Goal: Task Accomplishment & Management: Complete application form

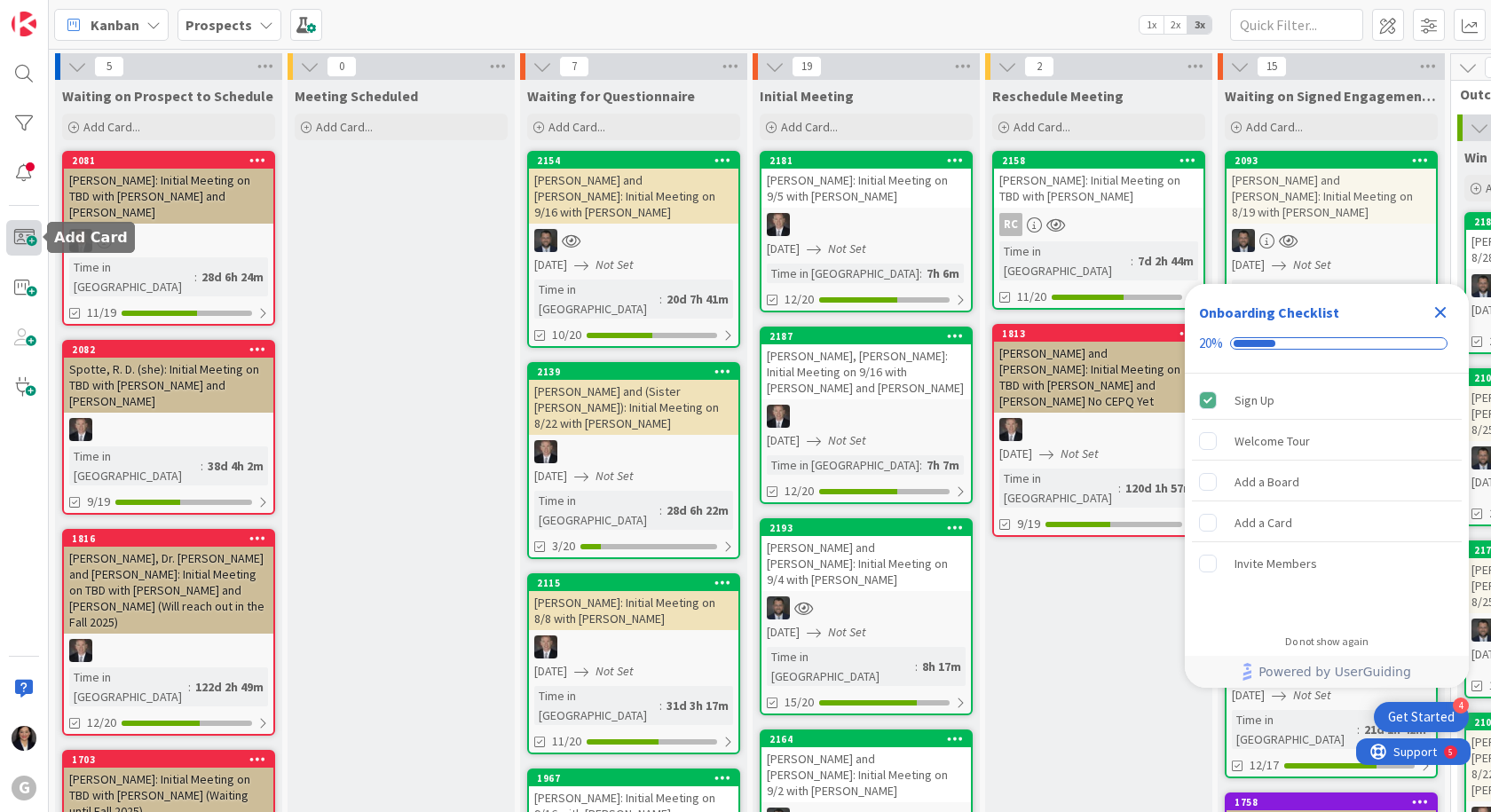
click at [33, 239] on span at bounding box center [24, 238] width 35 height 35
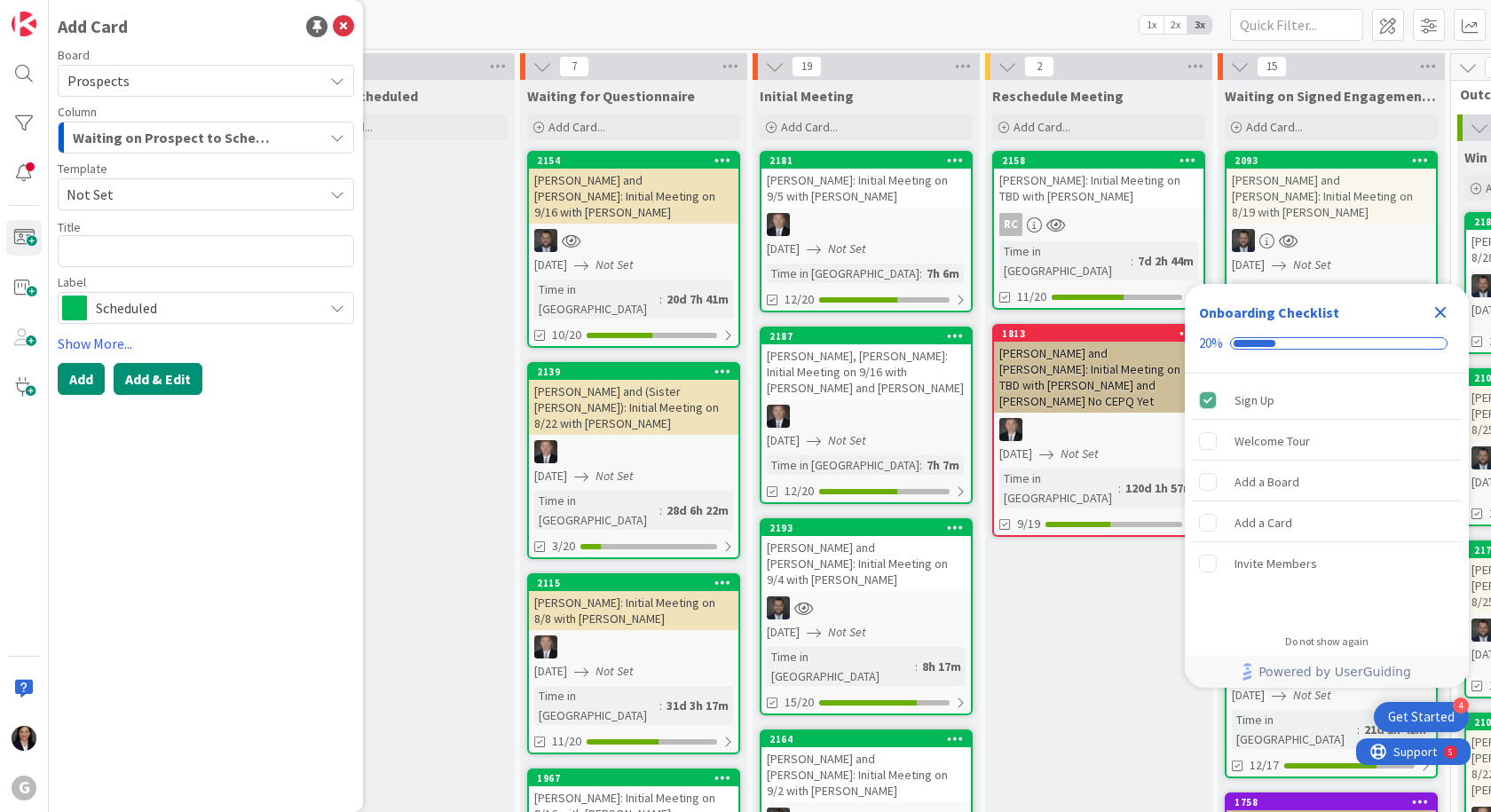
click at [145, 370] on button "Add & Edit" at bounding box center [158, 379] width 89 height 32
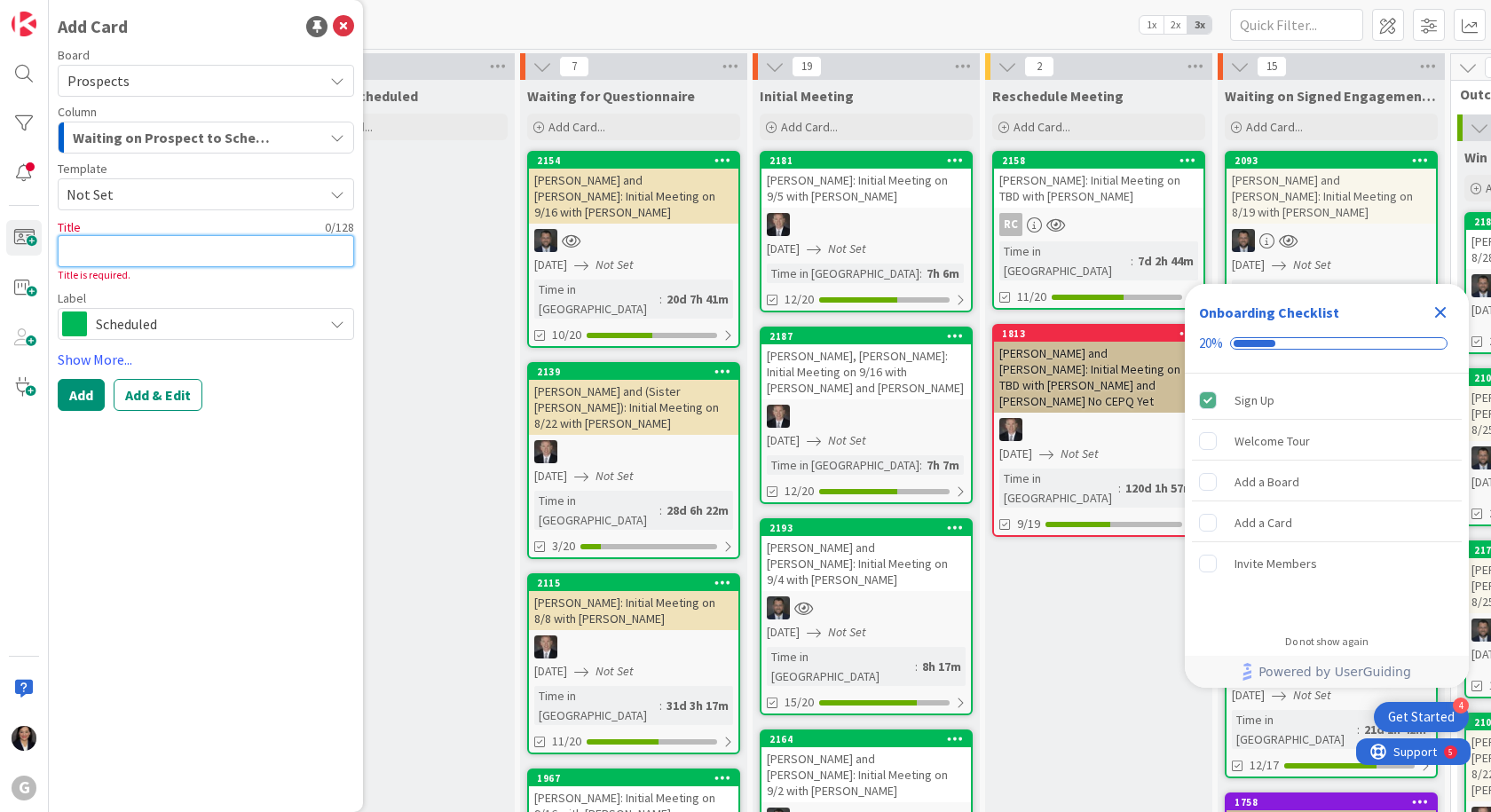
click at [176, 238] on textarea at bounding box center [206, 251] width 297 height 32
click at [131, 192] on span "Not Set" at bounding box center [188, 195] width 243 height 24
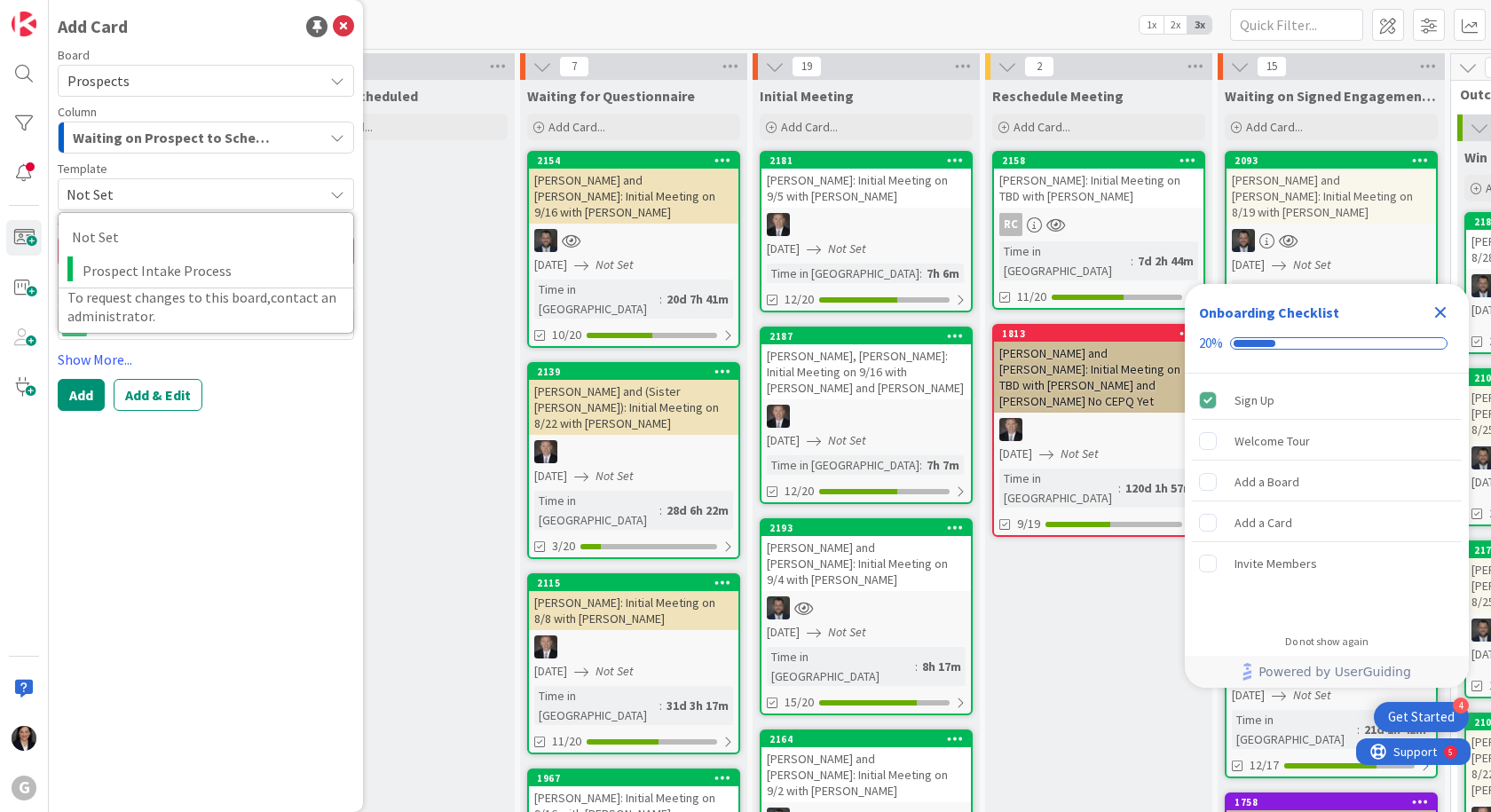
click at [135, 190] on span "Not Set" at bounding box center [188, 195] width 243 height 24
click at [143, 185] on span "Not Set" at bounding box center [188, 195] width 243 height 24
click at [152, 260] on span "Prospect Intake Process" at bounding box center [211, 271] width 258 height 24
type textarea "x"
type textarea "Prospect Intake Process"
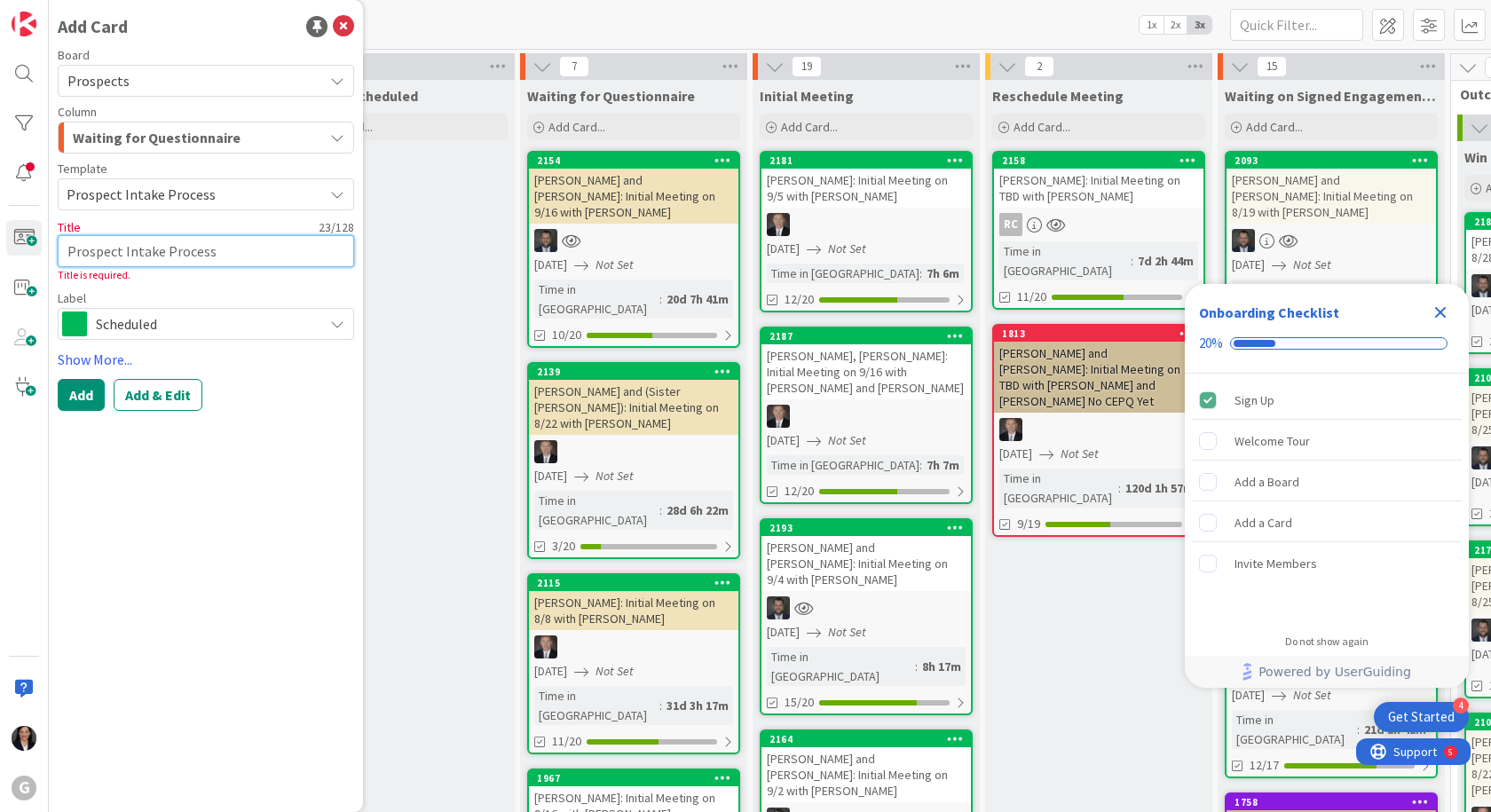
click at [145, 252] on textarea "Prospect Intake Process" at bounding box center [206, 251] width 297 height 32
type textarea "x"
type textarea "Prospect IntaNke Process"
drag, startPoint x: 244, startPoint y: 244, endPoint x: 69, endPoint y: 250, distance: 175.1
click at [69, 250] on textarea "Prospect IntaNke Process" at bounding box center [206, 251] width 297 height 32
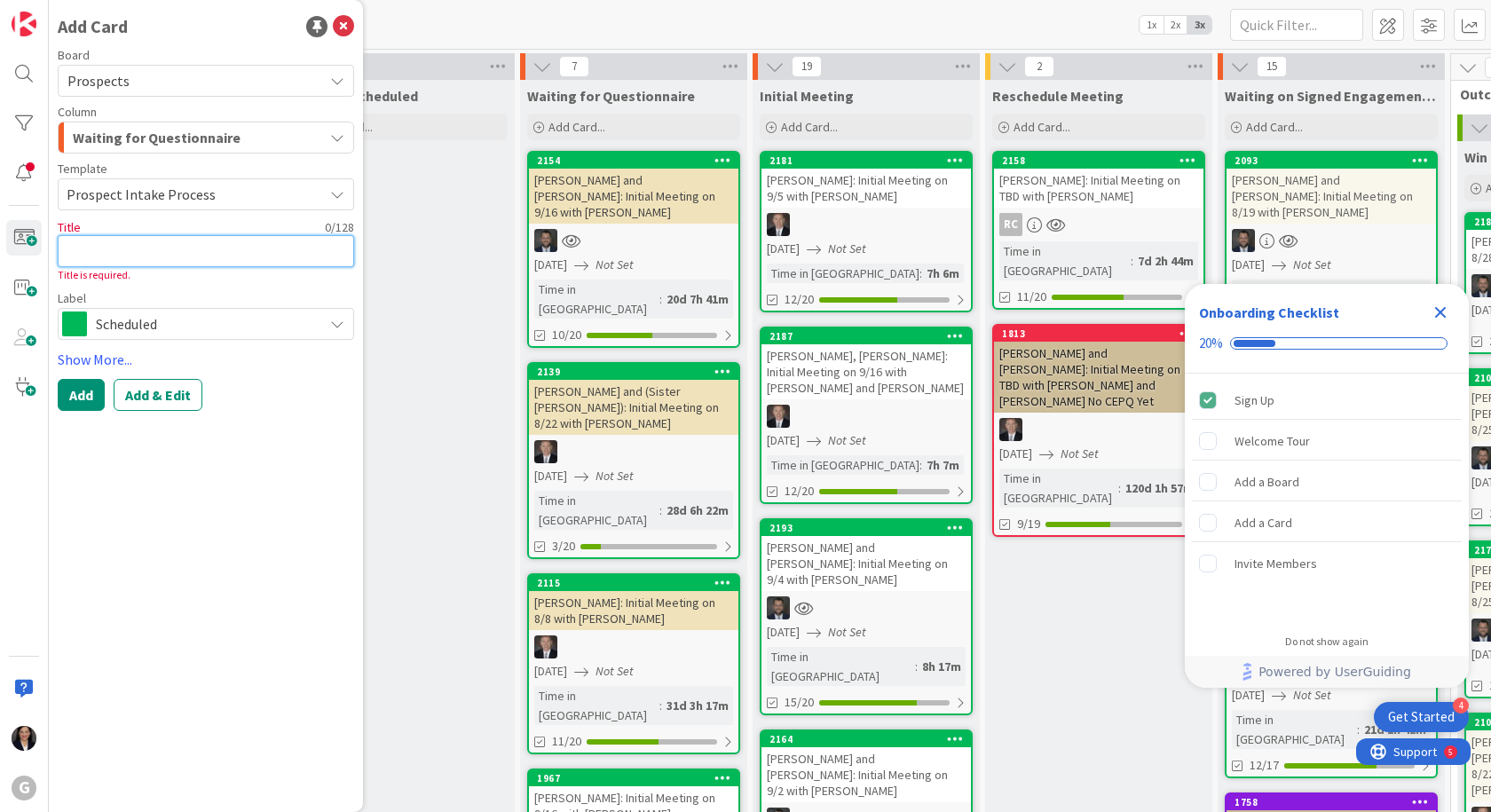
type textarea "x"
type textarea "n"
type textarea "x"
type textarea "N"
type textarea "x"
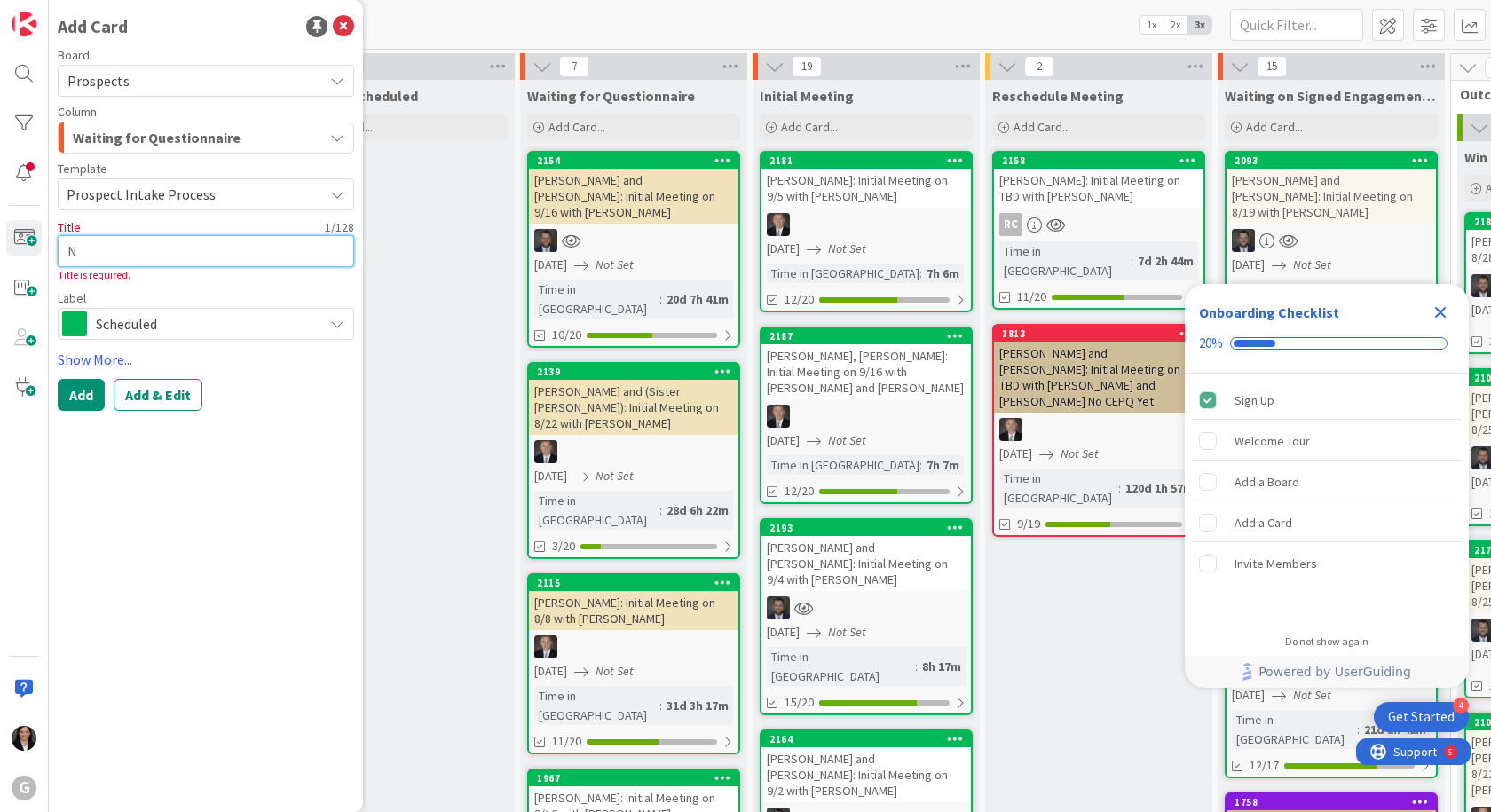
type textarea "Na"
type textarea "x"
type textarea "Nan"
type textarea "x"
type textarea "Nano"
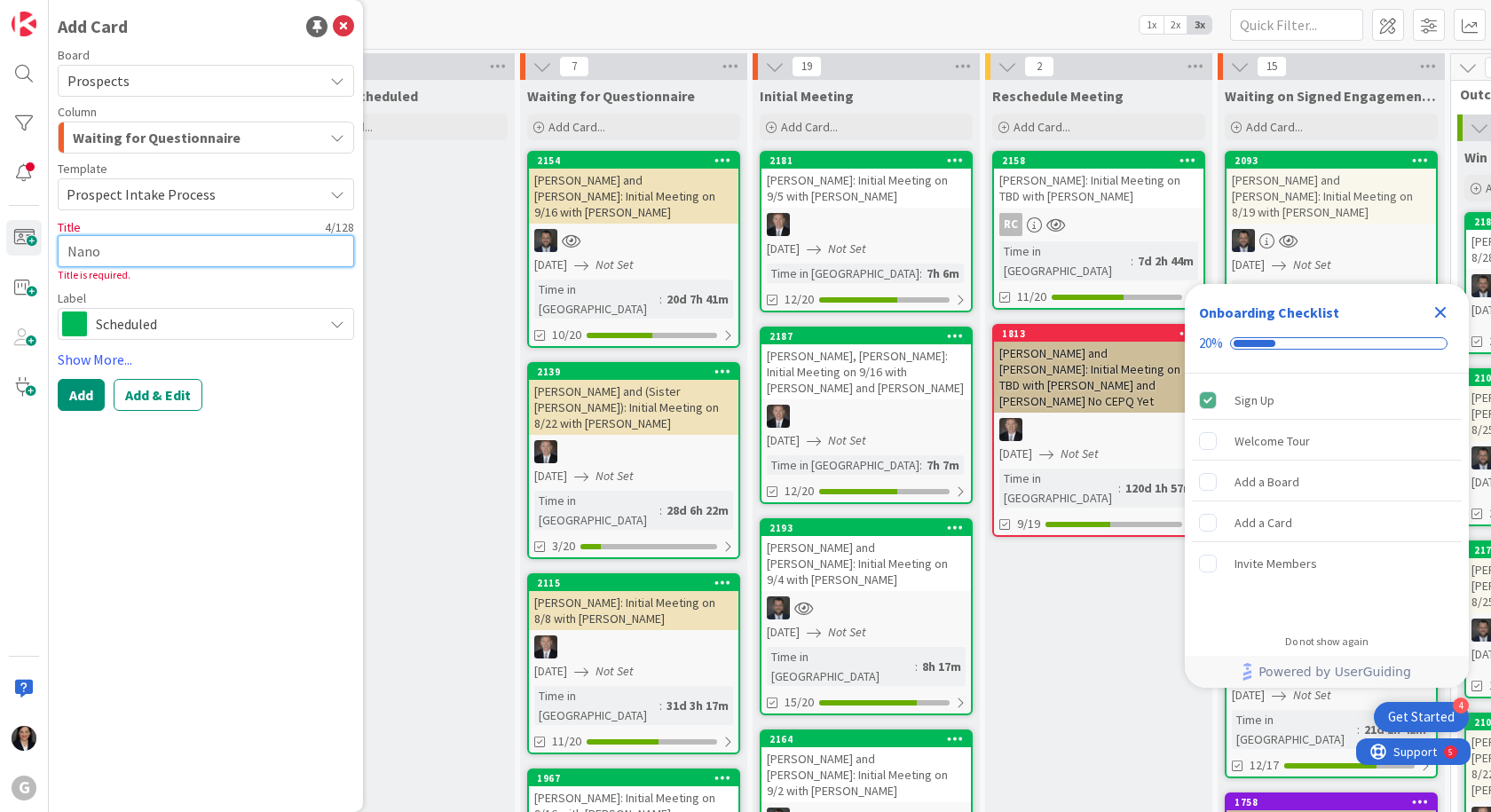
type textarea "x"
type textarea "Nano,"
type textarea "x"
type textarea "Nano,"
type textarea "x"
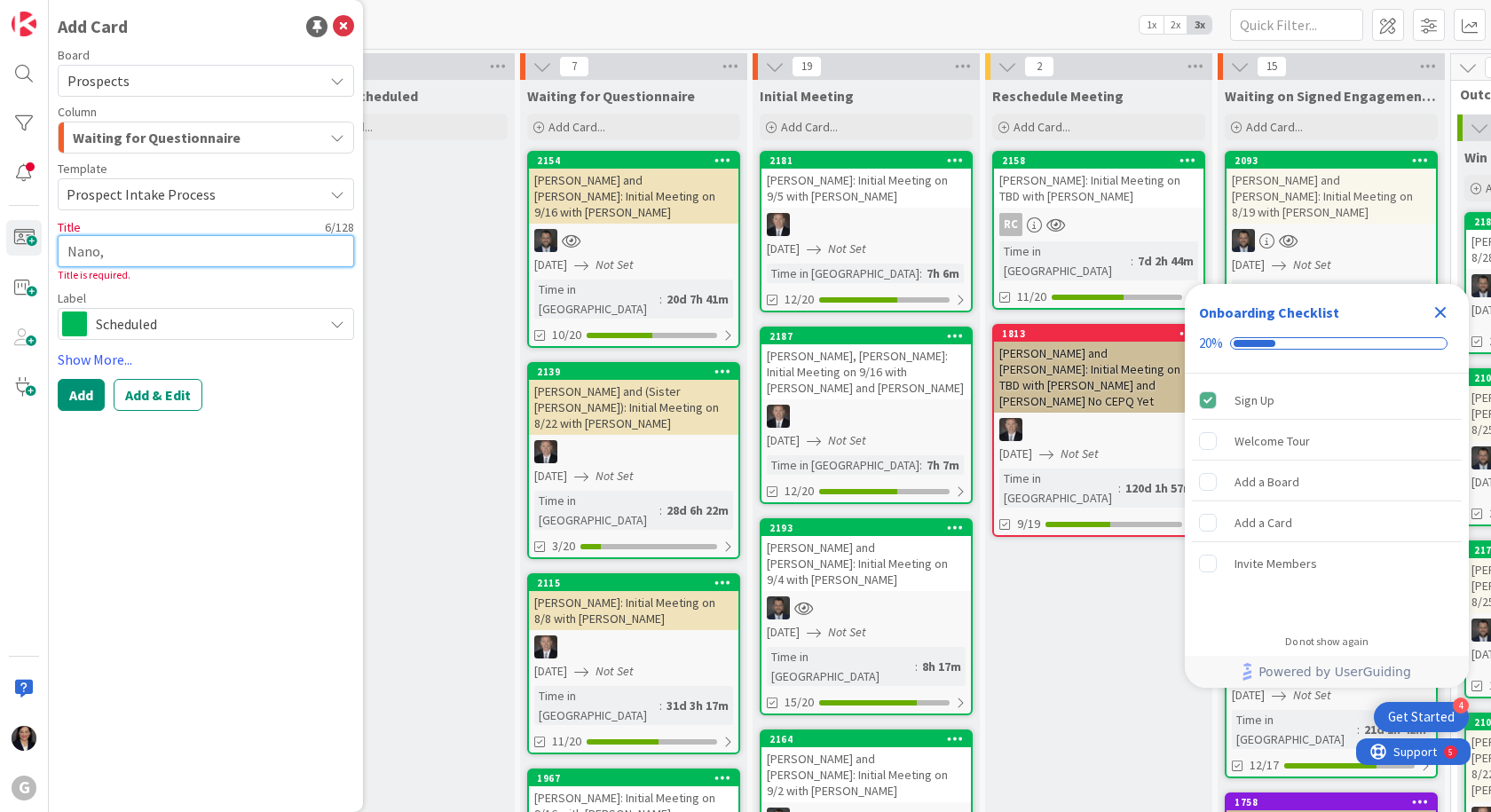
type textarea "Nano, h"
type textarea "x"
type textarea "Nano,"
type textarea "x"
type textarea "Nano, J"
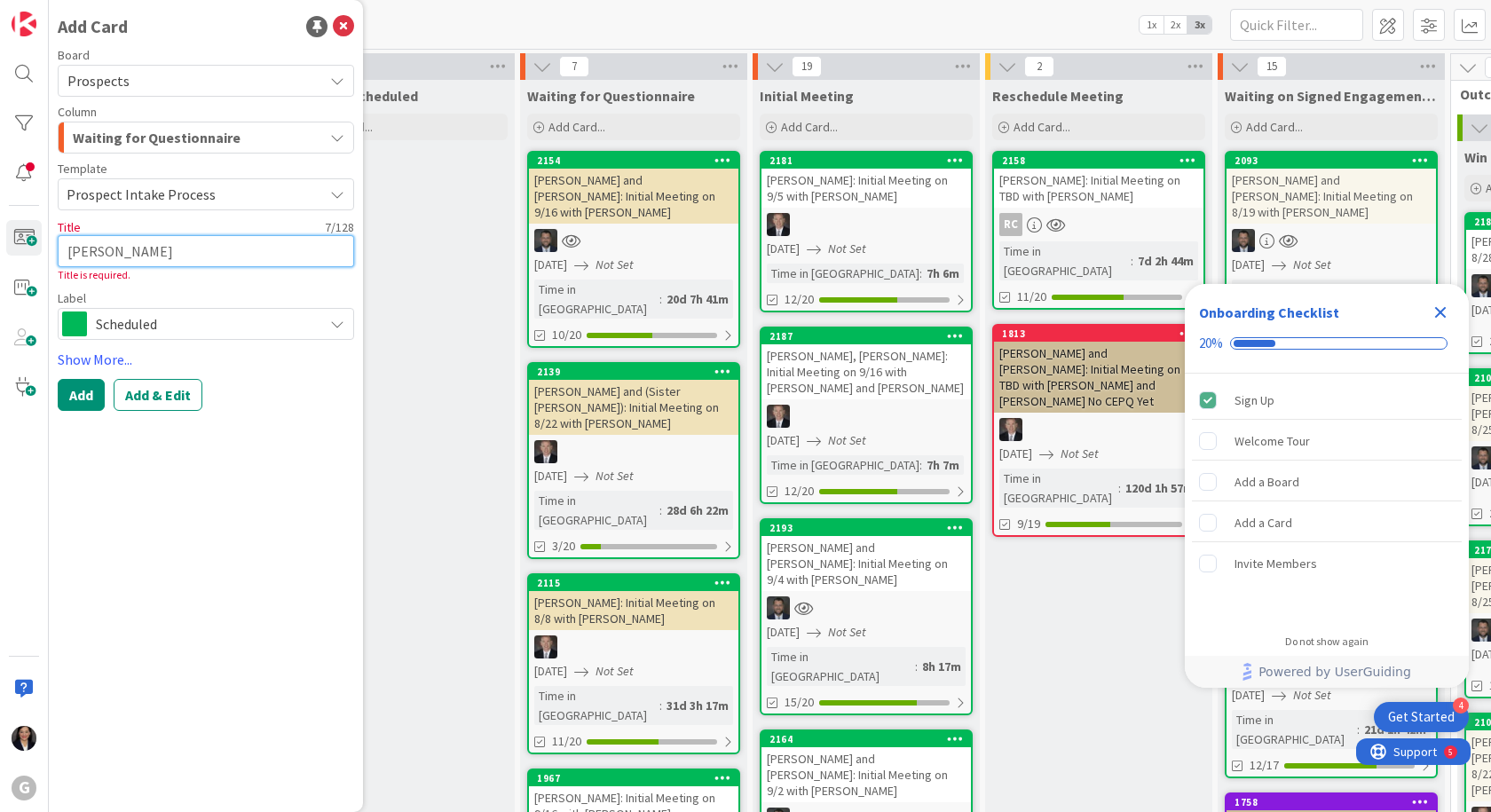
type textarea "x"
type textarea "Nano, Jo"
type textarea "x"
type textarea "Nano, Joh"
type textarea "x"
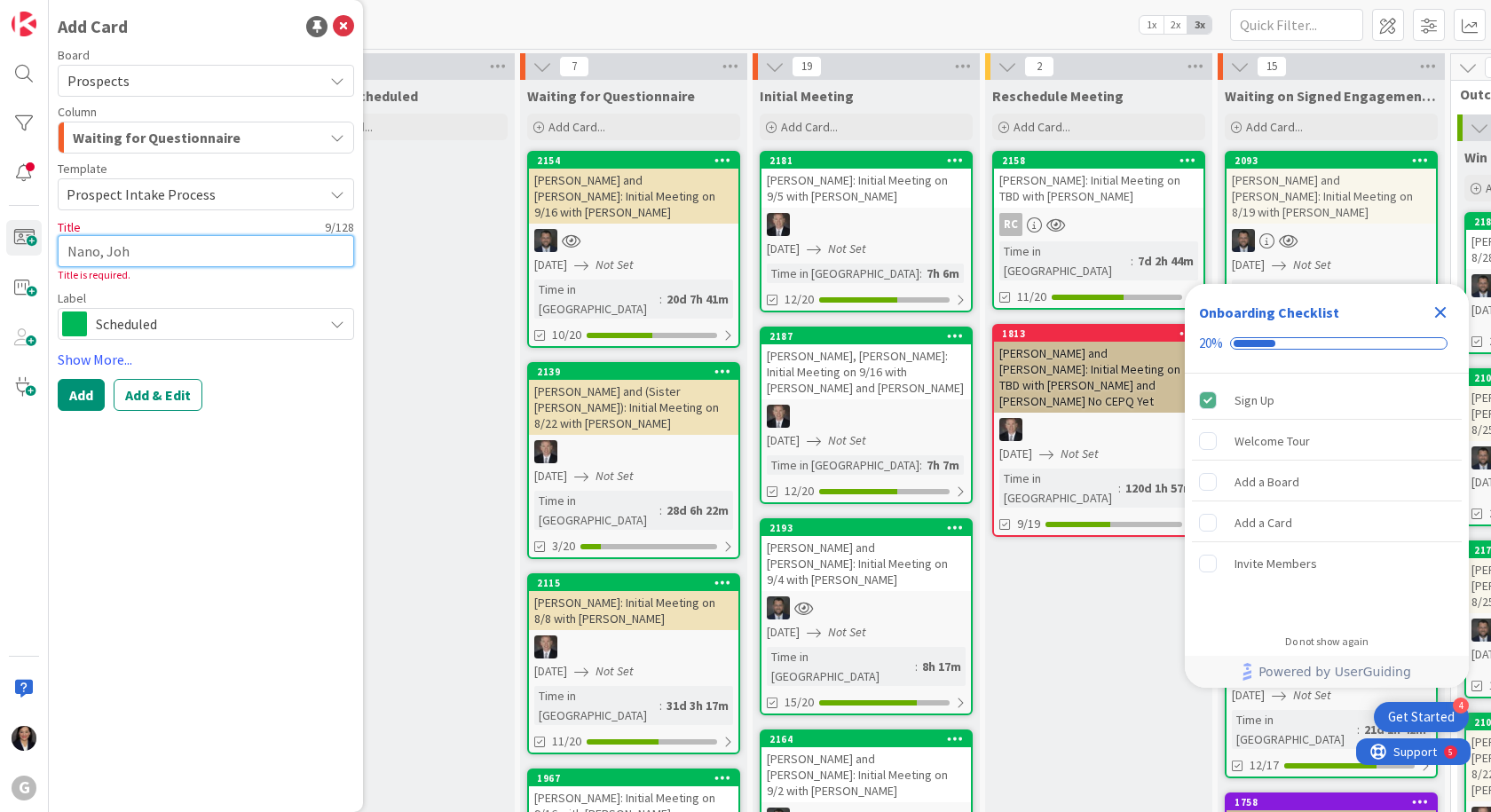
type textarea "Nano, John"
type textarea "x"
type textarea "Nano, John"
type textarea "x"
type textarea "Nano, John a"
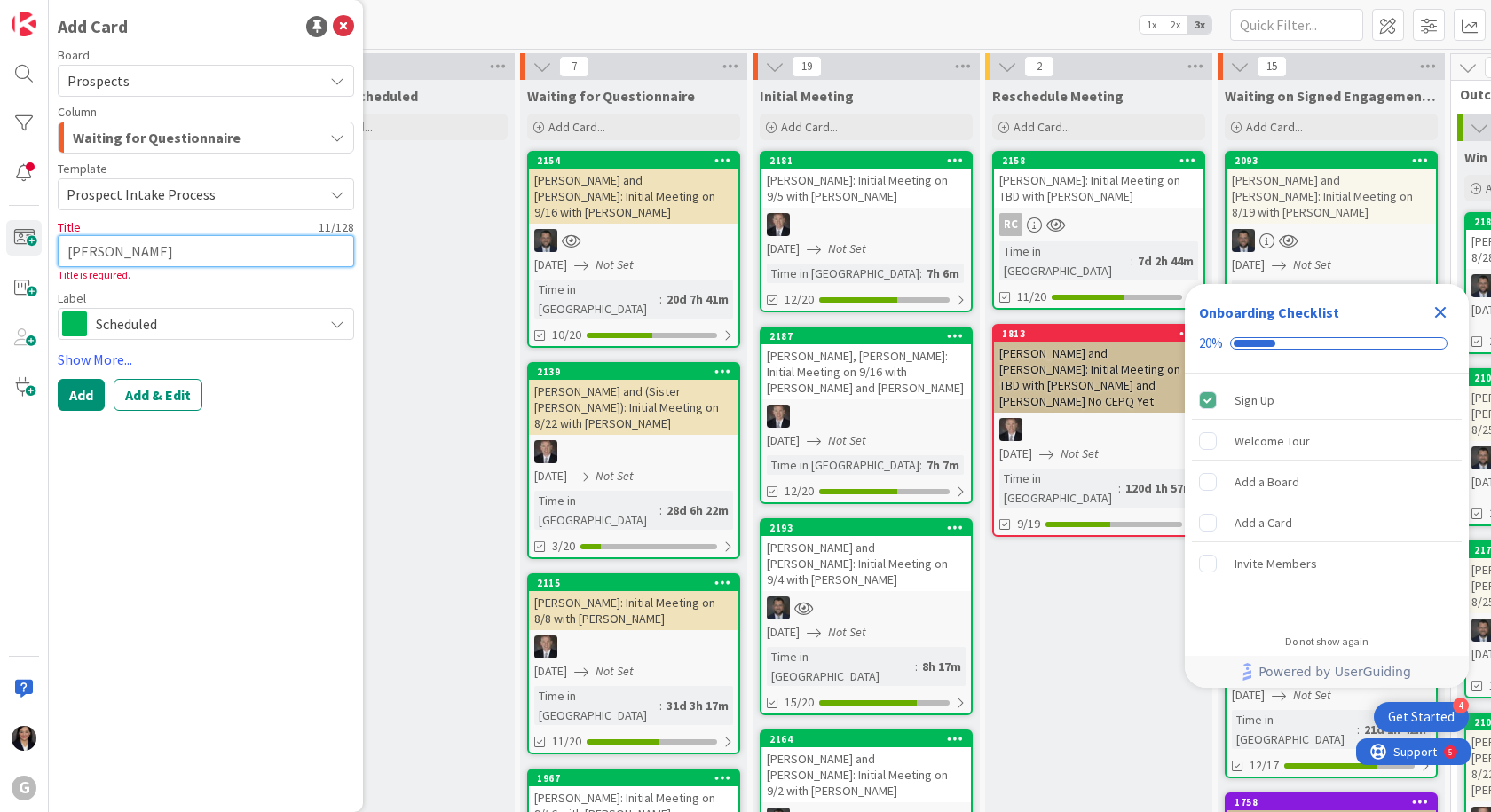
type textarea "x"
type textarea "Nano, John an"
type textarea "x"
type textarea "Nano, John and"
type textarea "x"
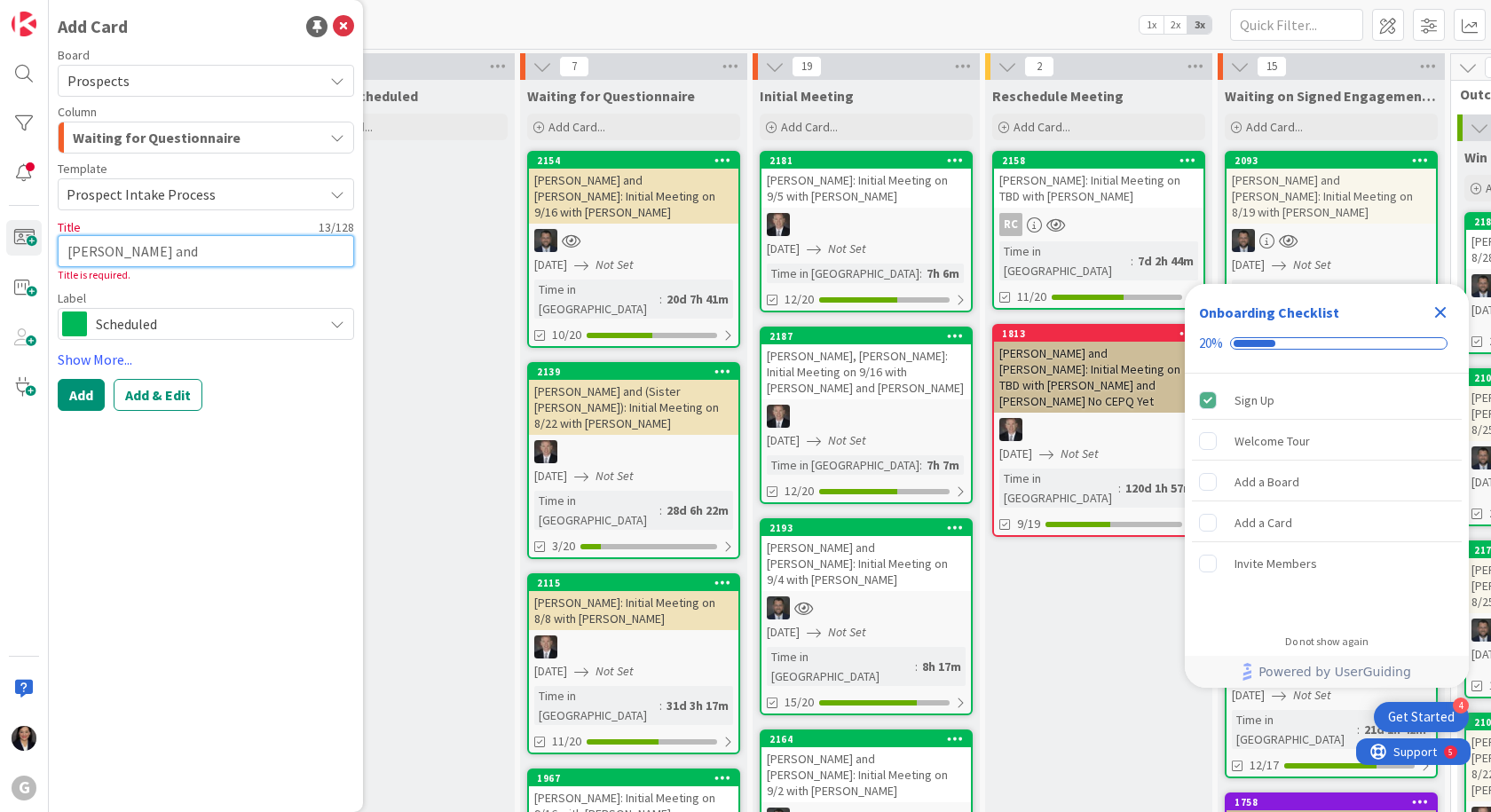
type textarea "Nano, John and"
type textarea "x"
type textarea "Nano, John and J"
type textarea "x"
type textarea "Nano, John and Jo"
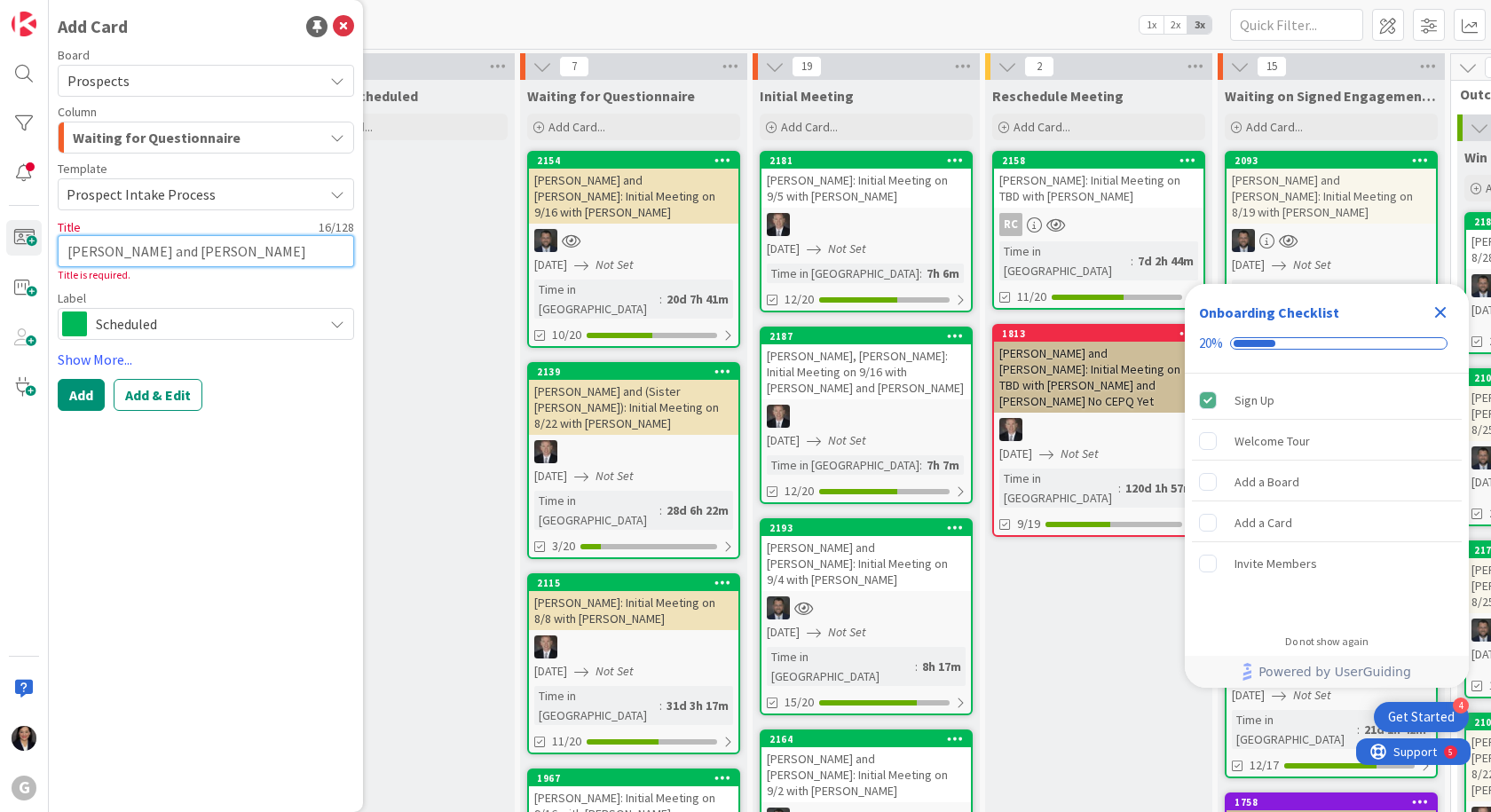
type textarea "x"
type textarea "Nano, John and Joa"
type textarea "x"
type textarea "Nano, John and Joan"
type textarea "x"
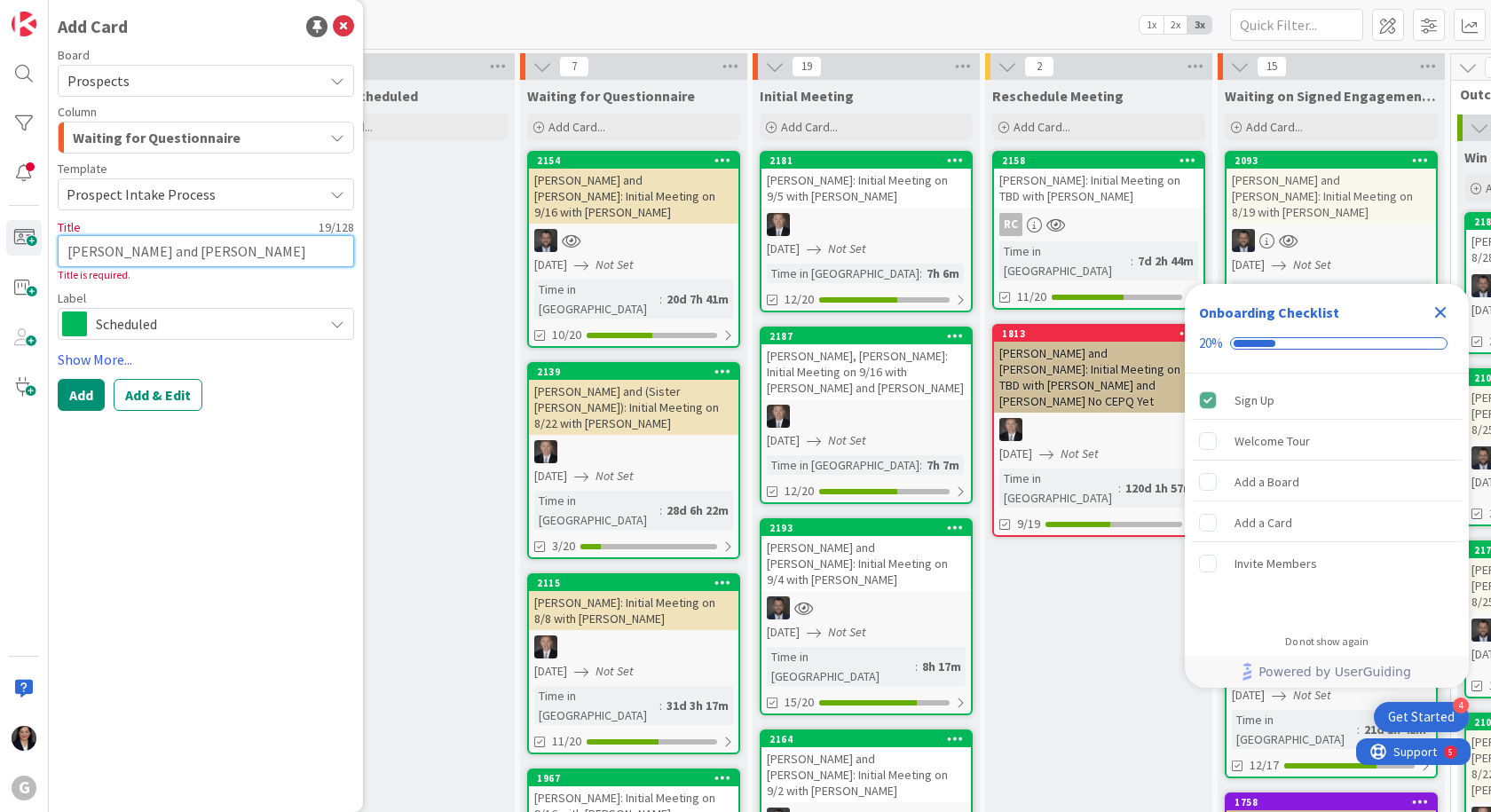
type textarea "Nano, John and Joan"
type textarea "x"
type textarea "Nano, John and Joan A"
type textarea "x"
type textarea "Nano, John and Joan At"
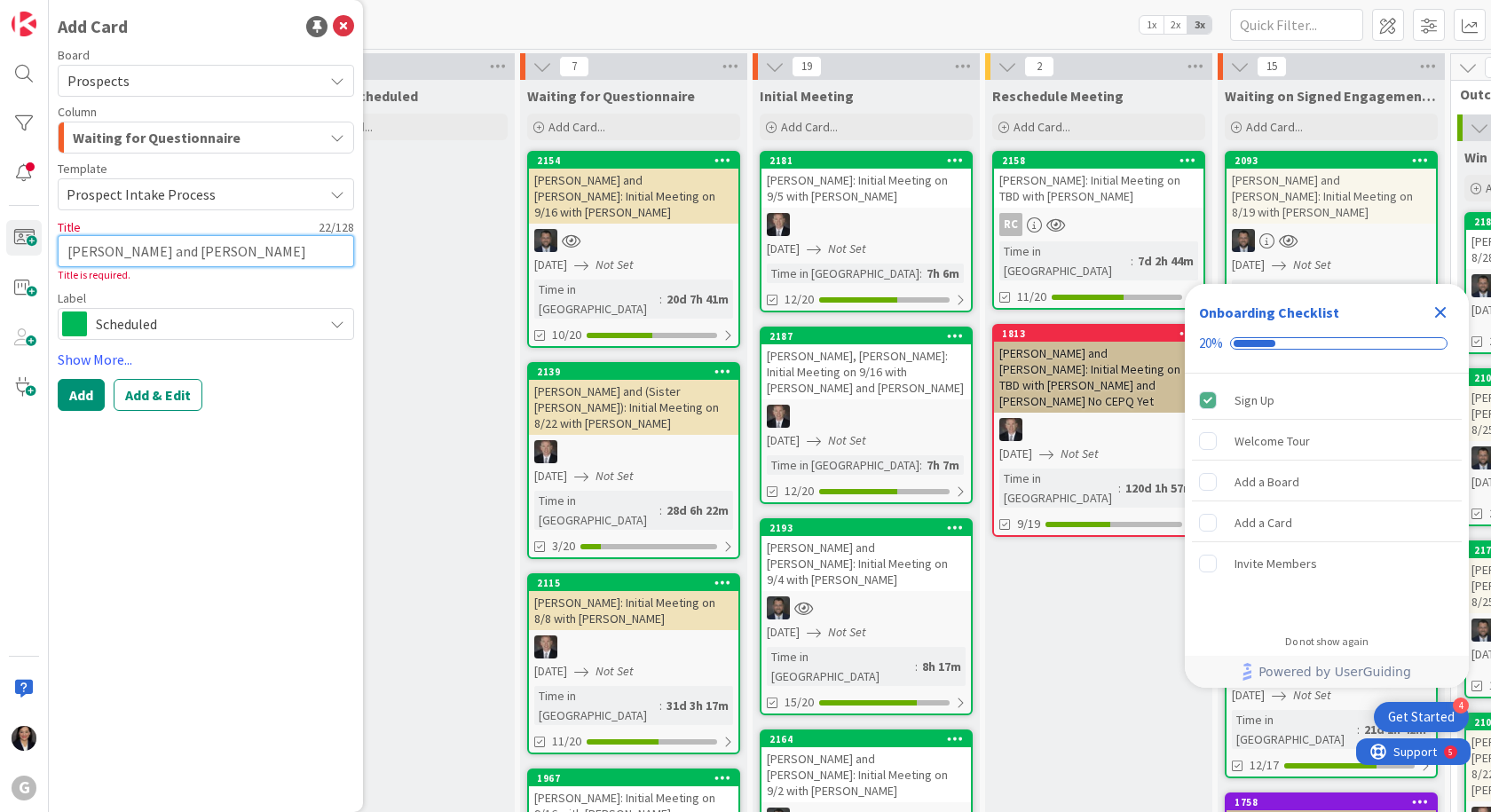
type textarea "x"
type textarea "Nano, John and Joan Atk"
type textarea "x"
type textarea "Nano, John and Joan Atki"
type textarea "x"
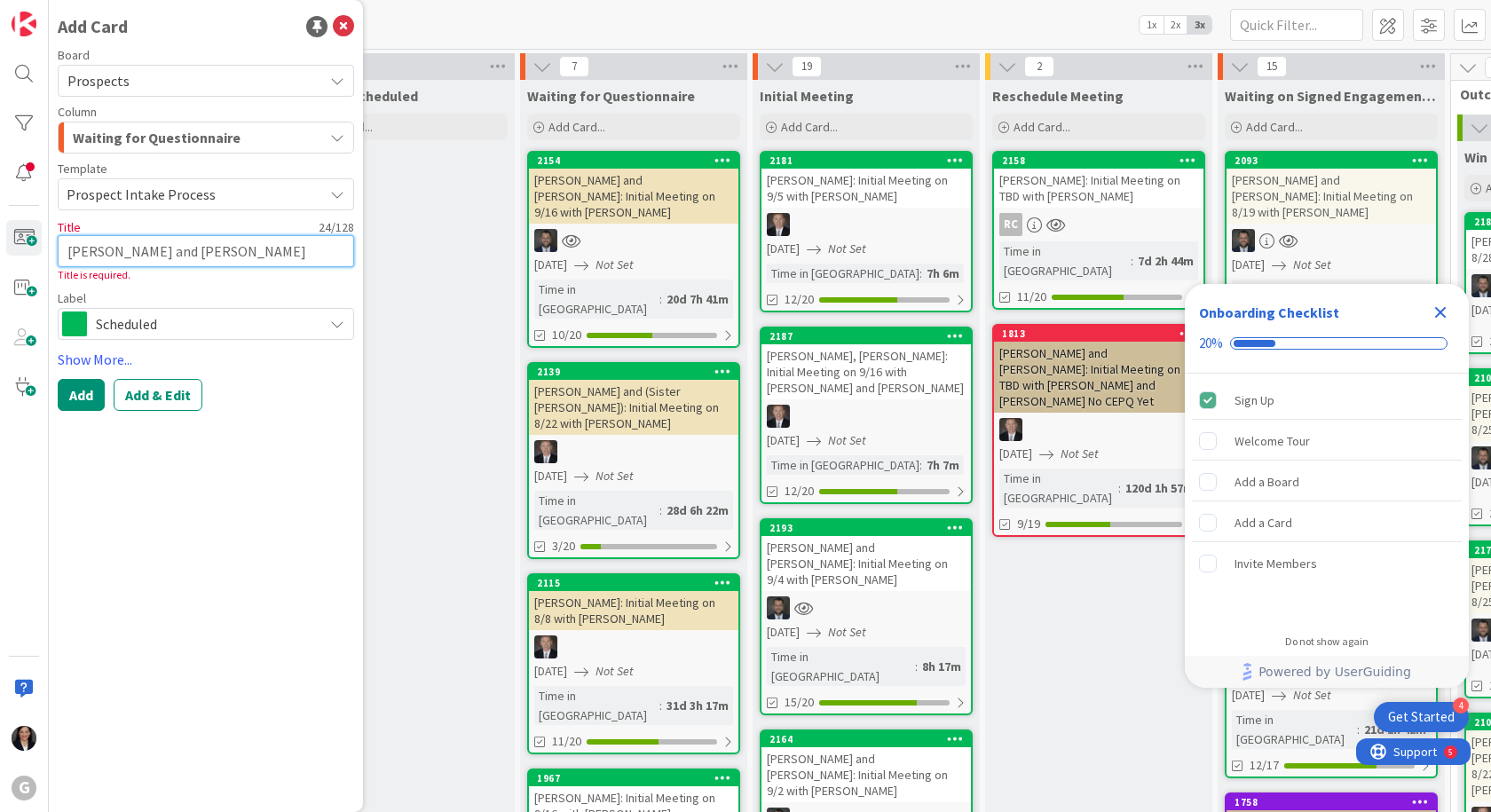
type textarea "Nano, John and Joan Atkin"
type textarea "x"
type textarea "Nano, John and Joan Atkinso"
type textarea "x"
type textarea "Nano, John and Joan Atkinson"
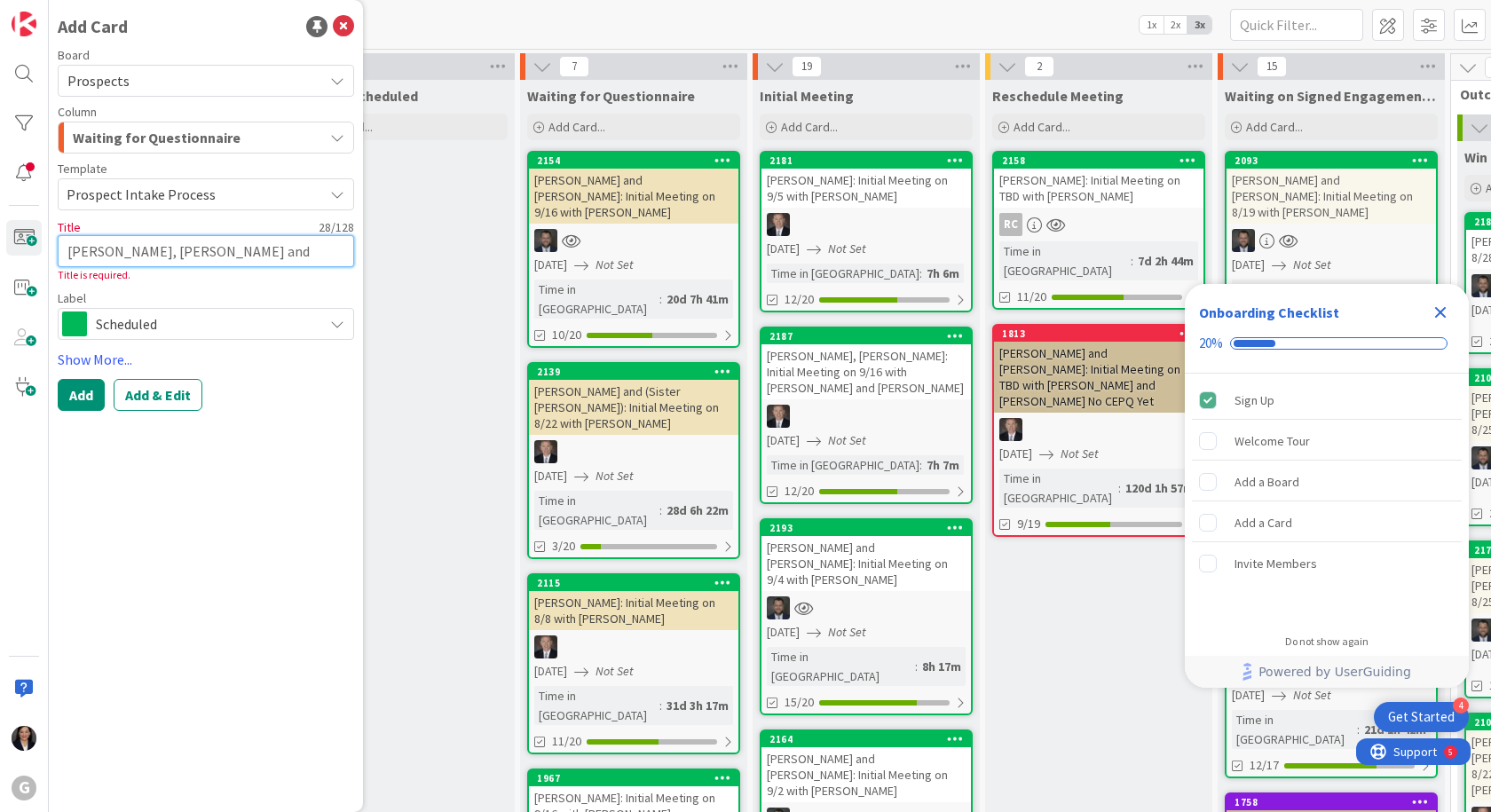
type textarea "x"
type textarea "Nano, John and Joan Atkinson:"
type textarea "x"
type textarea "Nano, John and Joan Atkinson: I"
type textarea "x"
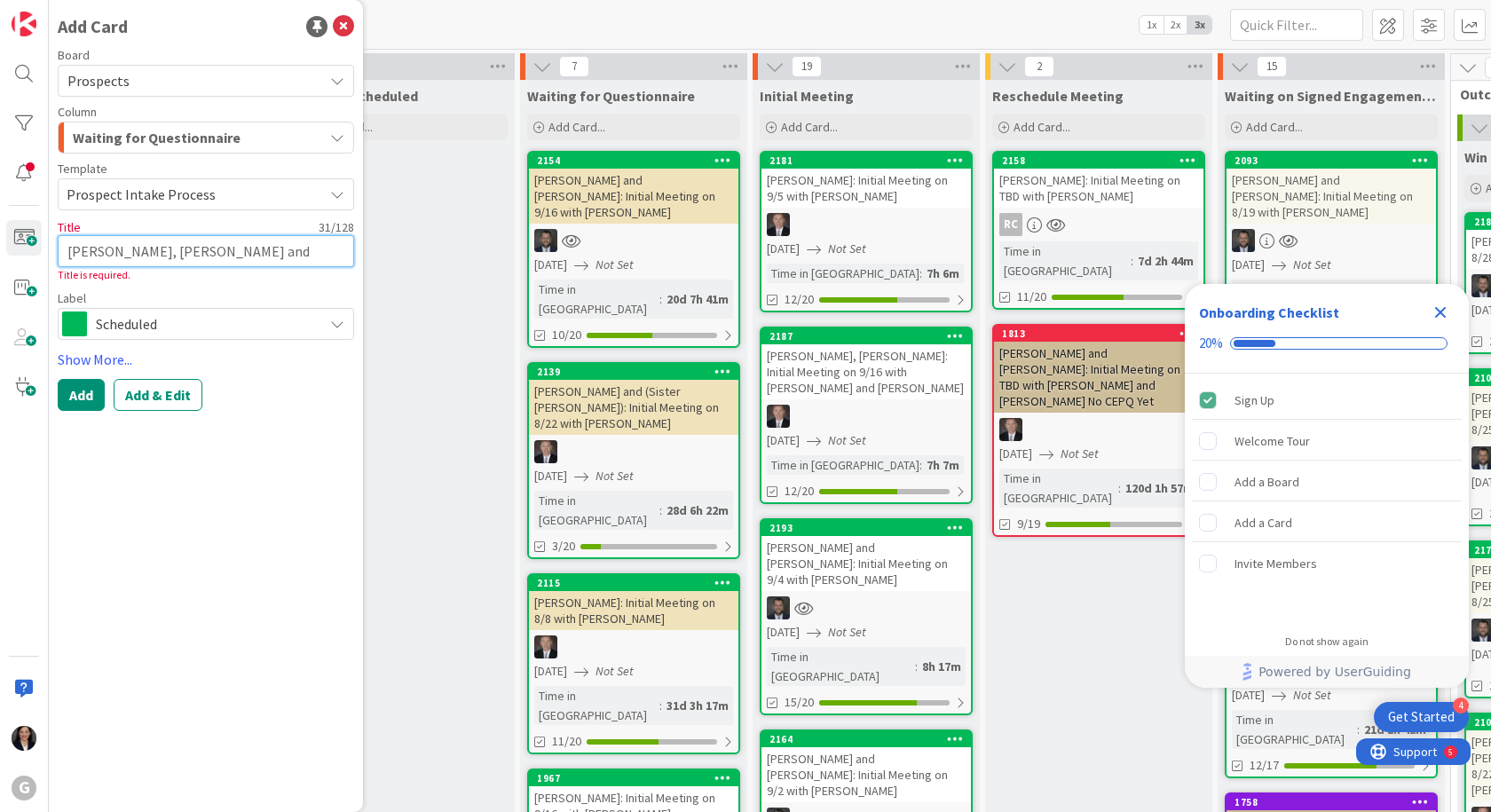
type textarea "Nano, John and Joan Atkinson: In"
type textarea "x"
type textarea "Nano, John and Joan Atkinson: Init"
type textarea "x"
type textarea "Nano, John and Joan Atkinson: Initi"
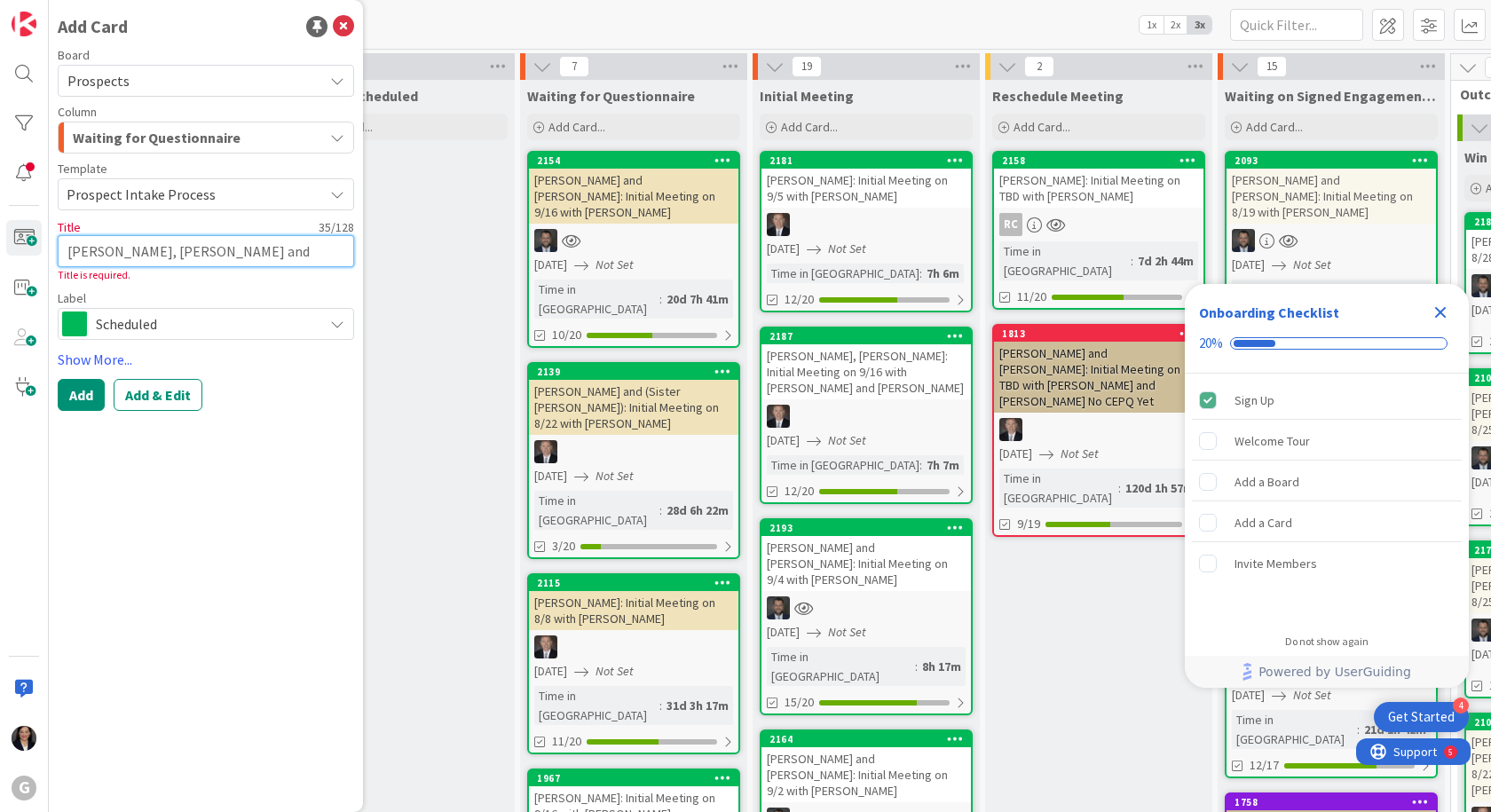
type textarea "x"
type textarea "Nano, John and Joan Atkinson: Initia"
type textarea "x"
type textarea "Nano, John and Joan Atkinson: Initial"
type textarea "x"
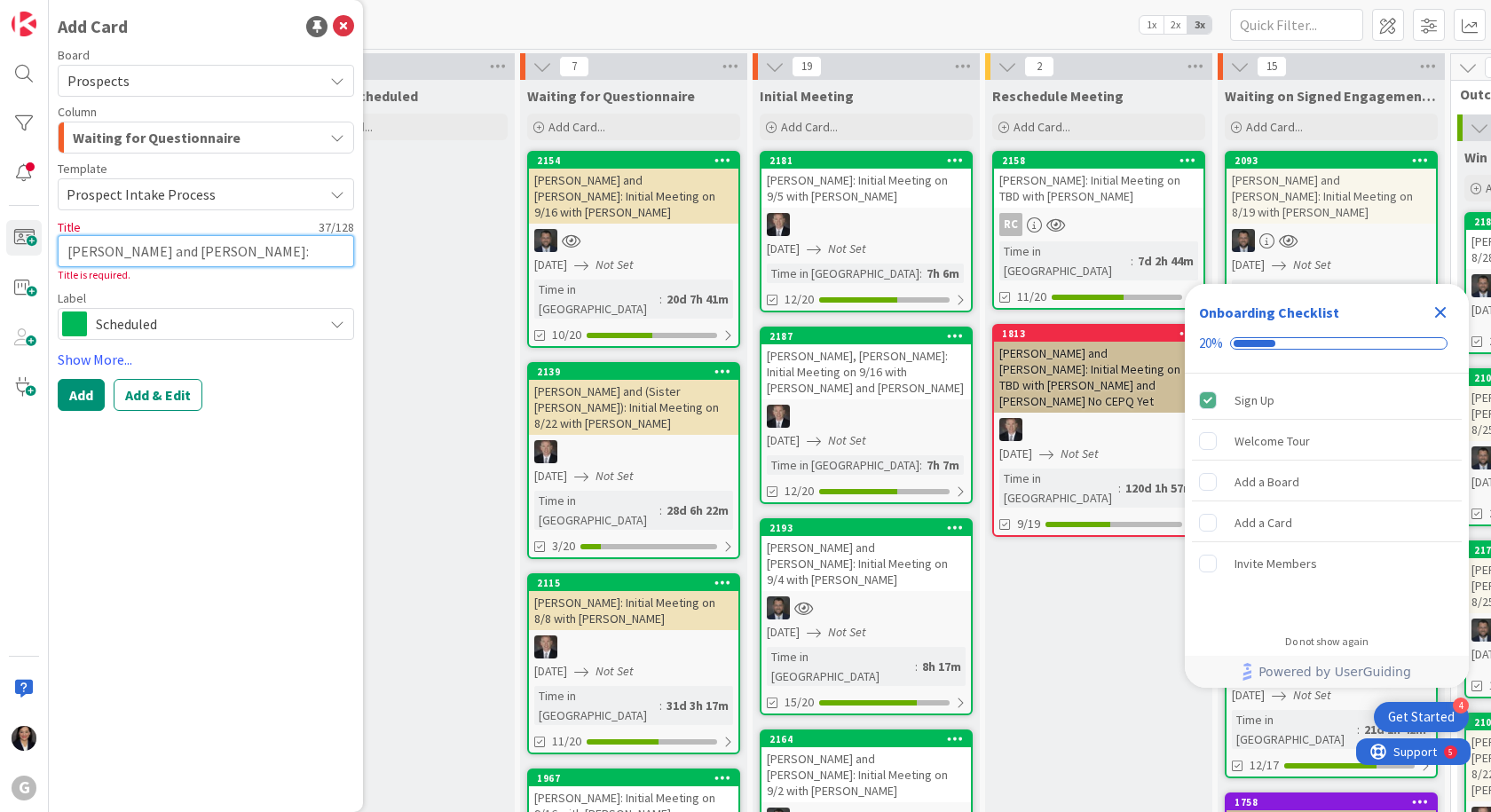
type textarea "Nano, John and Joan Atkinson: Initial"
type textarea "x"
type textarea "Nano, John and Joan Atkinson: Initial M"
type textarea "x"
type textarea "Nano, John and Joan Atkinson: Initial Me"
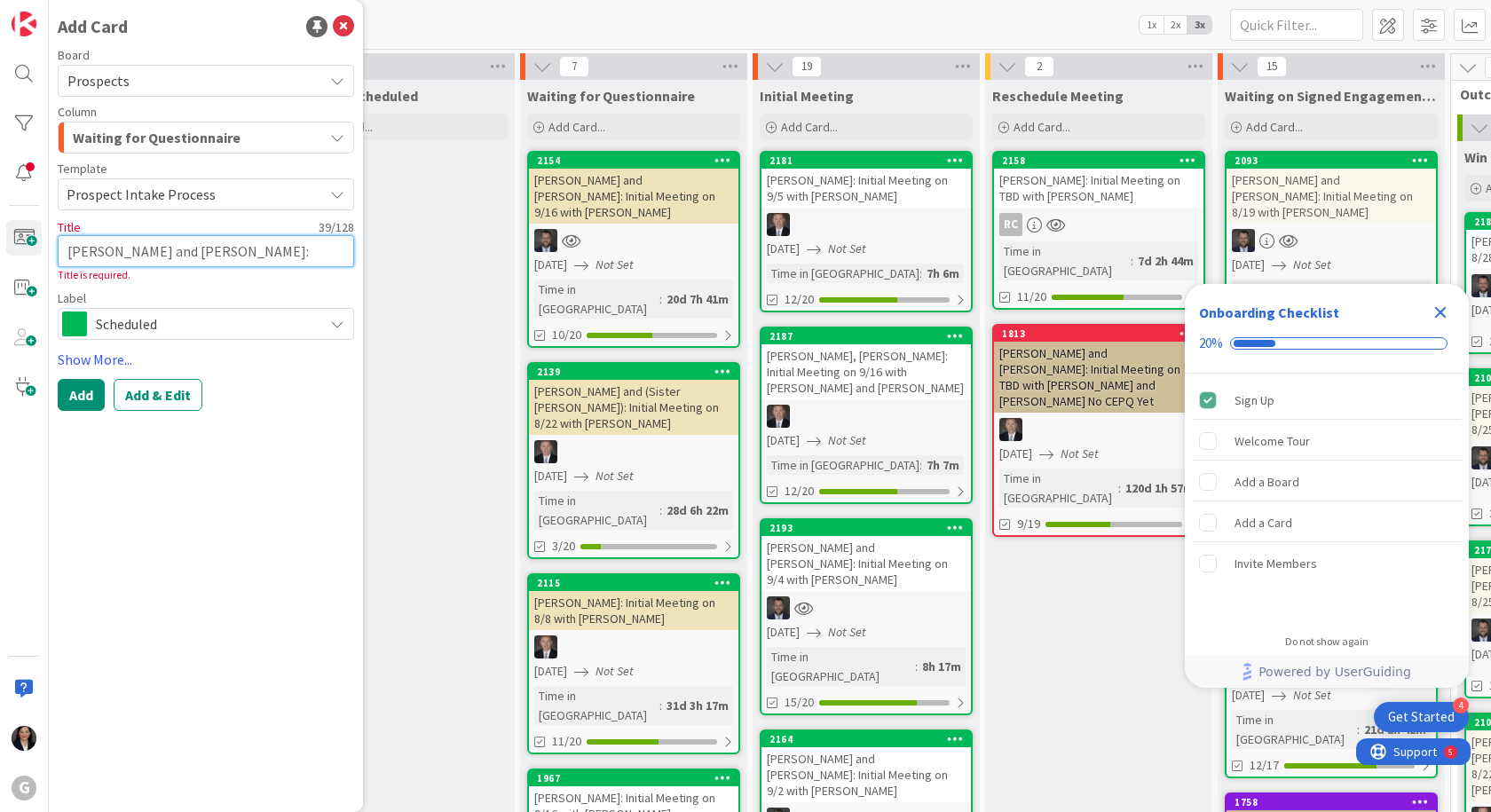
type textarea "x"
type textarea "Nano, John and Joan Atkinson: Initial Mee"
type textarea "x"
type textarea "Nano, John and Joan Atkinson: Initial Meet"
type textarea "x"
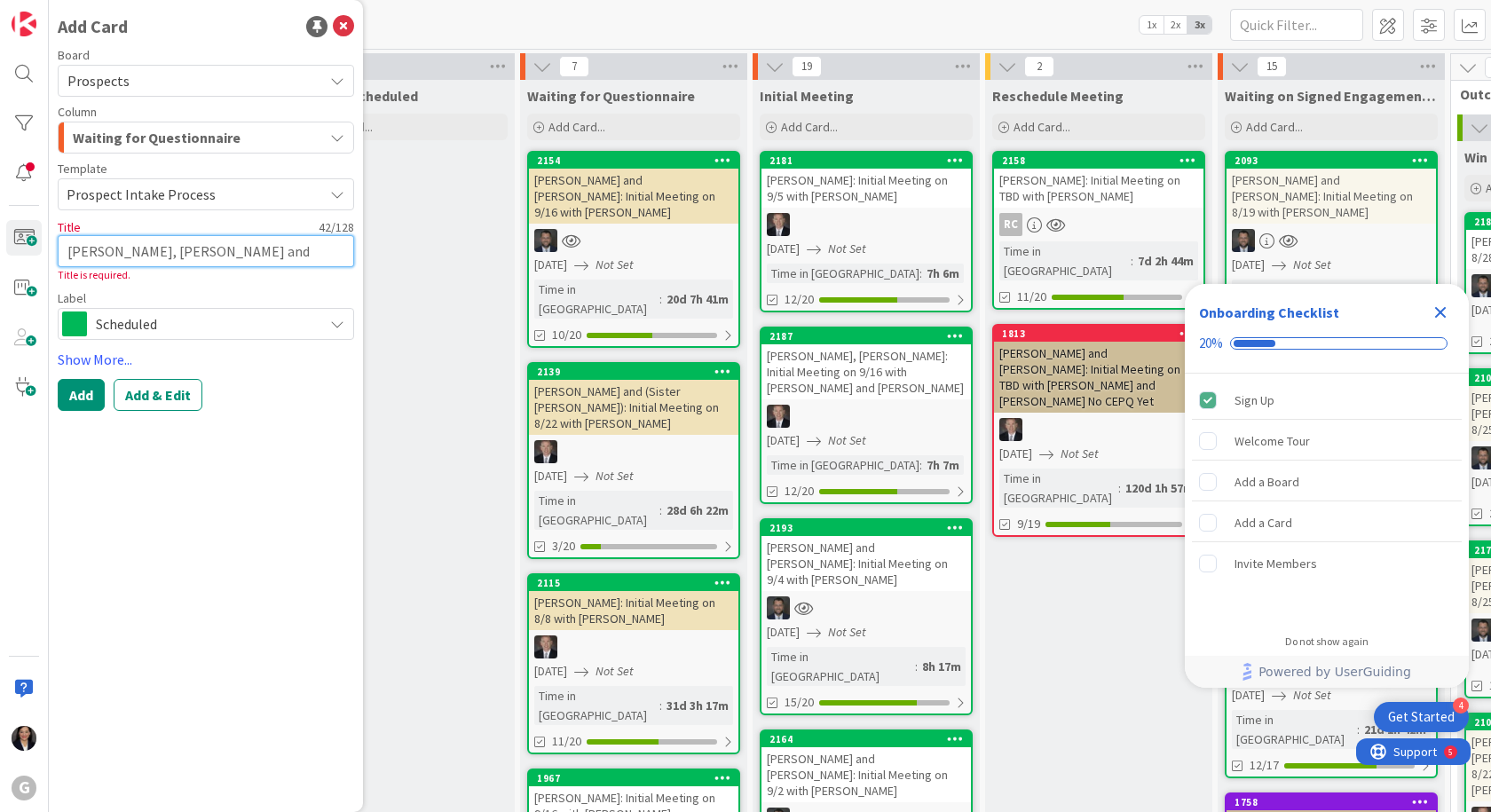
type textarea "Nano, John and Joan Atkinson: Initial Meeti"
type textarea "x"
type textarea "Nano, John and Joan Atkinson: Initial Meetin"
type textarea "x"
type textarea "Nano, John and Joan Atkinson: Initial Meeting"
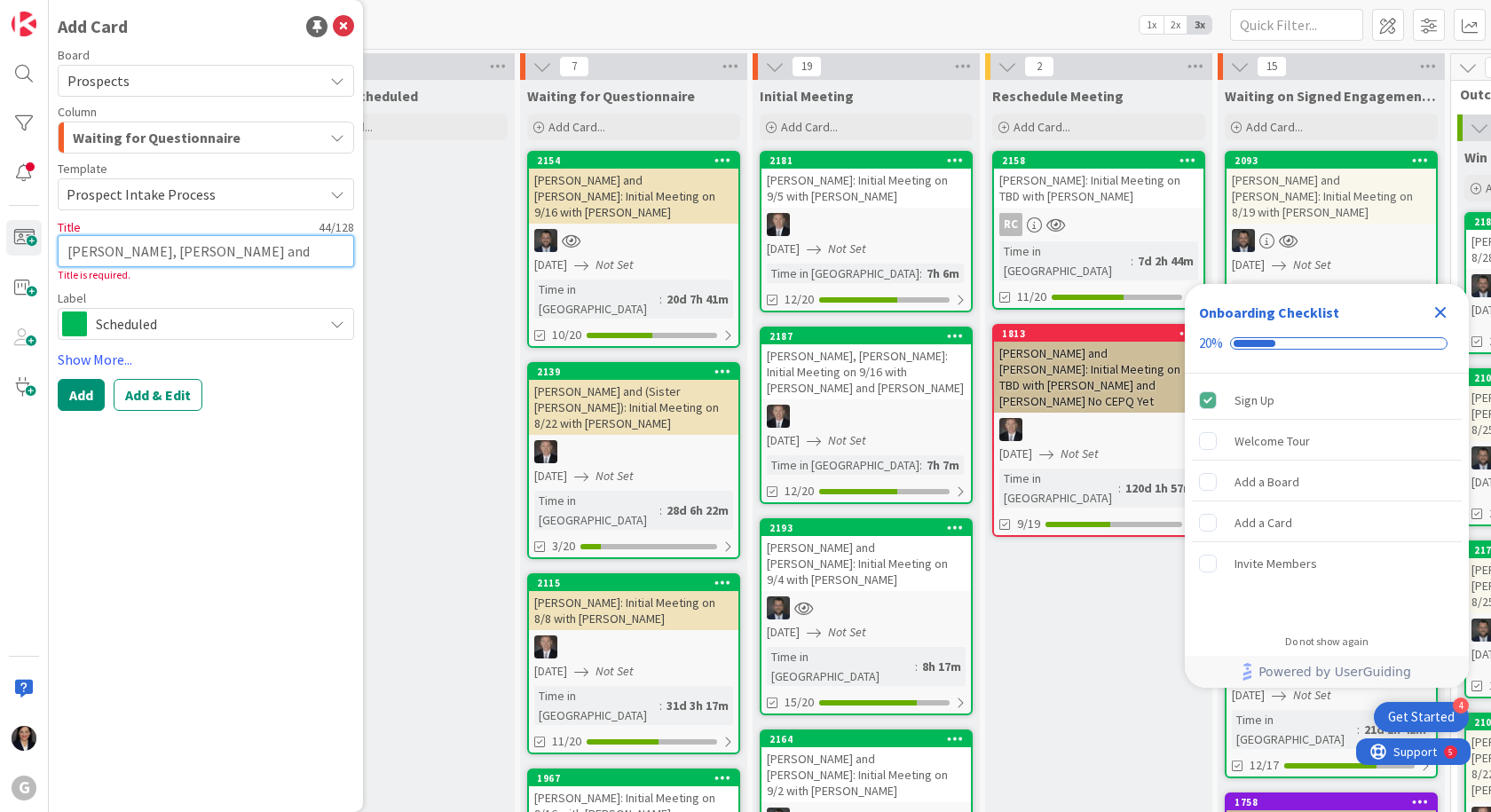
type textarea "x"
type textarea "Nano, John and Joan Atkinson: Initial Meeting"
type textarea "x"
type textarea "Nano, John and Joan Atkinson: Initial Meeting o"
type textarea "x"
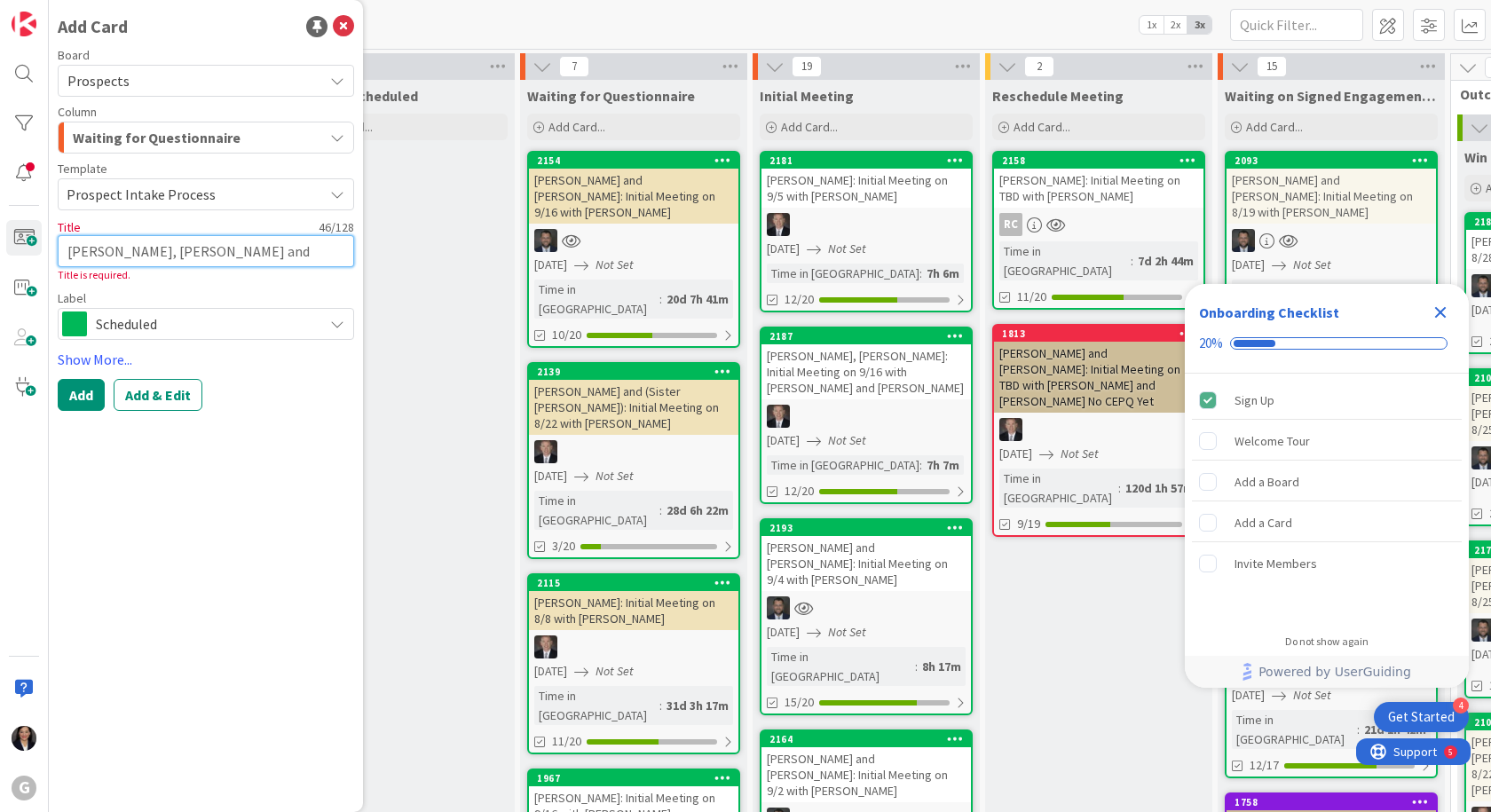
type textarea "Nano, John and Joan Atkinson: Initial Meeting on"
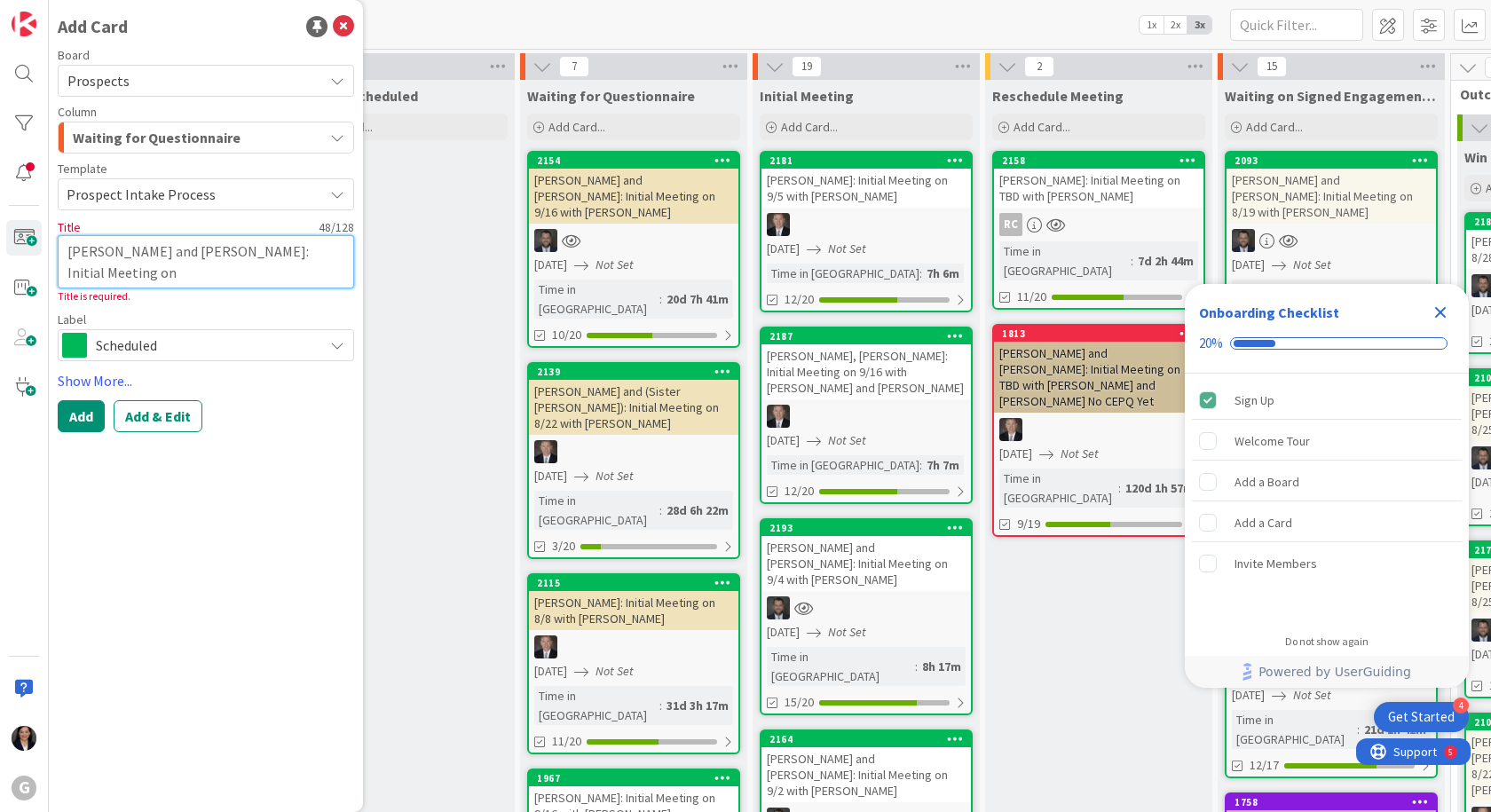
type textarea "x"
type textarea "Nano, John and Joan Atkinson: Initial Meeting on"
type textarea "x"
type textarea "Nano, John and Joan Atkinson: Initial Meeting on 9"
type textarea "x"
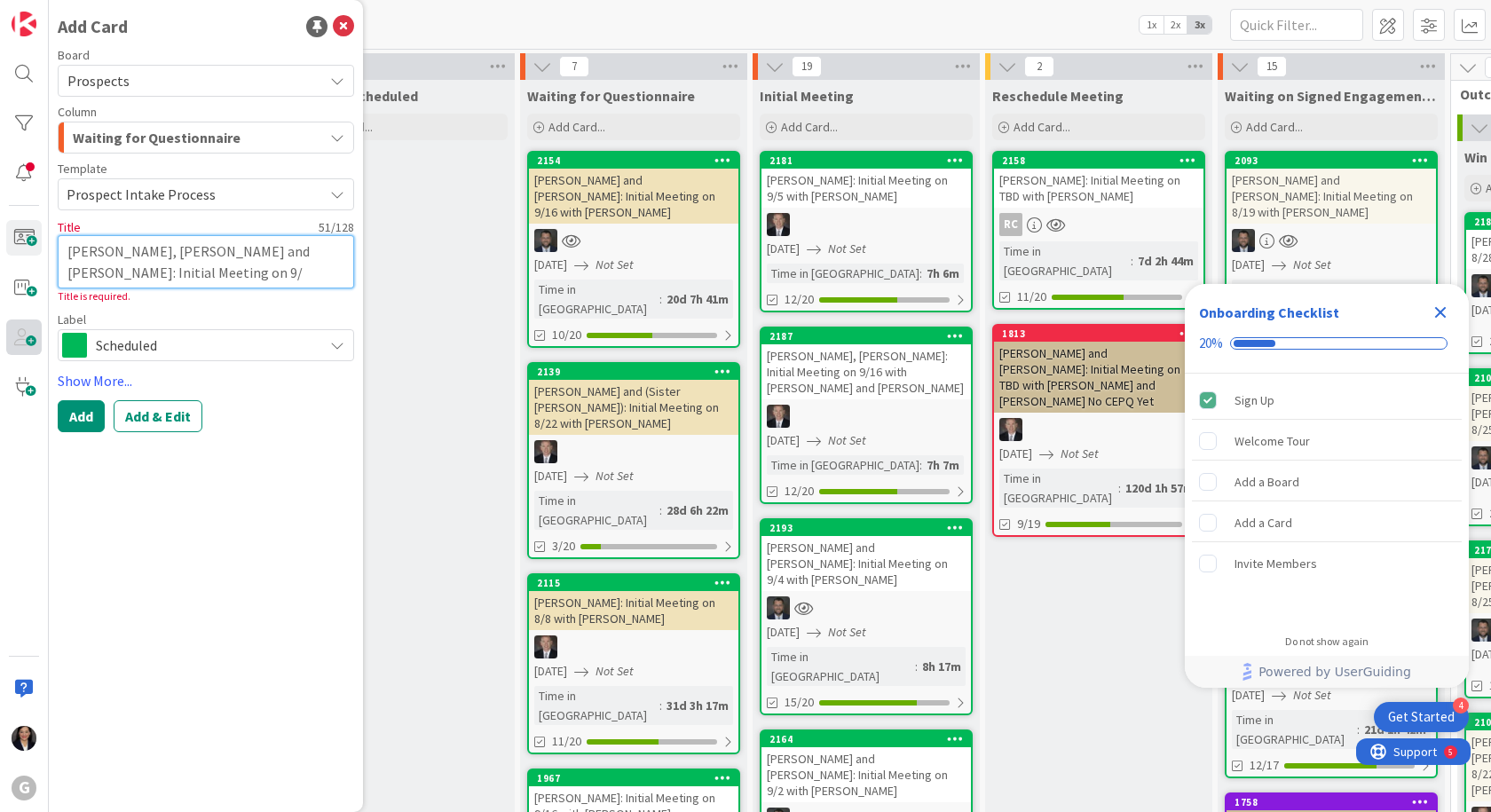
type textarea "Nano, John and Joan Atkinson: Initial Meeting on 9/"
click at [118, 274] on textarea "Nano, John and Joan Atkinson: Initial Meeting on 9/" at bounding box center [206, 262] width 297 height 53
type textarea "x"
type textarea "Nano, John and Joan Atkinson: Initial Meeting on 9/1"
type textarea "x"
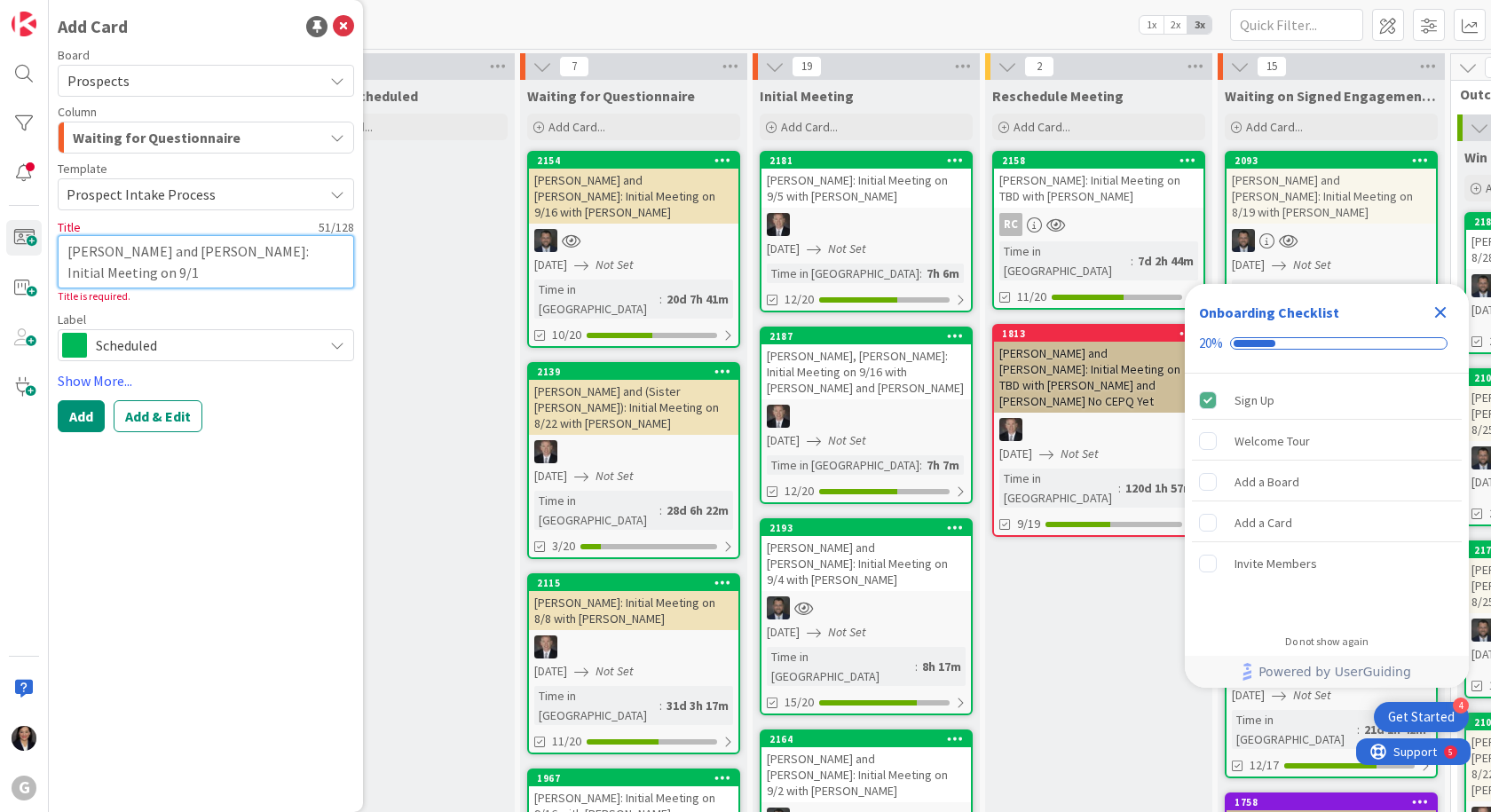
type textarea "Nano, John and Joan Atkinson: Initial Meeting on 9/10"
type textarea "x"
type textarea "Nano, John and Joan Atkinson: Initial Meeting on 9/10"
type textarea "x"
type textarea "Nano, John and Joan Atkinson: Initial Meeting on 9/10 w"
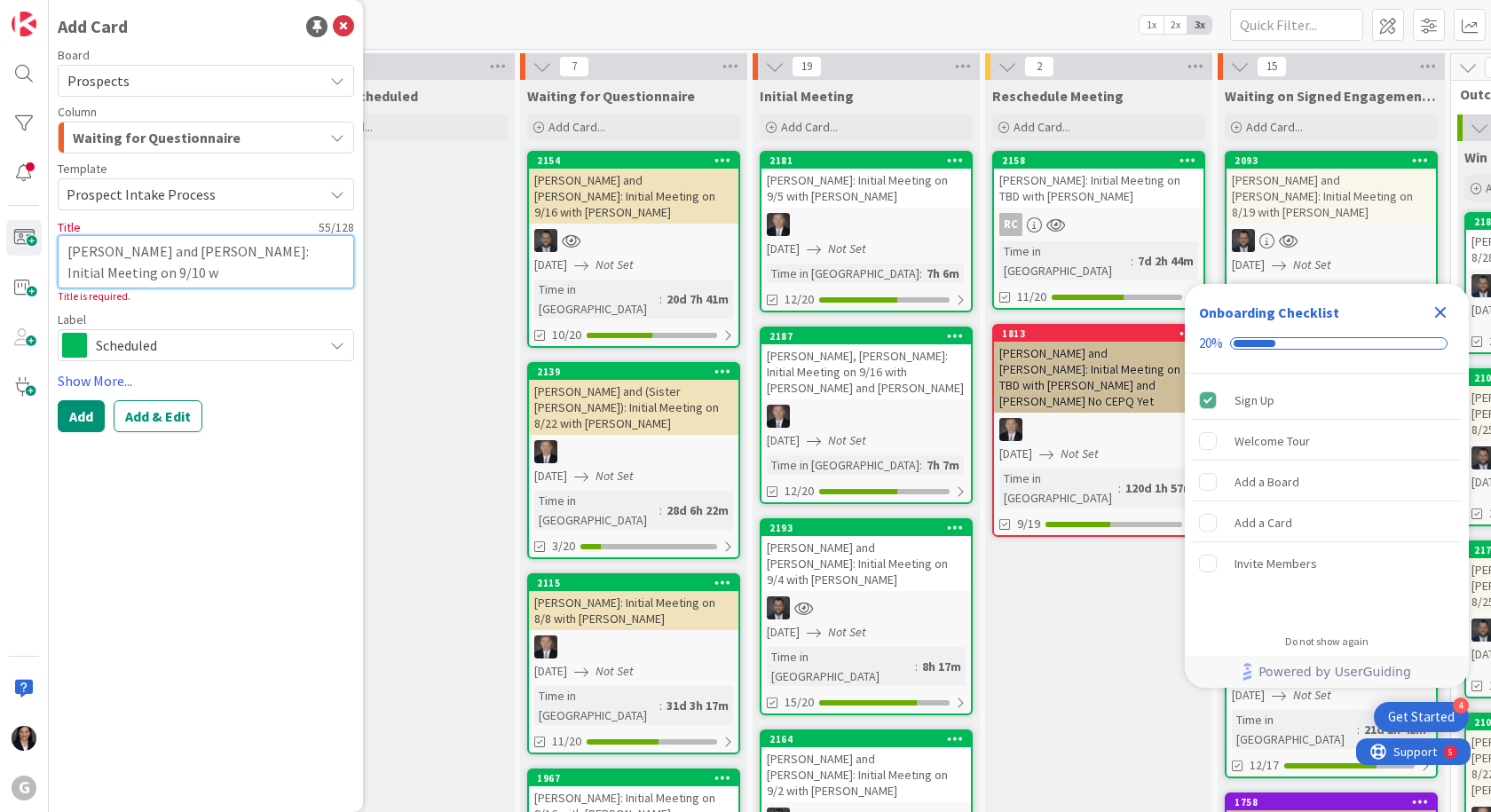
type textarea "x"
type textarea "Nano, John and Joan Atkinson: Initial Meeting on 9/10 wi"
type textarea "x"
type textarea "Nano, John and Joan Atkinson: Initial Meeting on 9/10 wit"
type textarea "x"
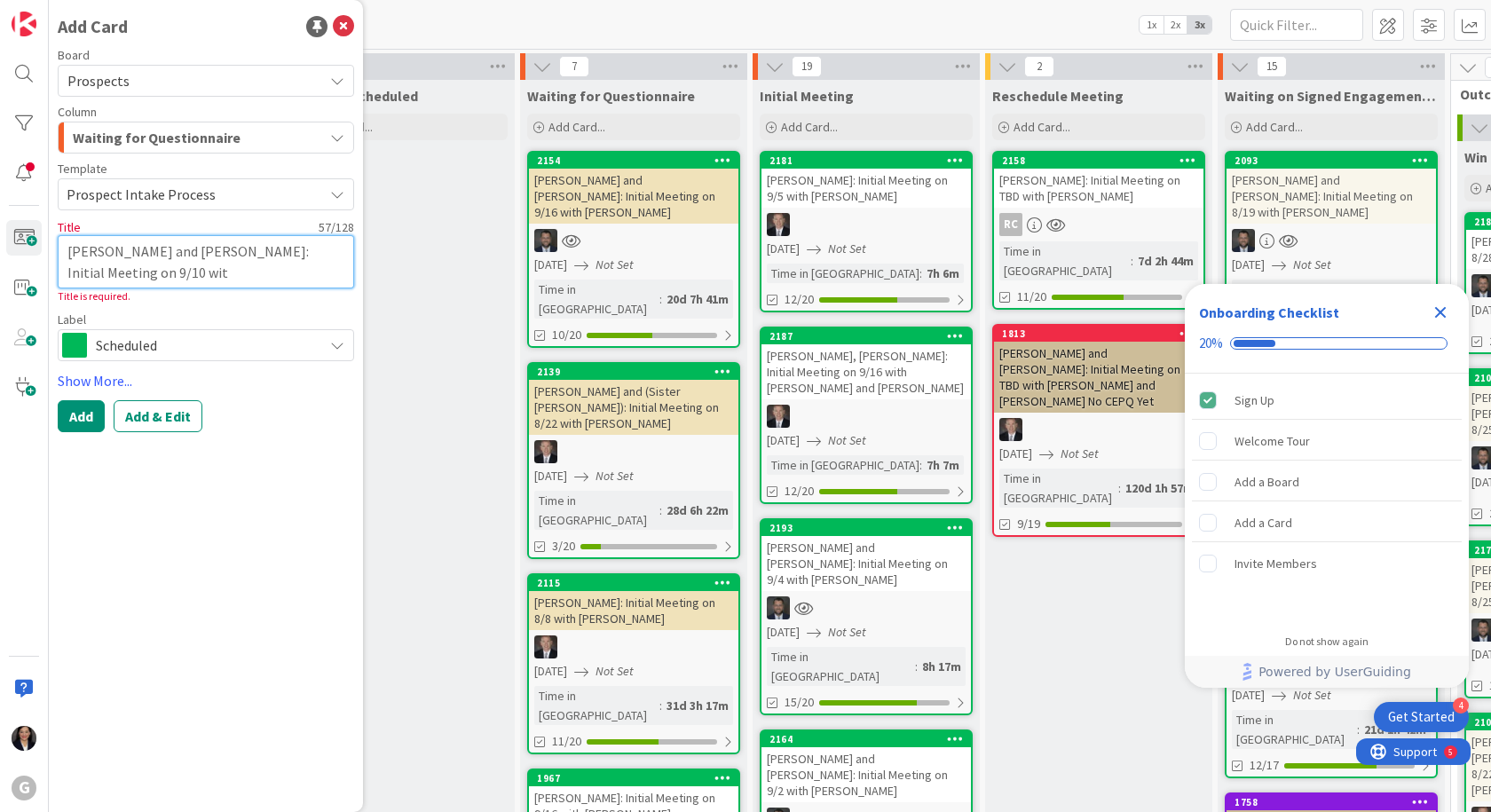
type textarea "Nano, John and Joan Atkinson: Initial Meeting on 9/10 with"
type textarea "x"
type textarea "Nano, John and Joan Atkinson: Initial Meeting on 9/10 with"
type textarea "x"
type textarea "Nano, John and Joan Atkinson: Initial Meeting on 9/10 with J"
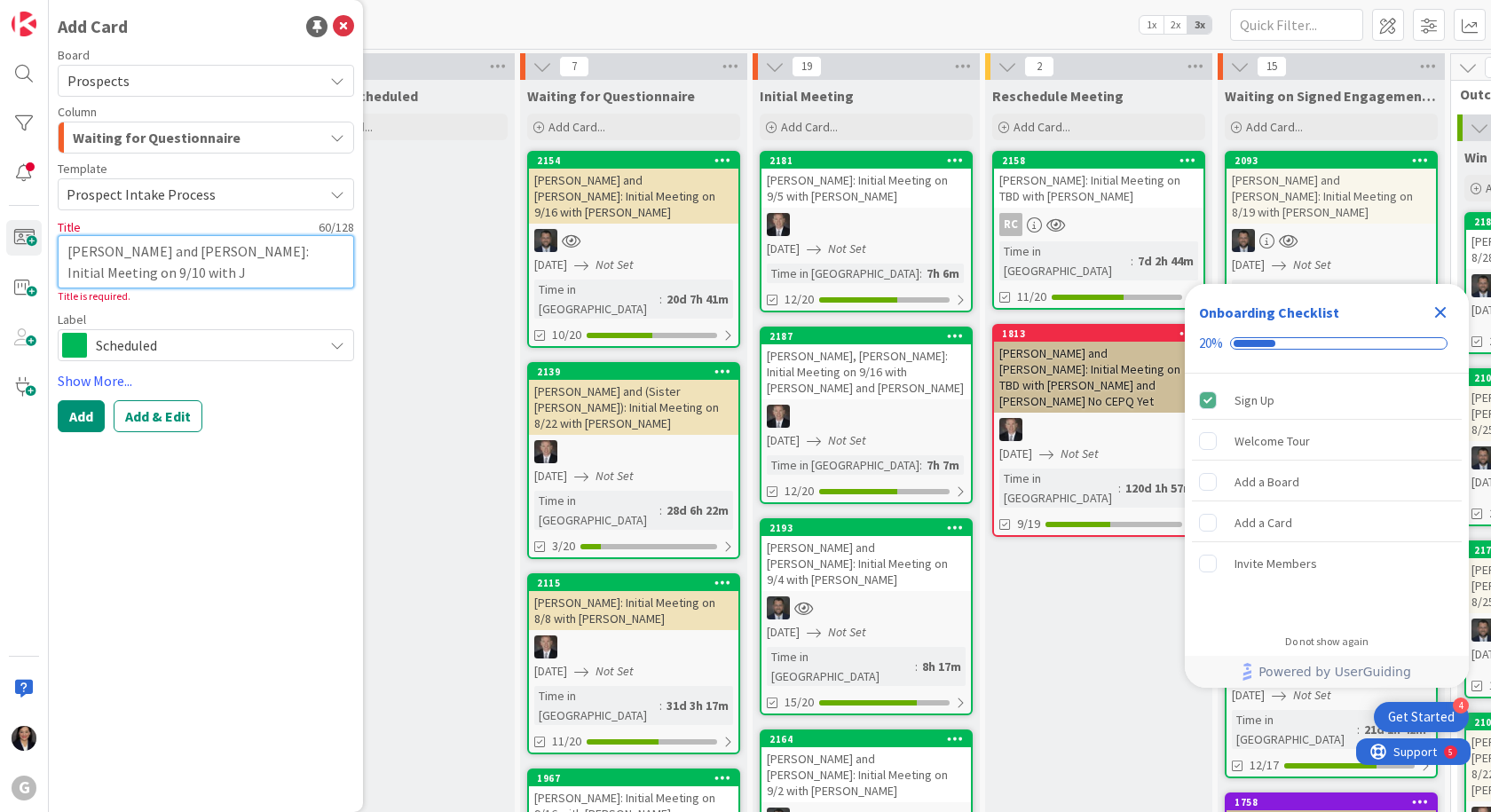
type textarea "x"
type textarea "Nano, John and Joan Atkinson: Initial Meeting on 9/10 with Jo"
type textarea "x"
type textarea "Nano, John and Joan Atkinson: Initial Meeting on 9/10 with Jon"
type textarea "x"
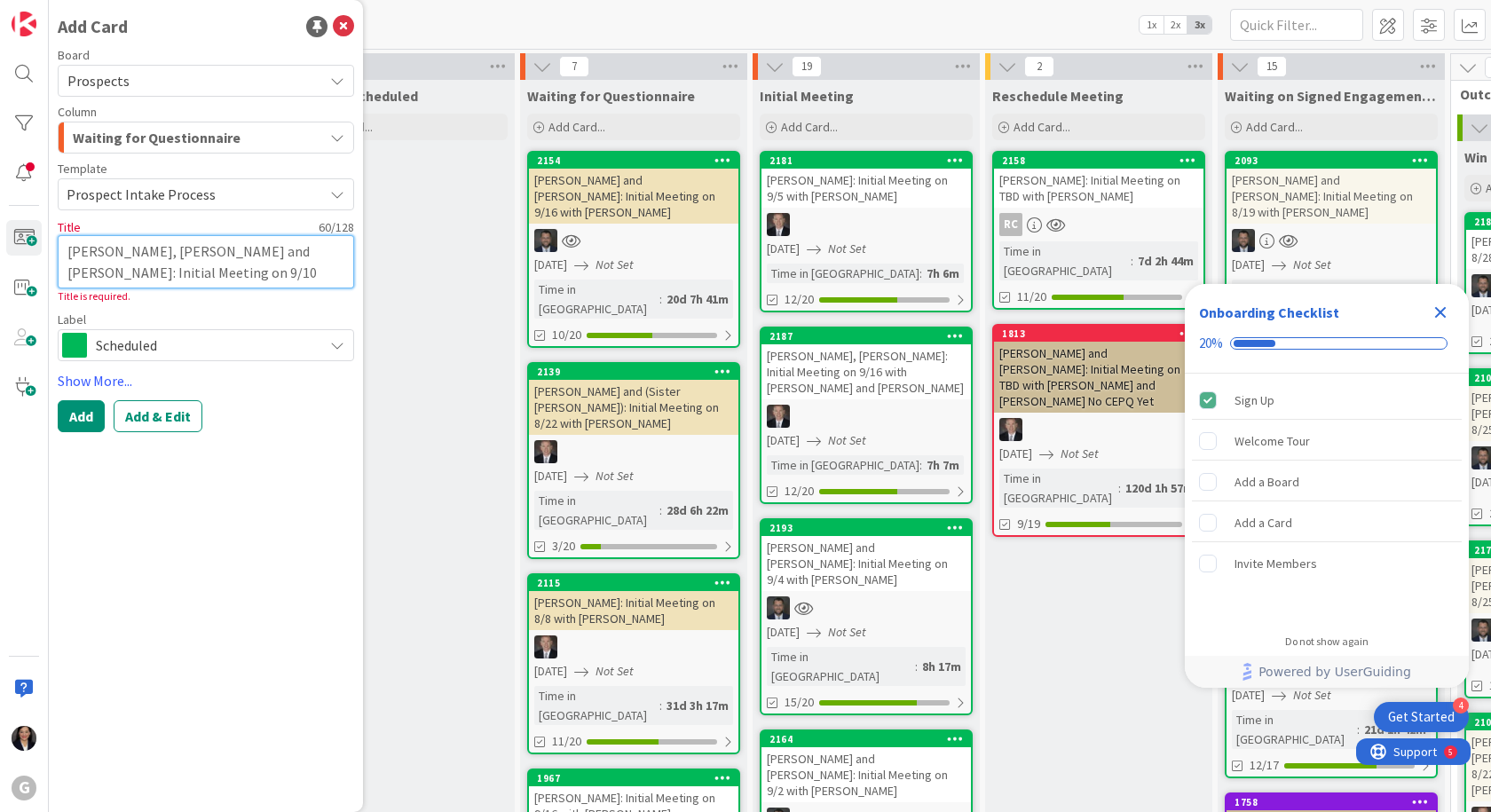
type textarea "Nano, John and Joan Atkinson: Initial Meeting on 9/10 with Jona"
type textarea "x"
type textarea "Nano, John and Joan Atkinson: Initial Meeting on 9/10 with Jonas"
click at [181, 410] on button "Add & Edit" at bounding box center [158, 416] width 89 height 32
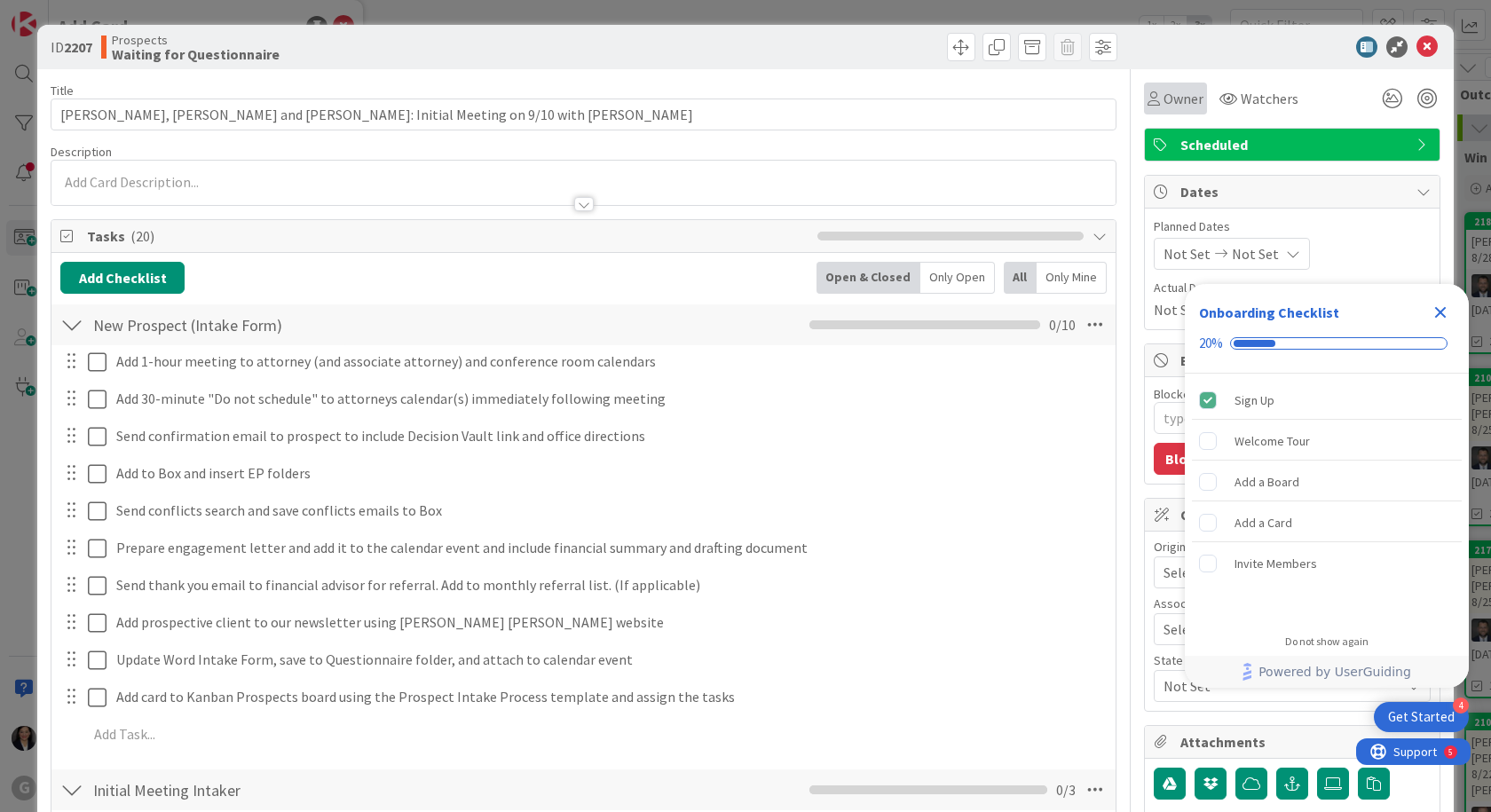
click at [1164, 102] on span "Owner" at bounding box center [1183, 99] width 40 height 22
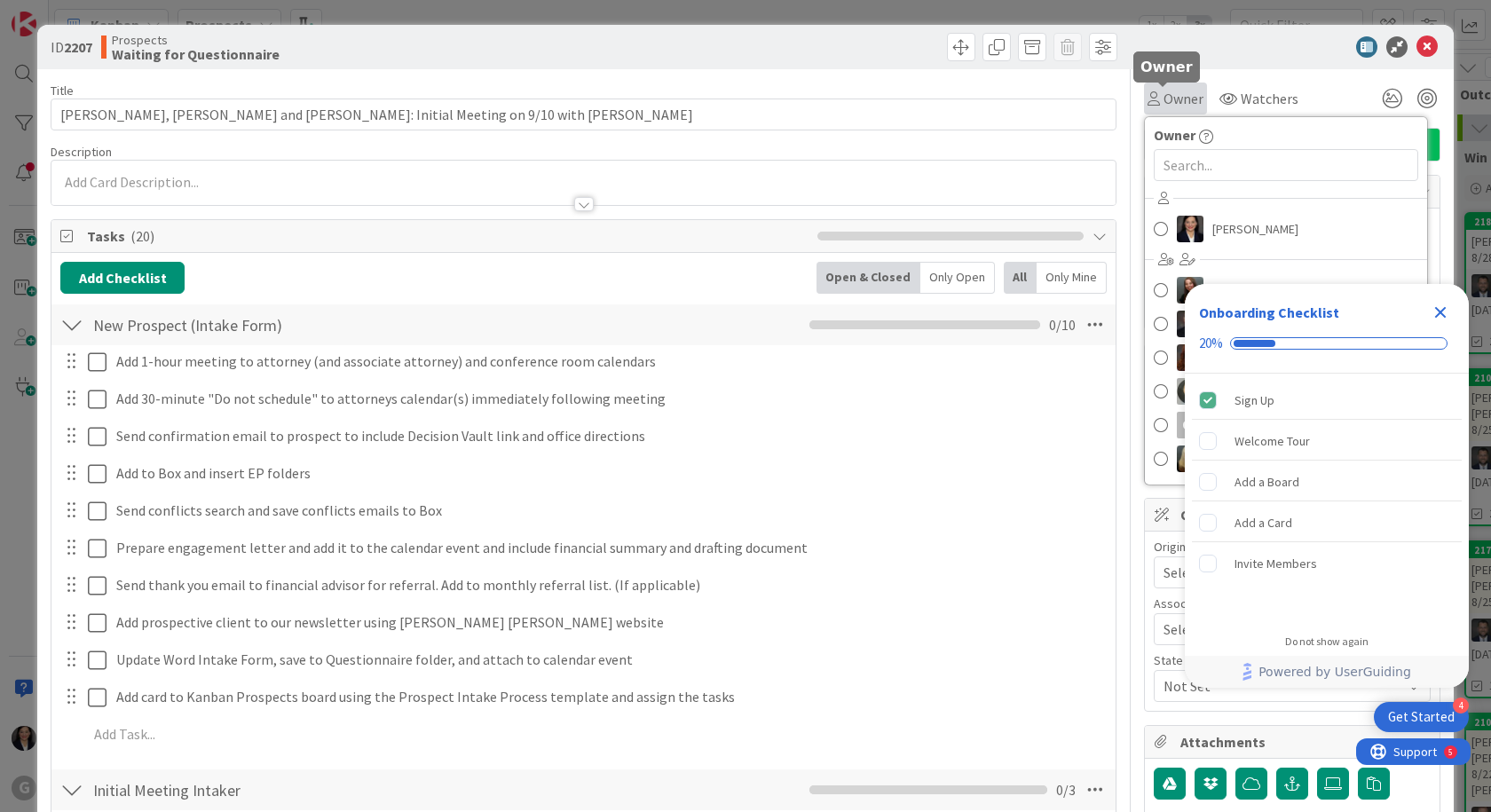
type textarea "x"
click at [1179, 168] on input "text" at bounding box center [1286, 165] width 265 height 32
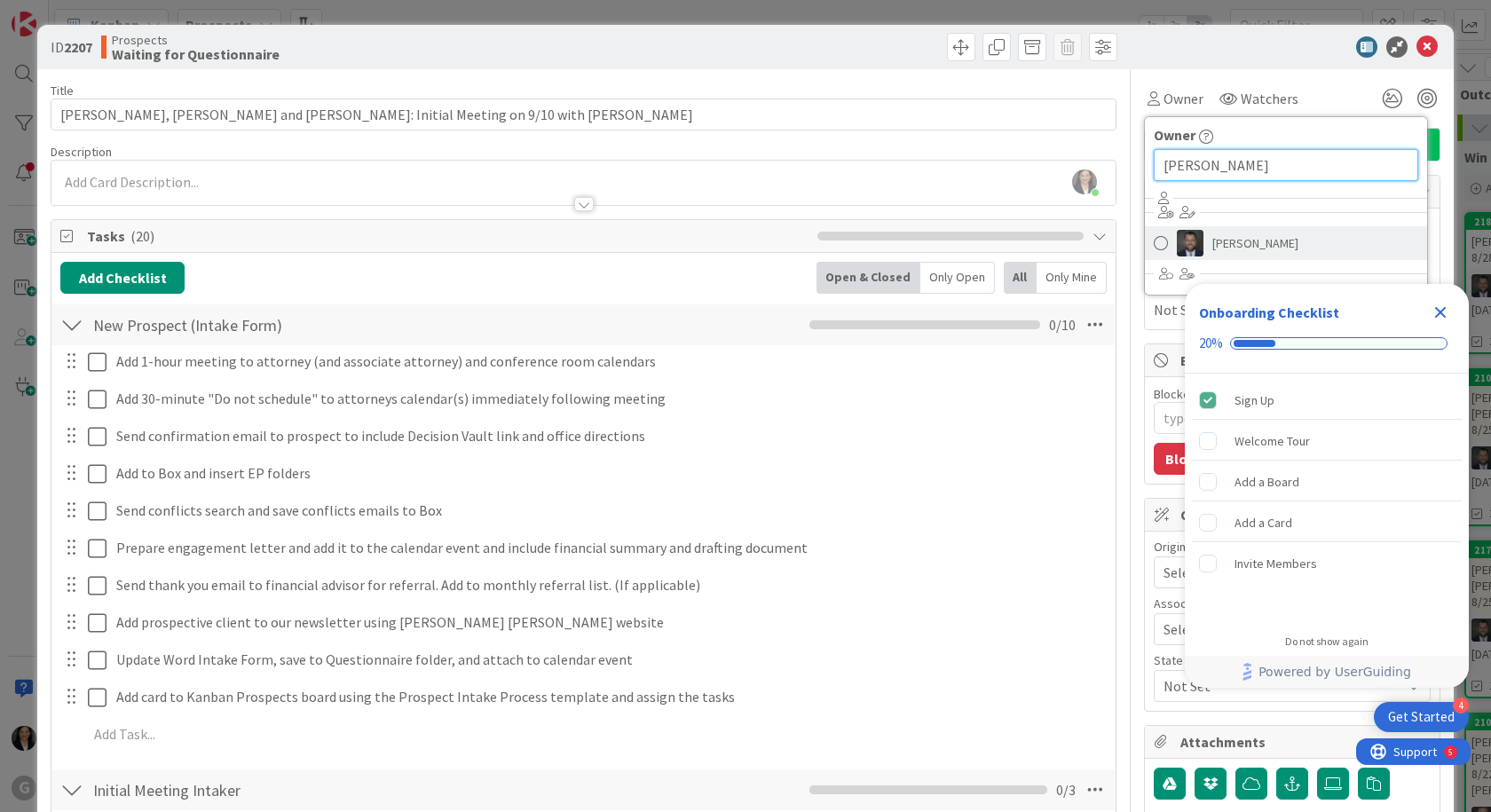
type input "jona"
click at [1154, 244] on span at bounding box center [1161, 243] width 14 height 26
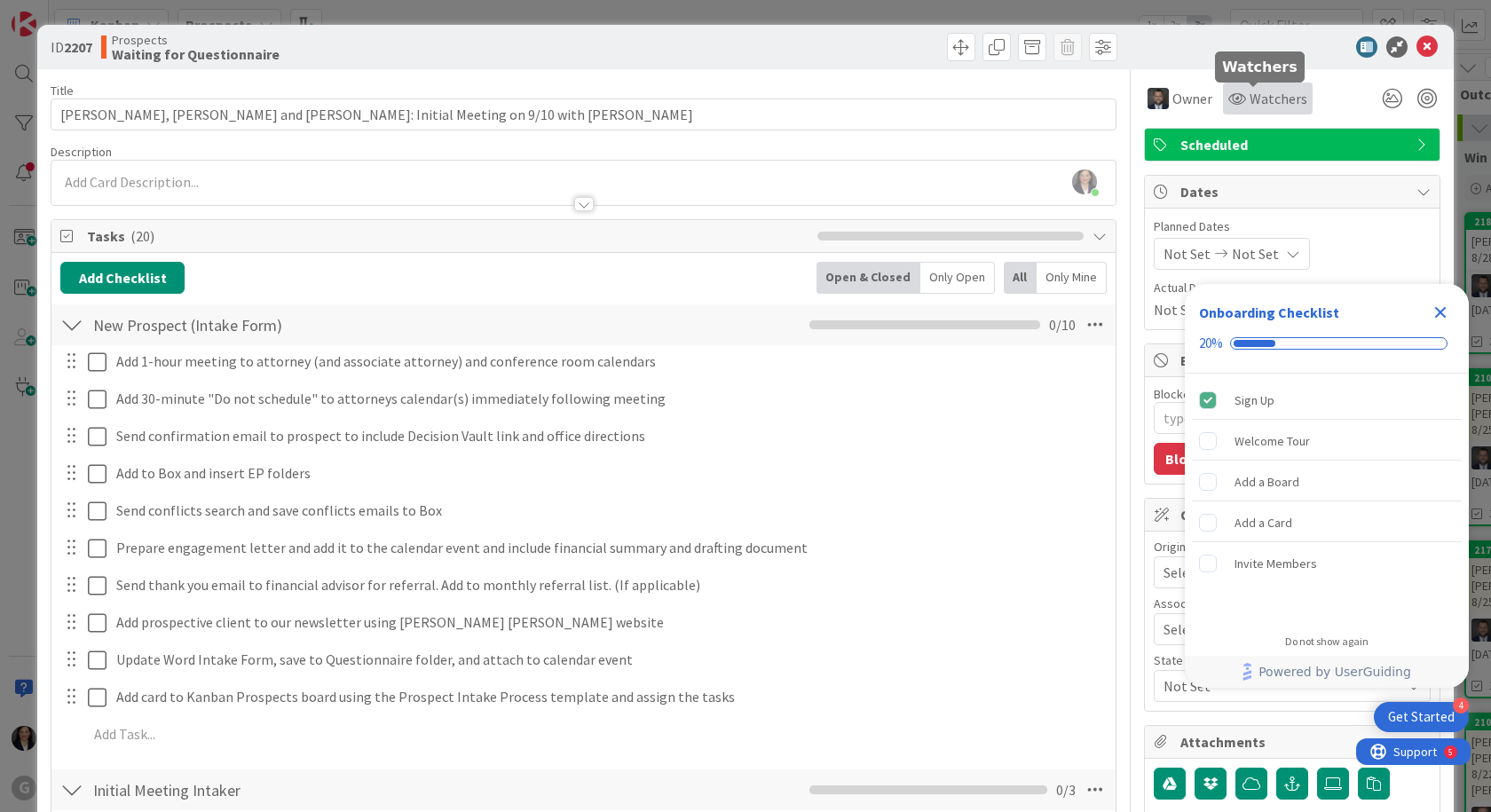
click at [1266, 98] on span "Watchers" at bounding box center [1277, 99] width 58 height 22
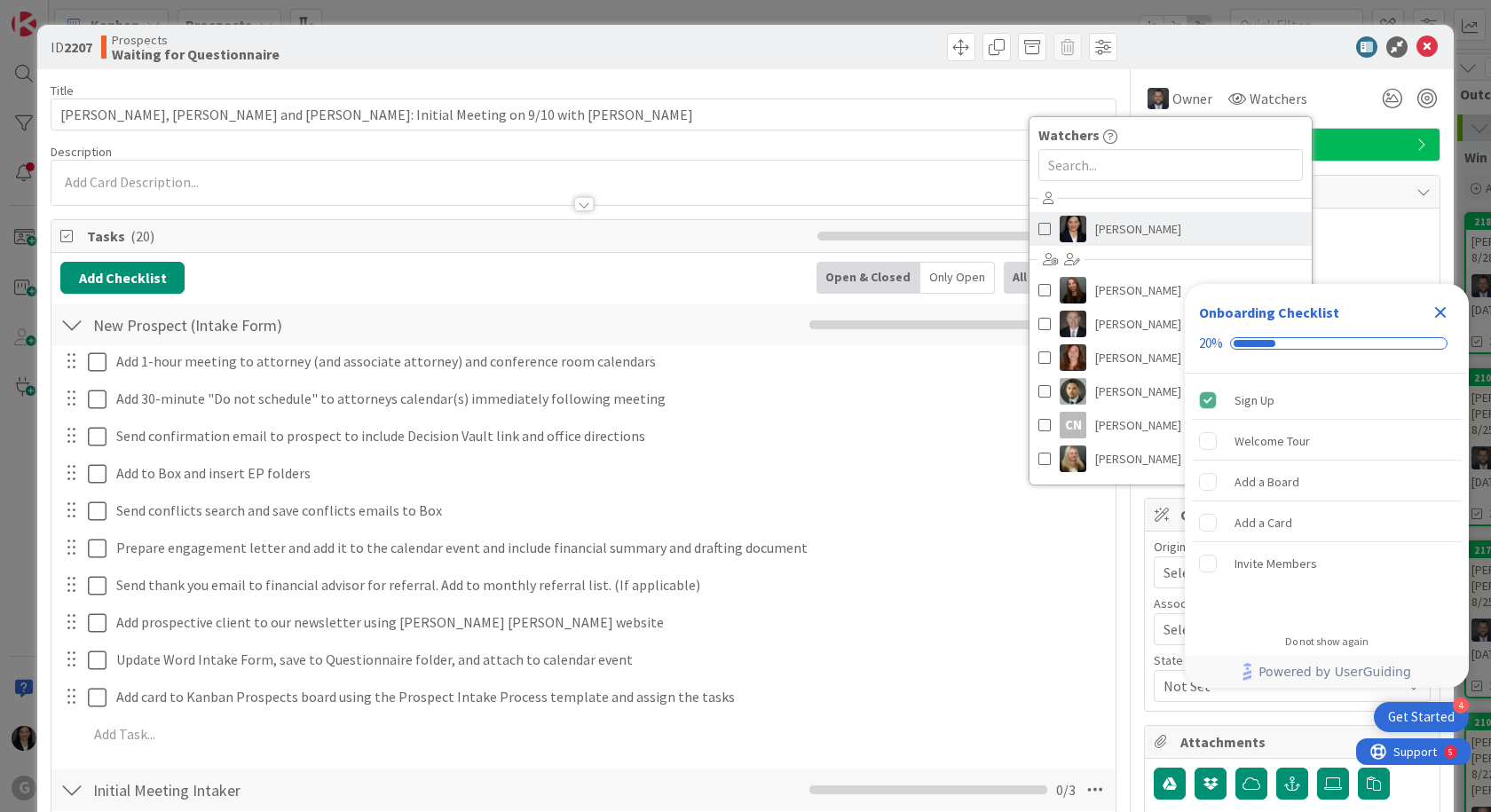
click at [1149, 235] on span "Amber Medina" at bounding box center [1138, 228] width 86 height 26
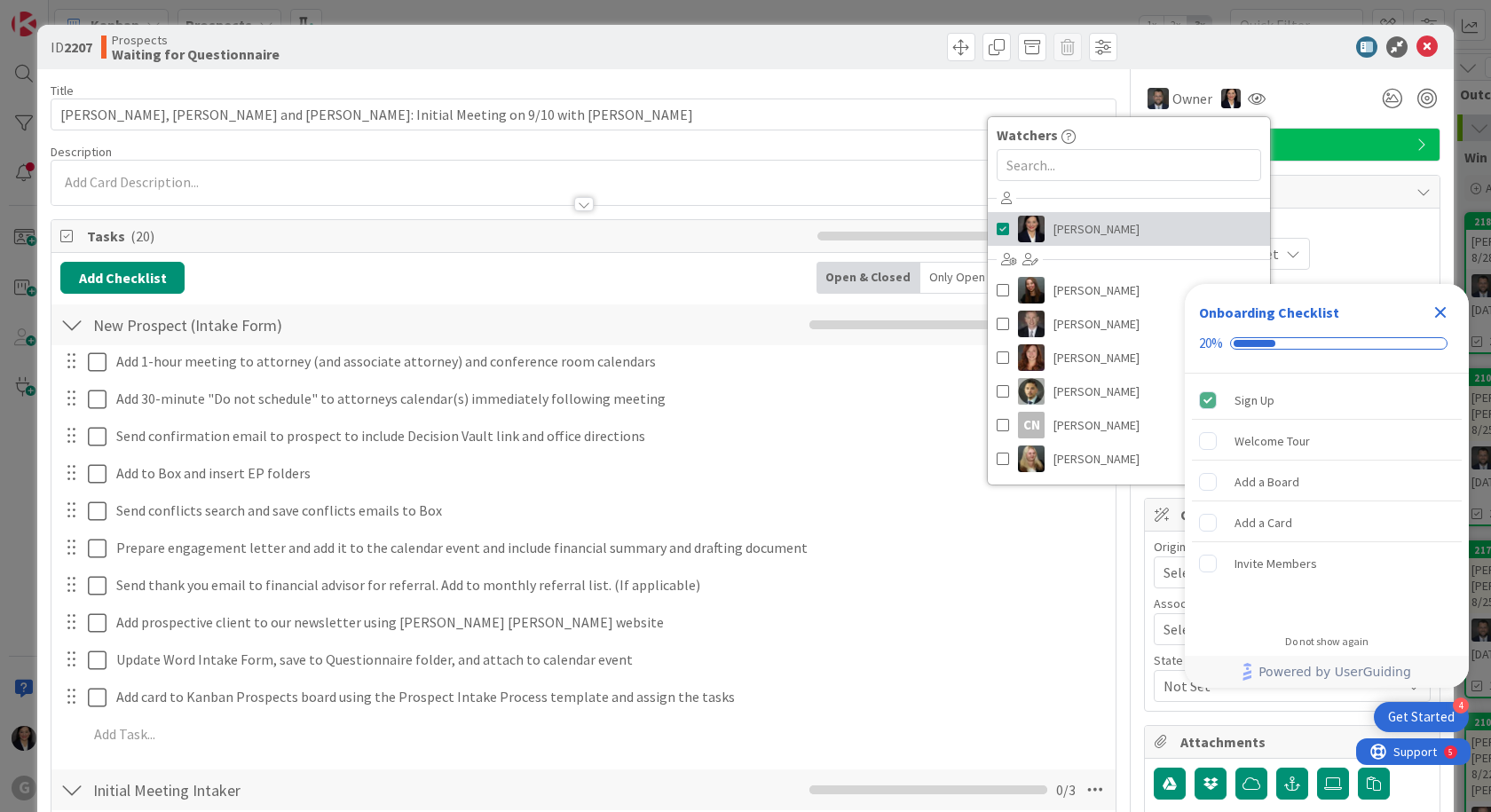
type textarea "x"
click at [1446, 315] on icon "Close Checklist" at bounding box center [1441, 312] width 12 height 12
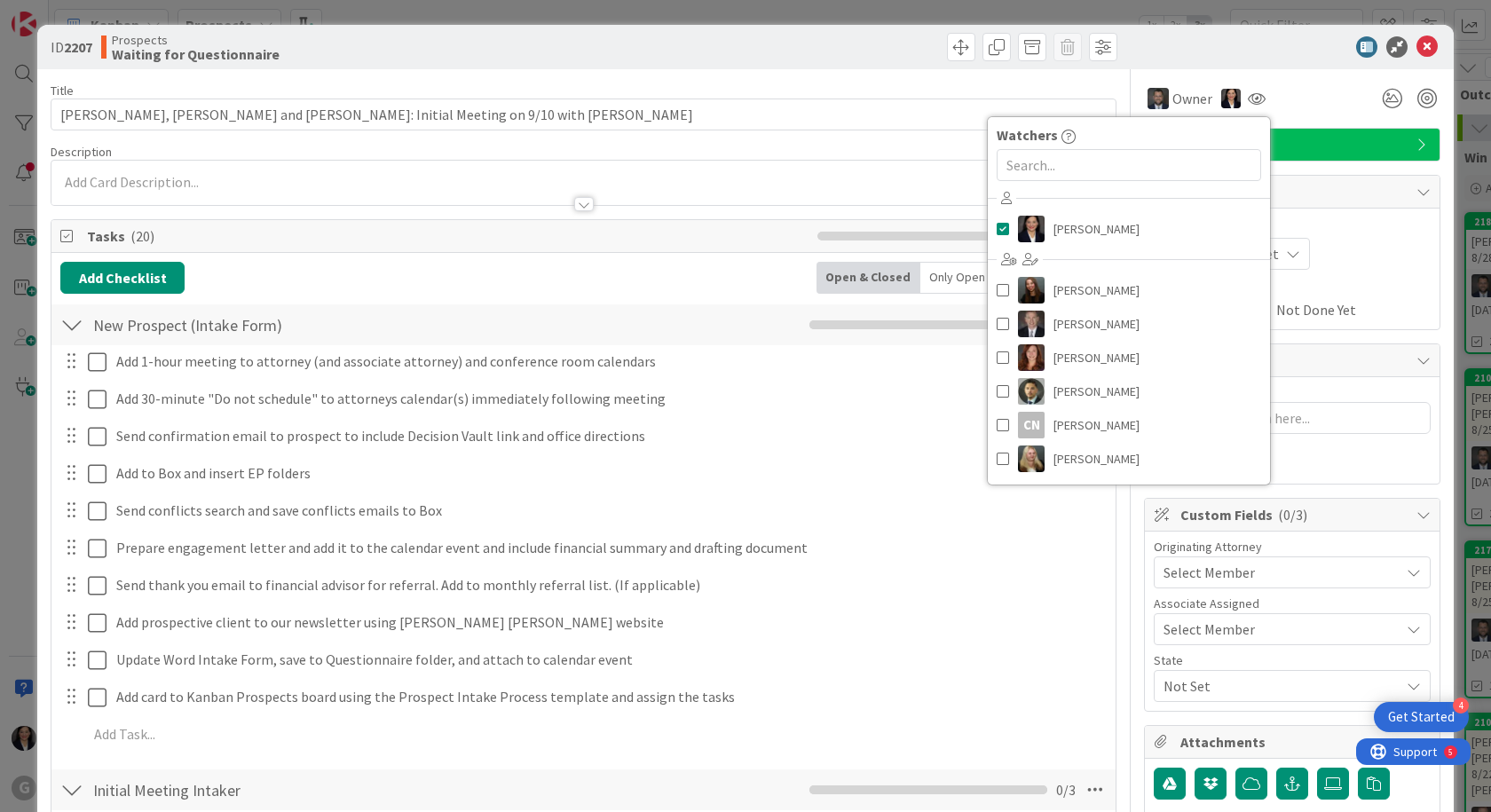
click at [1314, 112] on div "Owner Owner jona Remove Set as Watcher Jonas Weatherbie Watchers Amber Medina A…" at bounding box center [1292, 98] width 297 height 32
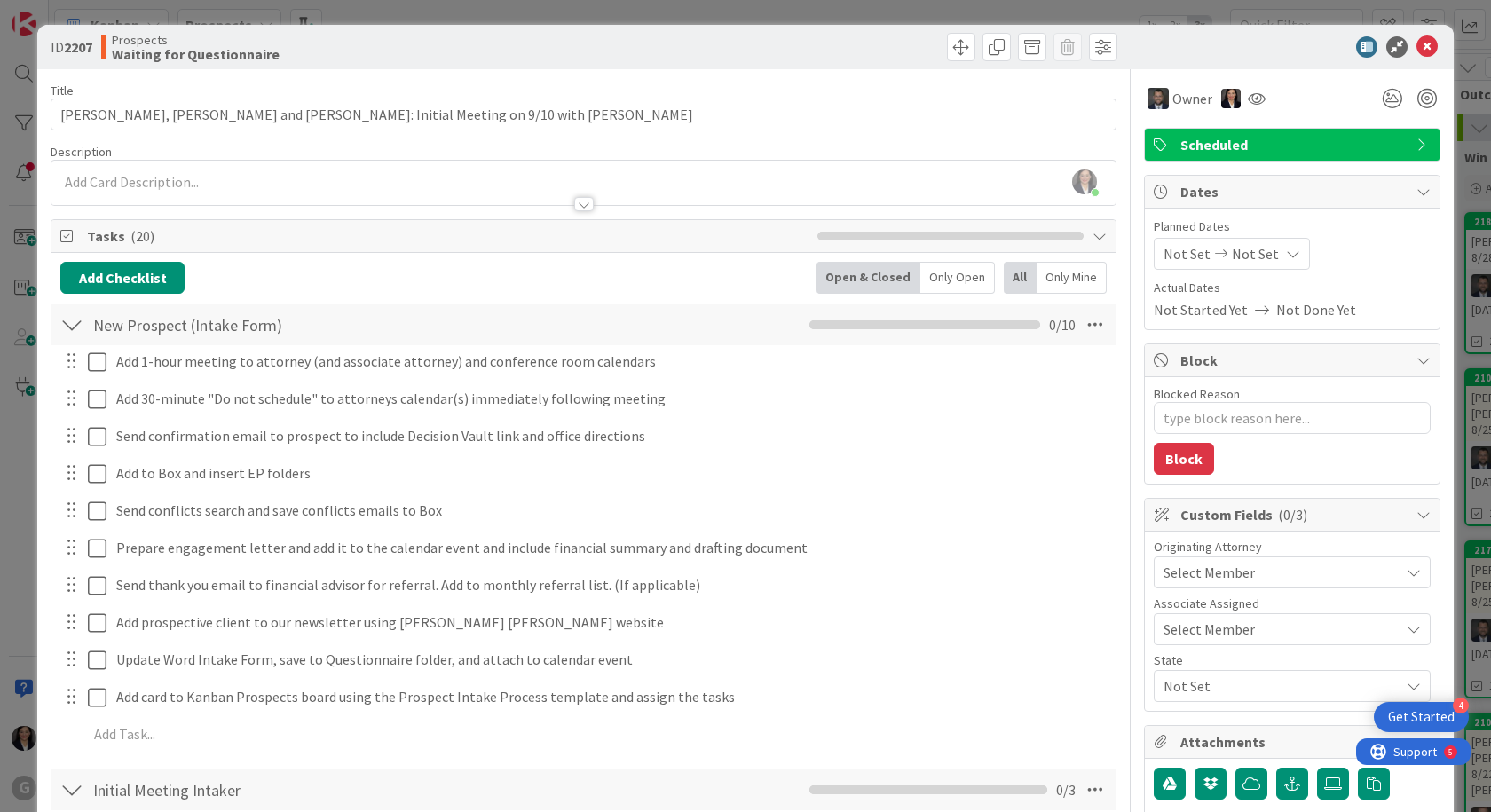
click at [1164, 249] on span "Not Set" at bounding box center [1187, 254] width 47 height 22
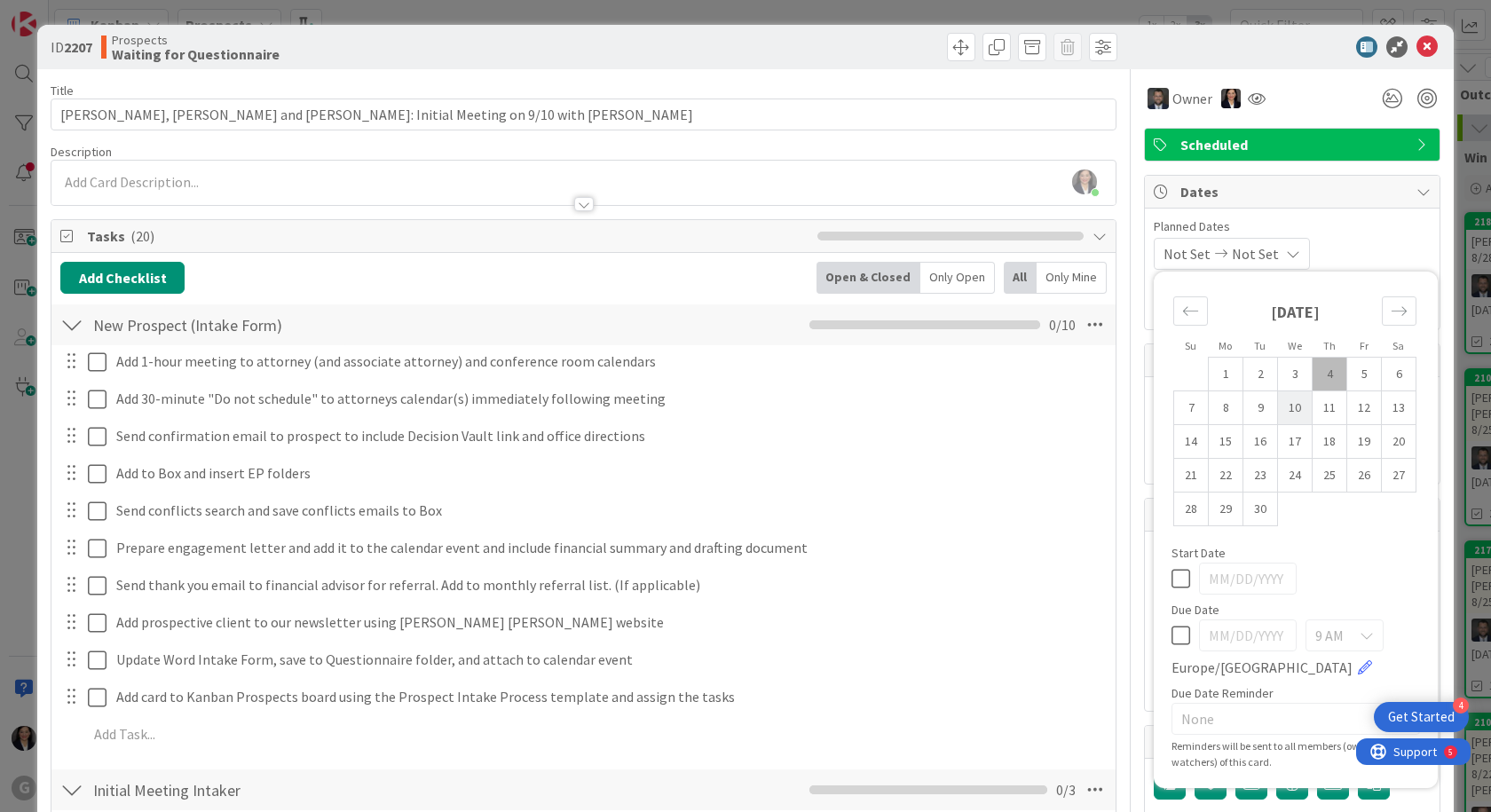
click at [1289, 408] on td "10" at bounding box center [1294, 407] width 34 height 33
type input "09/10/2025"
click at [1349, 549] on div "Start Date" at bounding box center [1296, 552] width 249 height 13
click at [1381, 252] on div "09/10/2025 Not Set Su Mo Tu We Th Fr Sa August 2025 1 2 3 4 5 6 7 8 9 10 11 12 …" at bounding box center [1292, 254] width 277 height 32
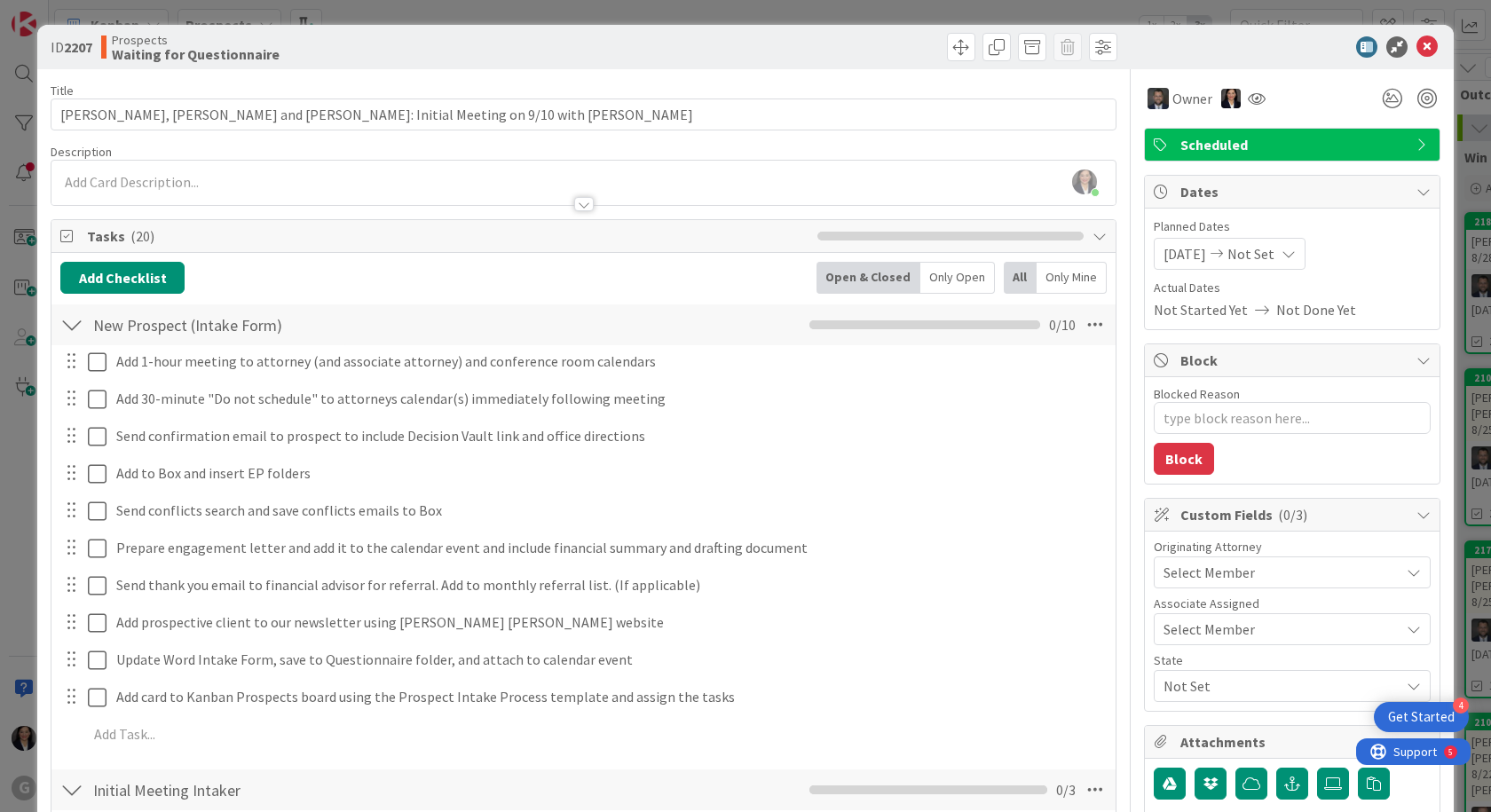
click at [1180, 576] on span "Select Member" at bounding box center [1209, 572] width 91 height 22
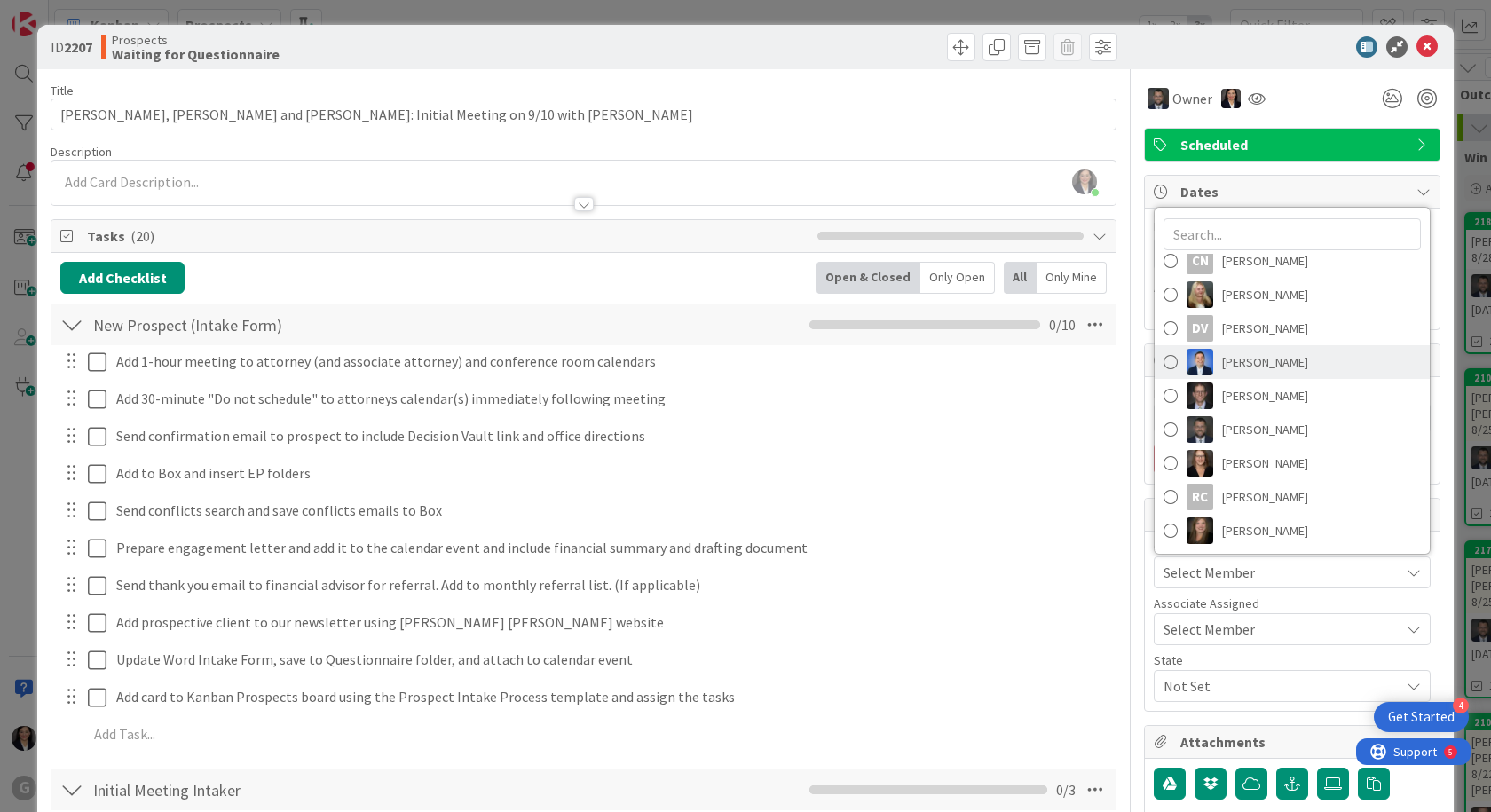
scroll to position [179, 0]
click at [1232, 429] on span "Jonas Weatherbie" at bounding box center [1265, 428] width 86 height 26
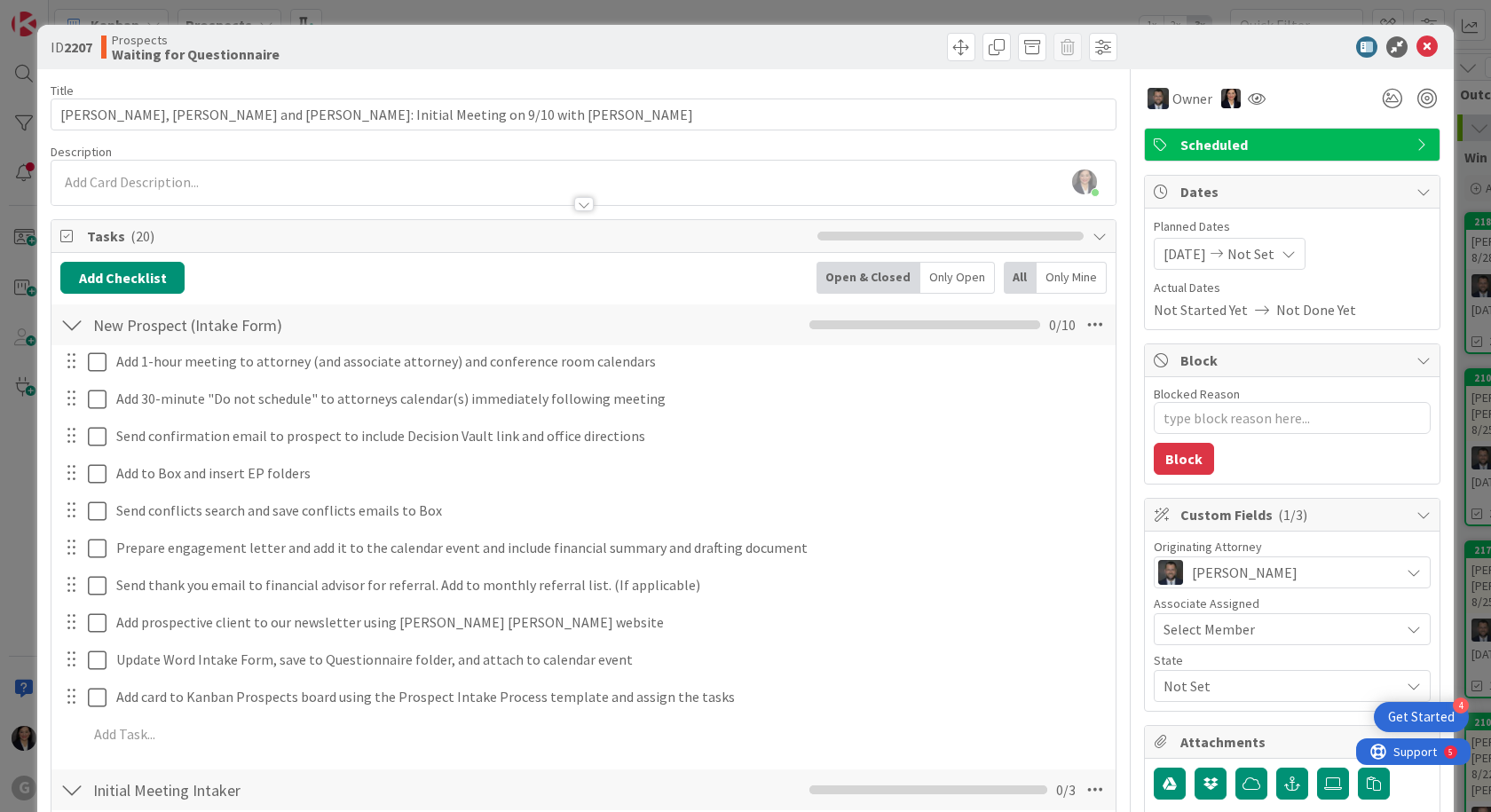
click at [1212, 687] on span "Not Set" at bounding box center [1281, 686] width 236 height 22
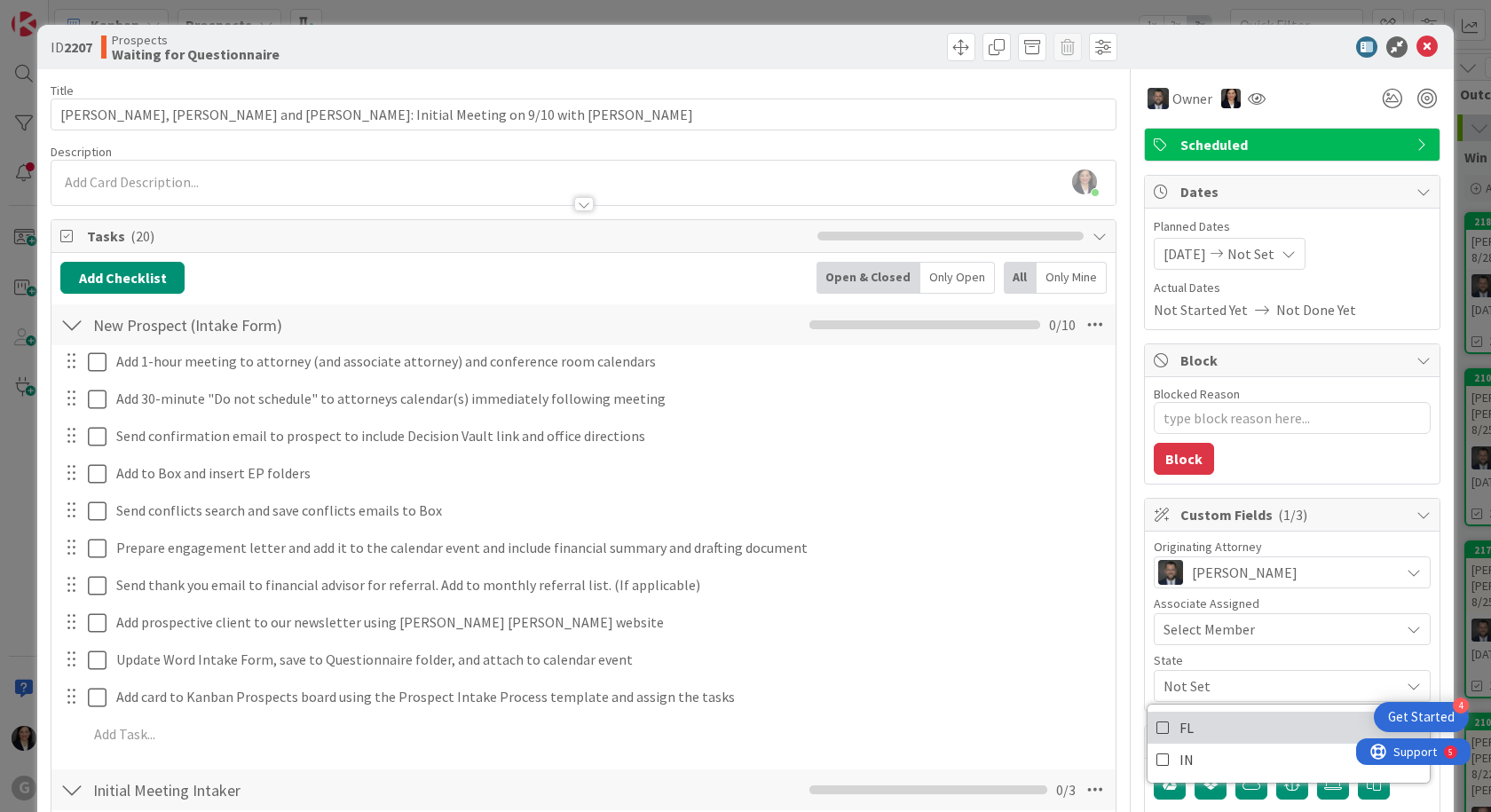
click at [1192, 742] on link "FL" at bounding box center [1288, 728] width 282 height 32
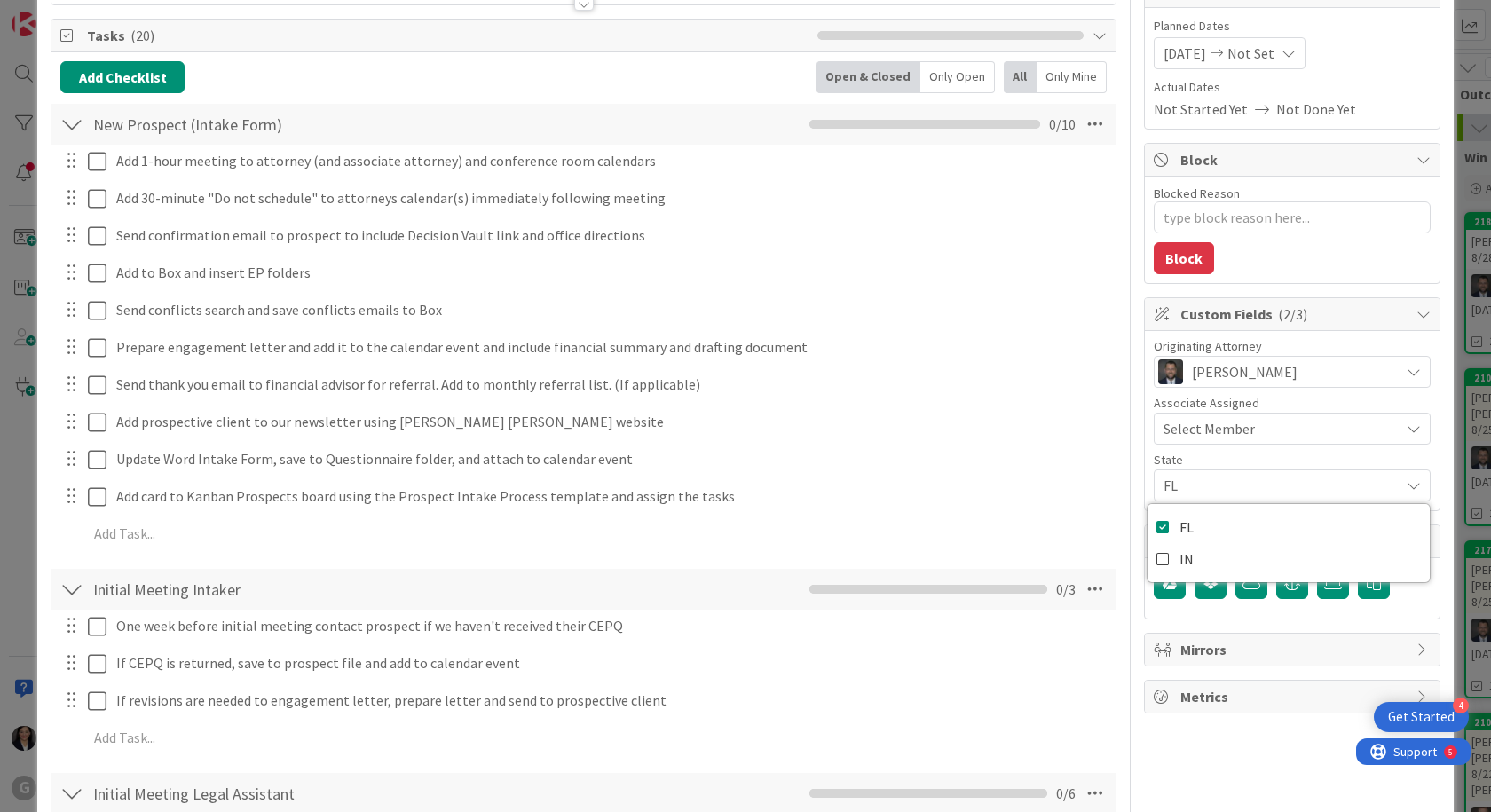
scroll to position [0, 0]
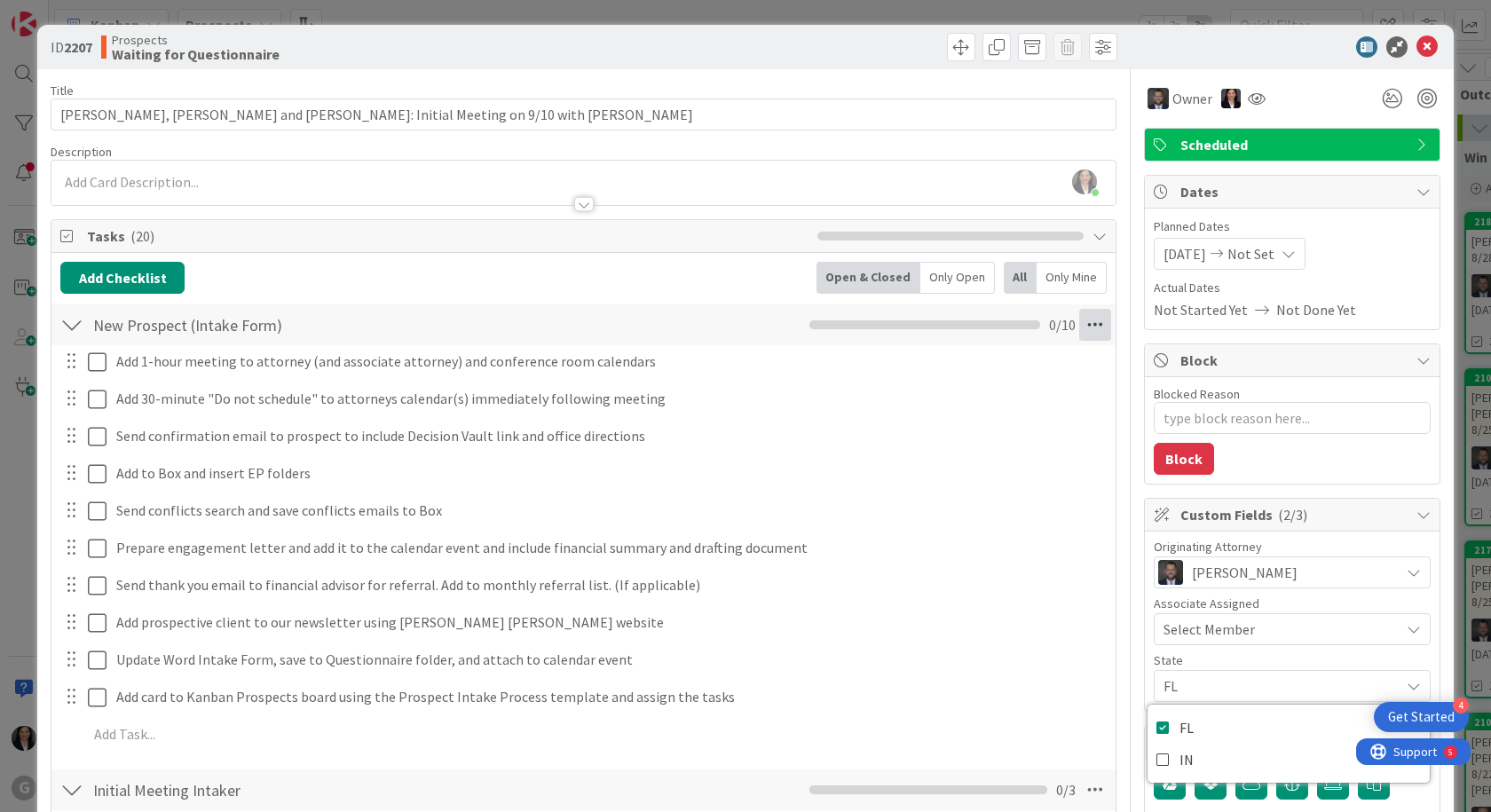
click at [1089, 323] on icon at bounding box center [1095, 324] width 32 height 32
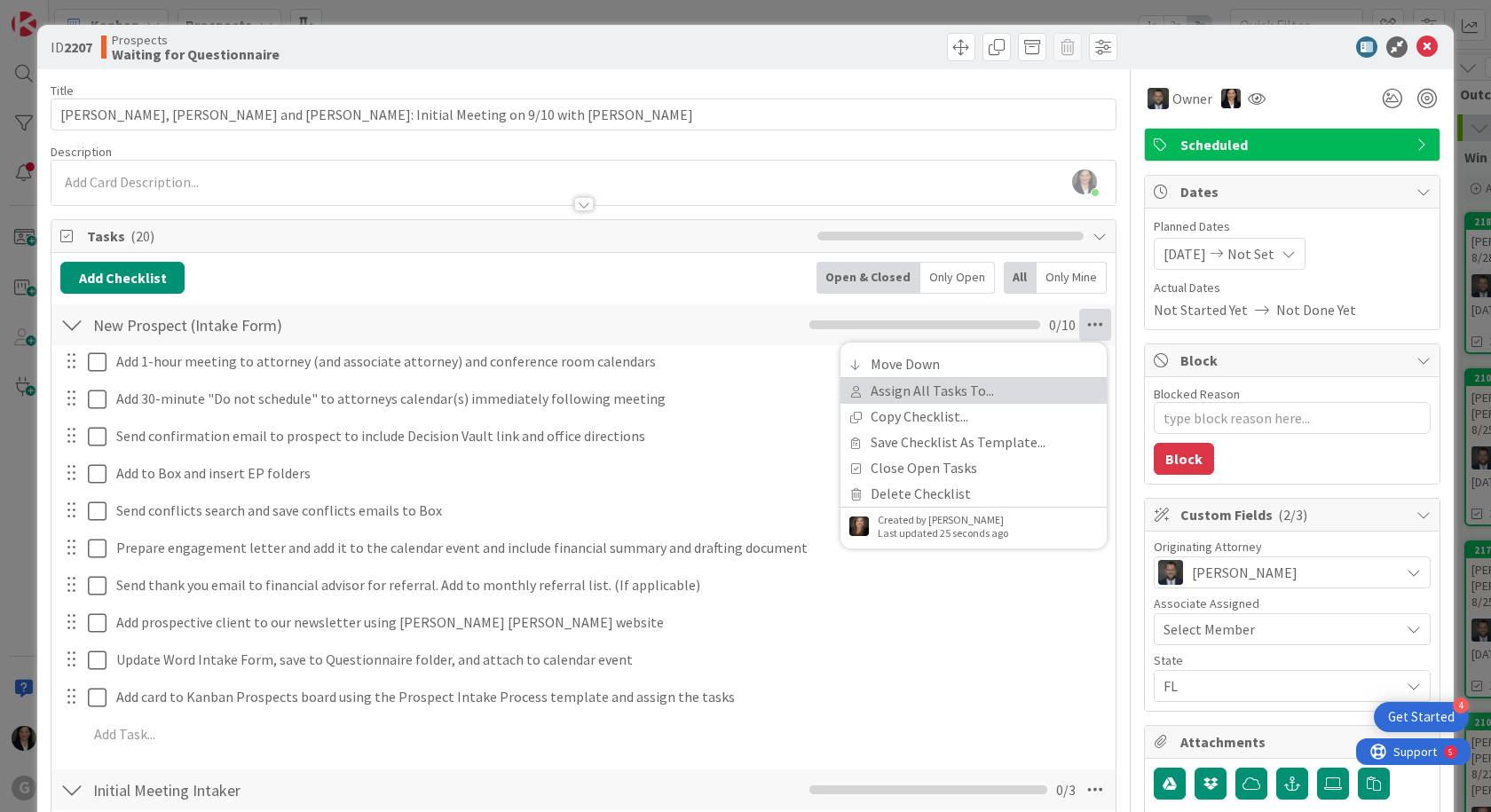
click at [1017, 386] on link "Assign All Tasks To..." at bounding box center [974, 391] width 266 height 25
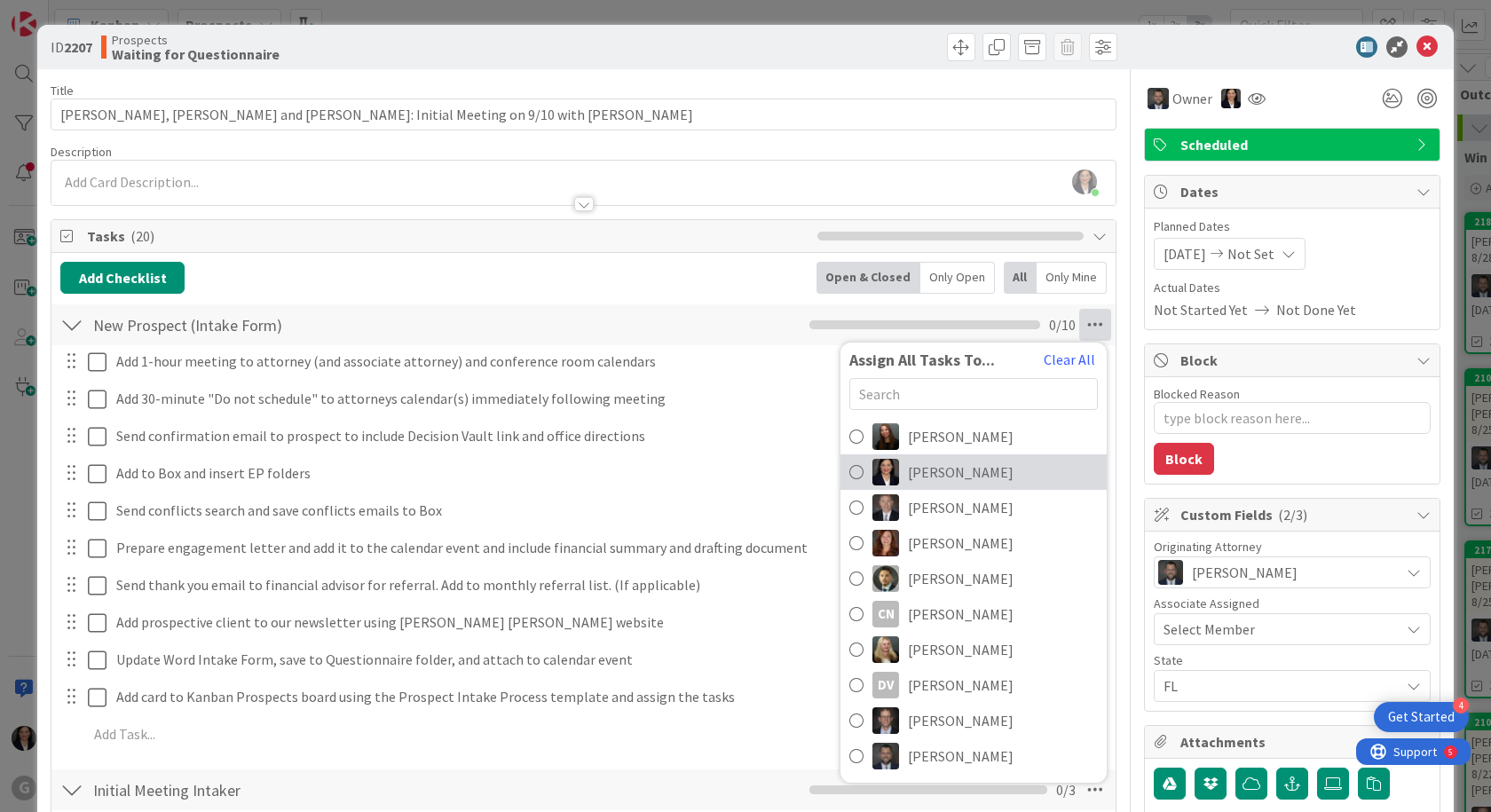
click at [988, 468] on link "Amber Medina" at bounding box center [974, 472] width 266 height 35
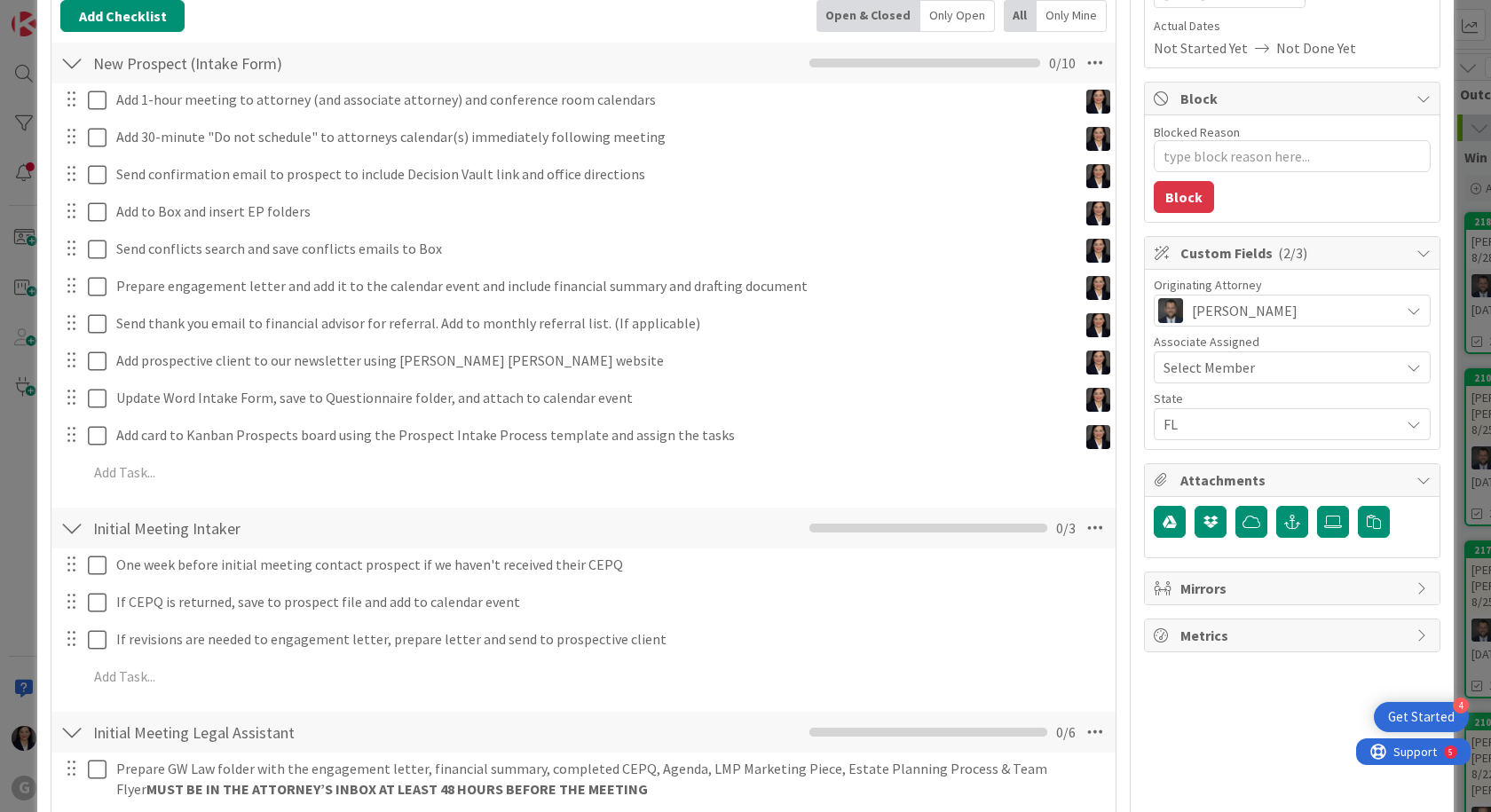
scroll to position [266, 0]
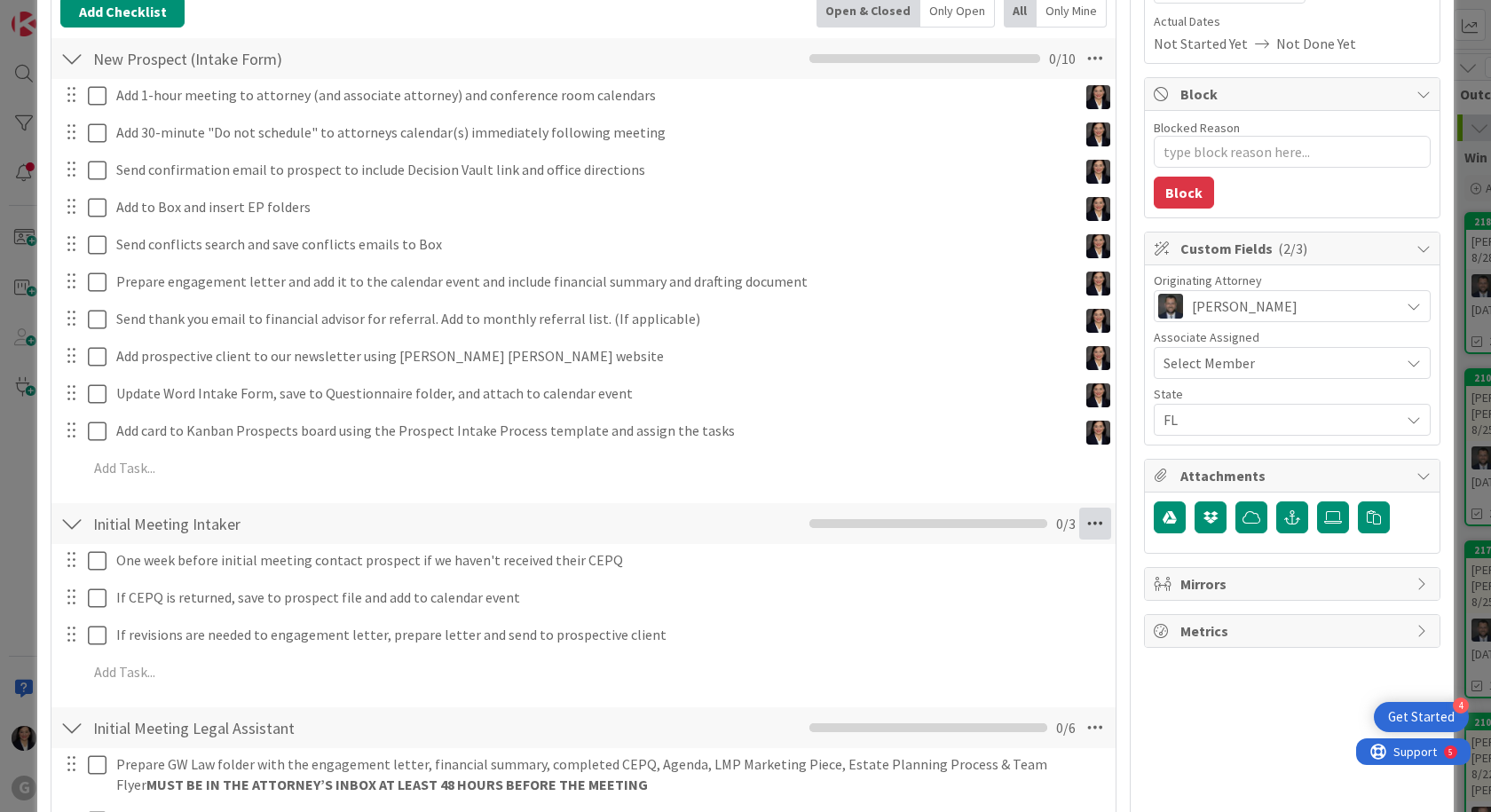
click at [1080, 533] on icon at bounding box center [1095, 523] width 32 height 32
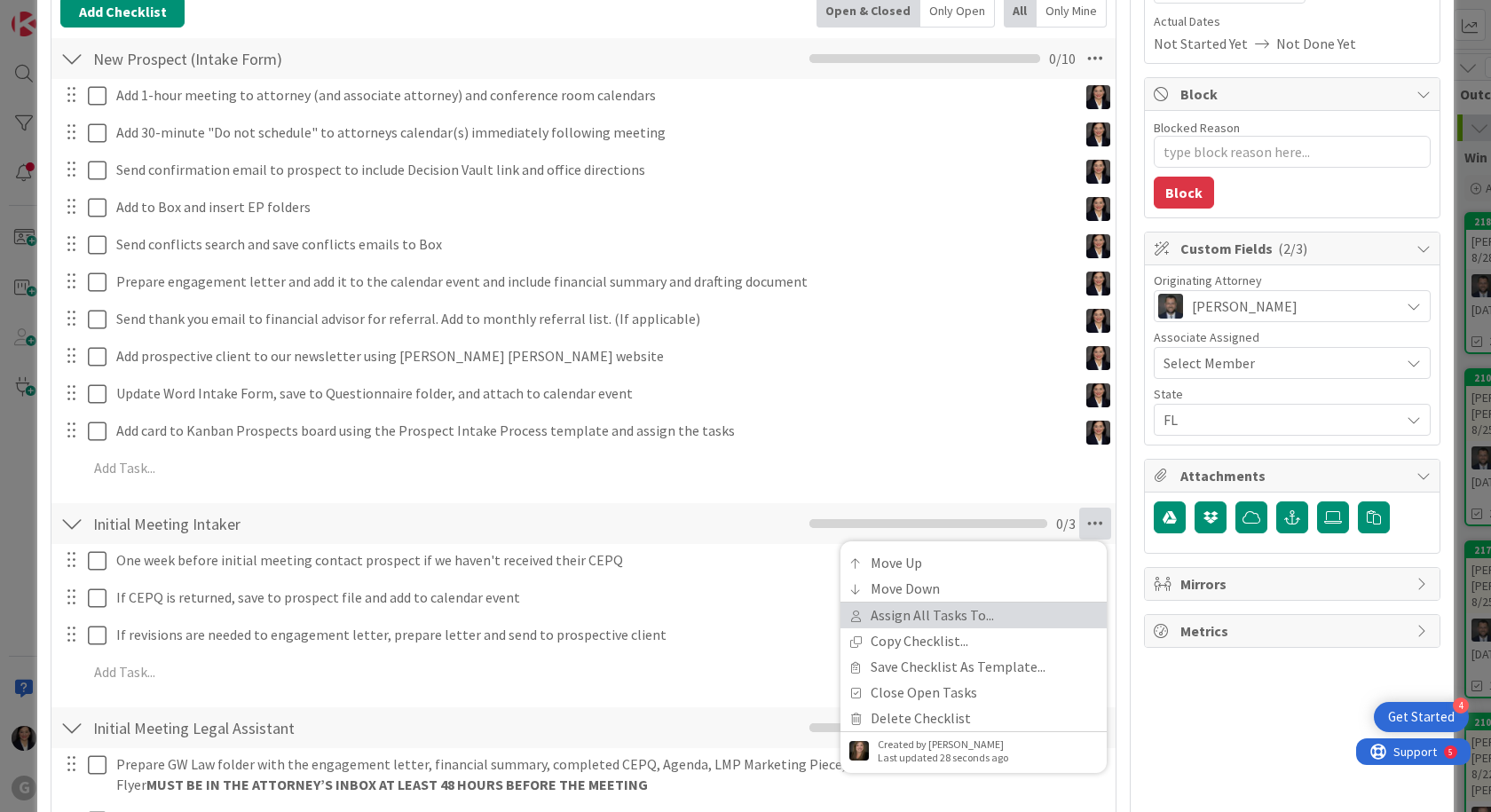
click at [979, 621] on link "Assign All Tasks To..." at bounding box center [974, 615] width 266 height 25
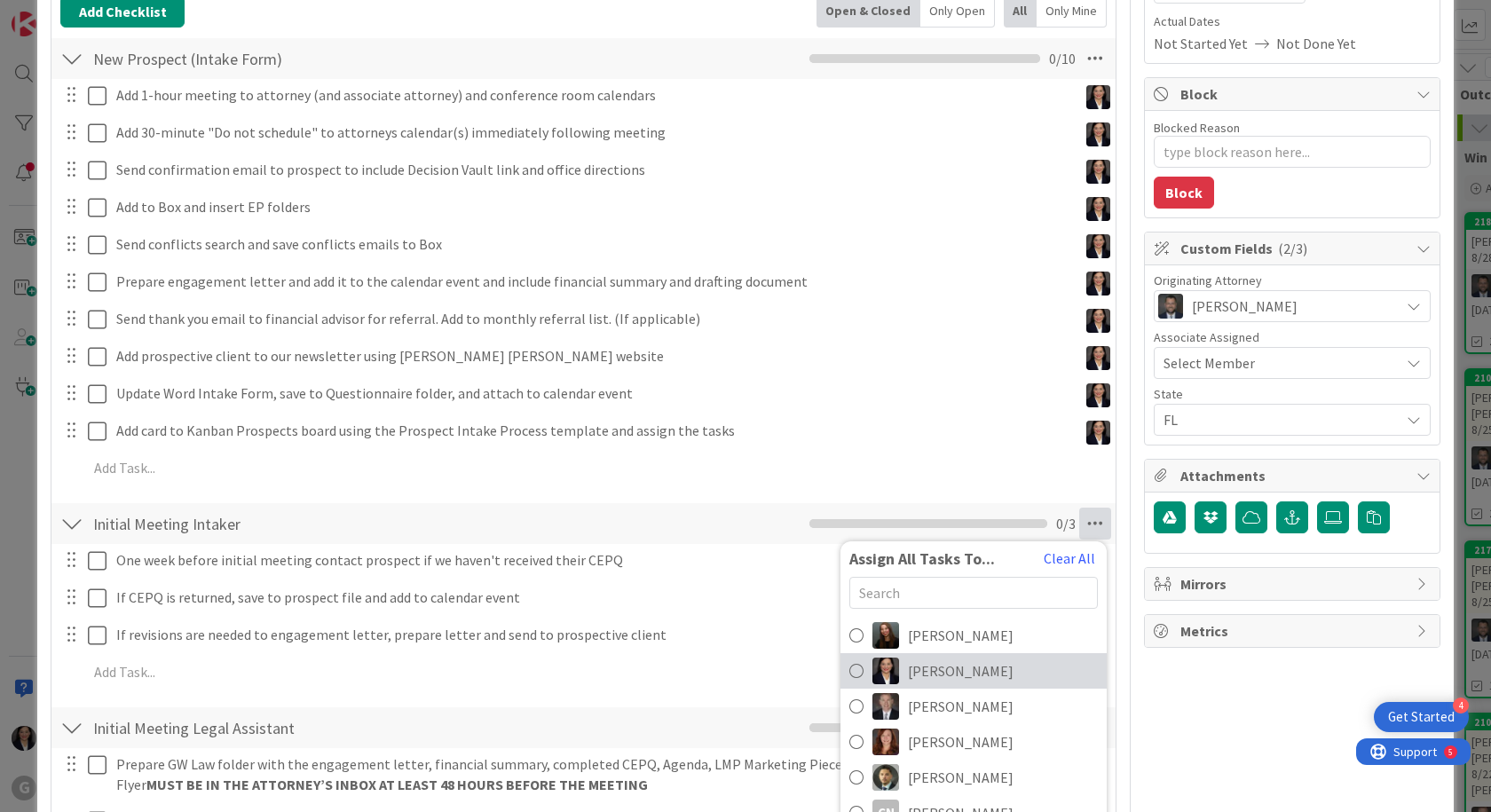
click at [976, 667] on span "Amber Medina" at bounding box center [961, 671] width 106 height 22
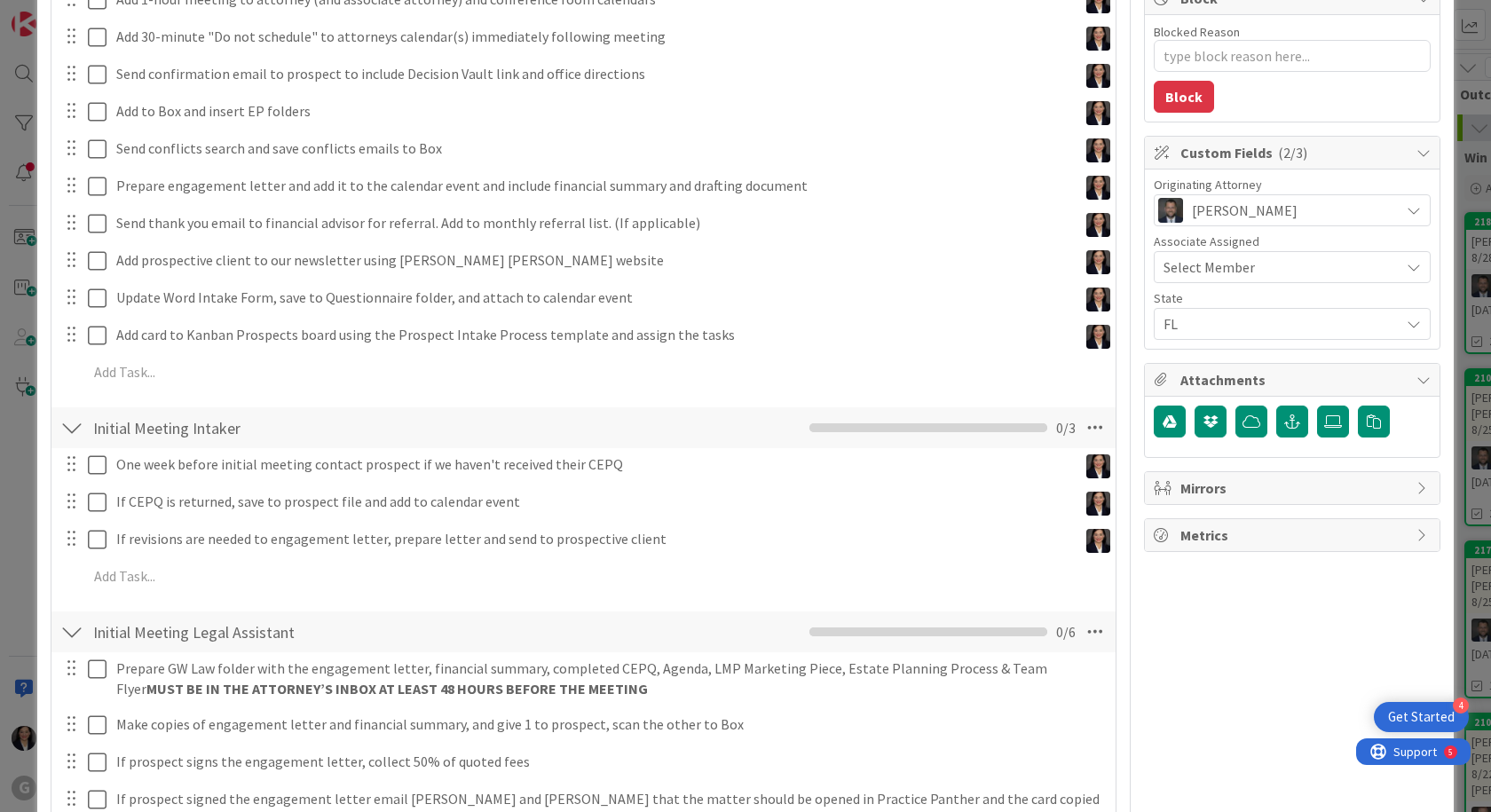
scroll to position [533, 0]
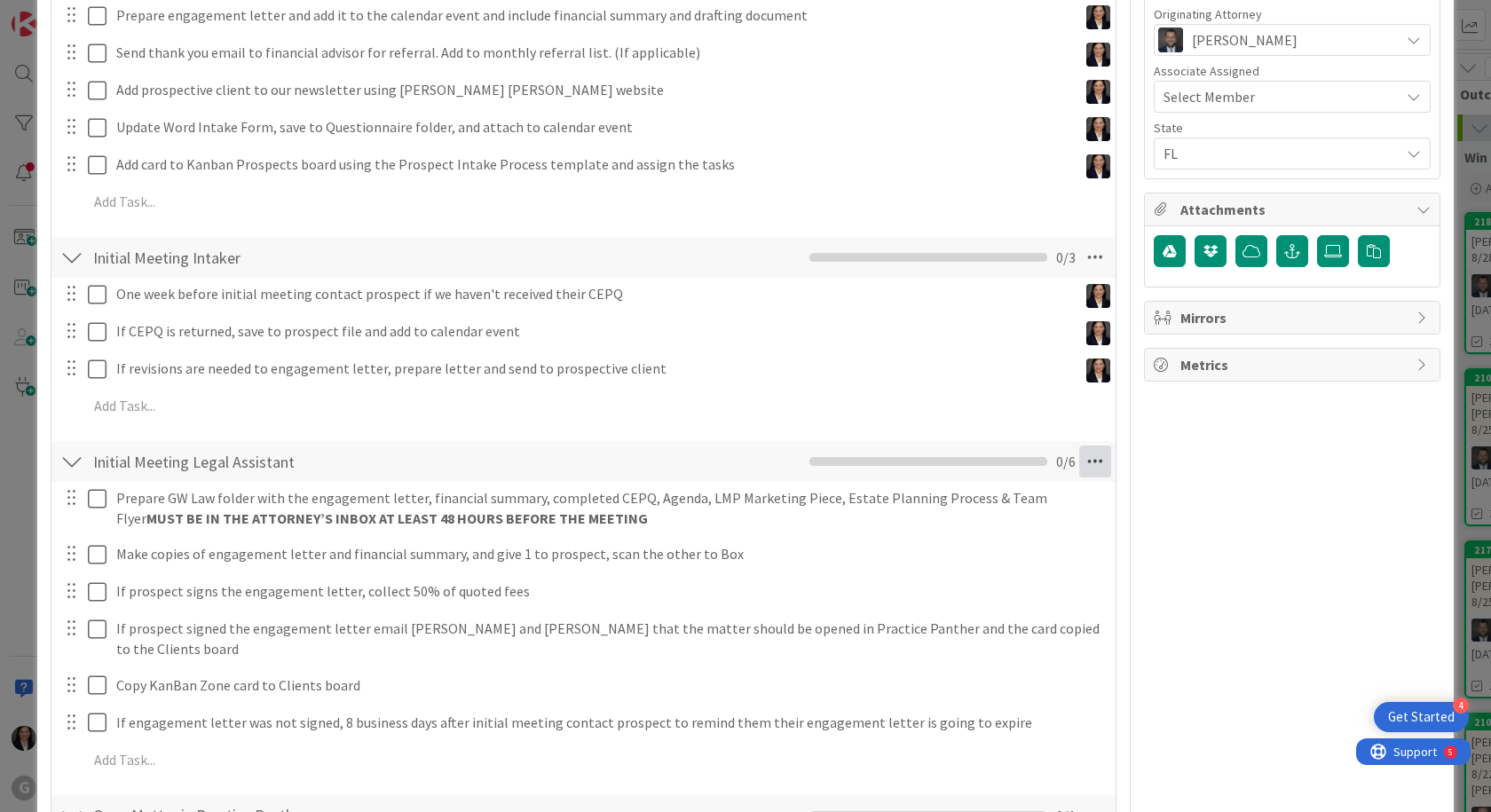
click at [1085, 466] on icon at bounding box center [1095, 461] width 32 height 32
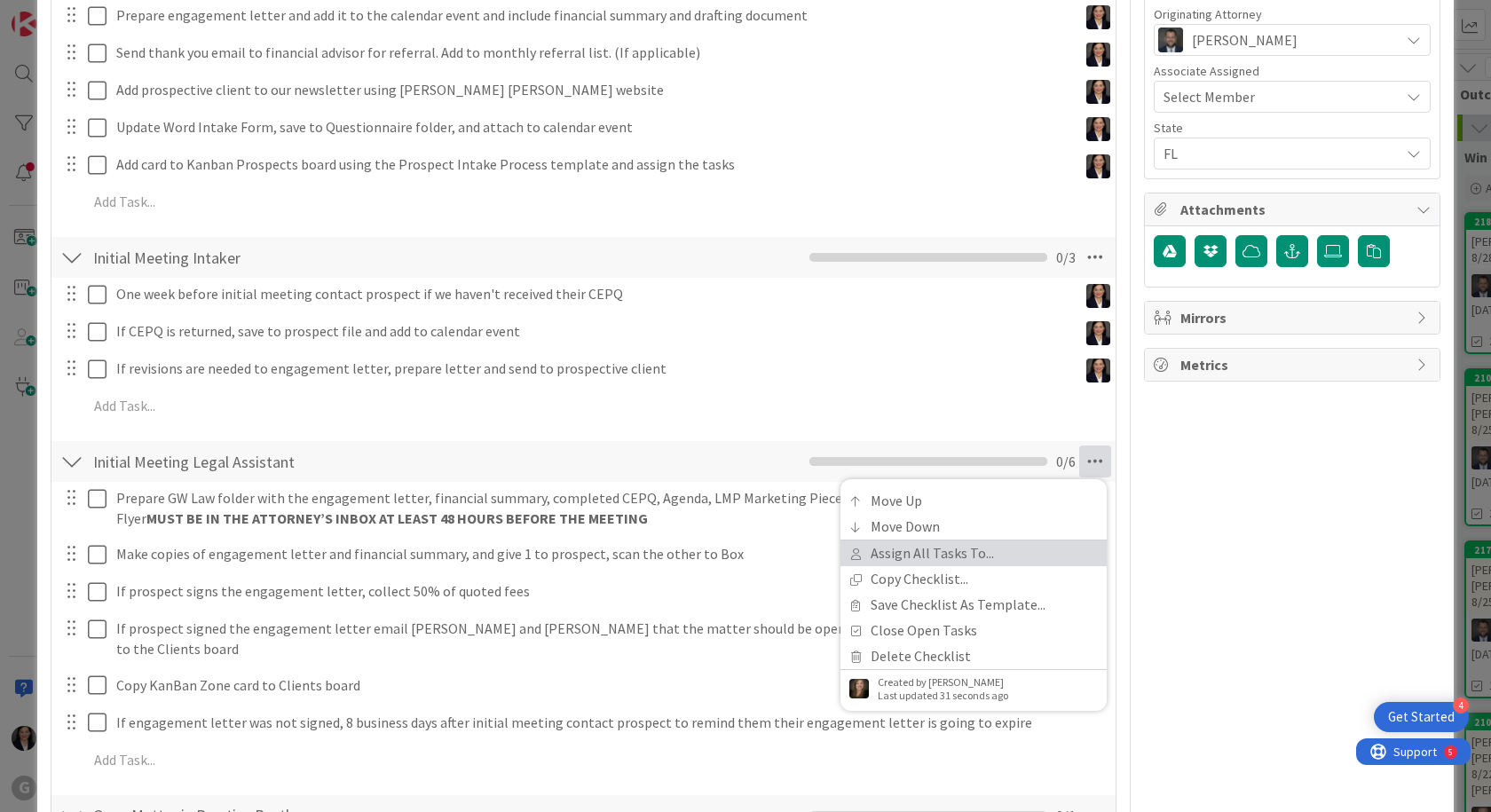
click at [983, 554] on link "Assign All Tasks To..." at bounding box center [974, 553] width 266 height 25
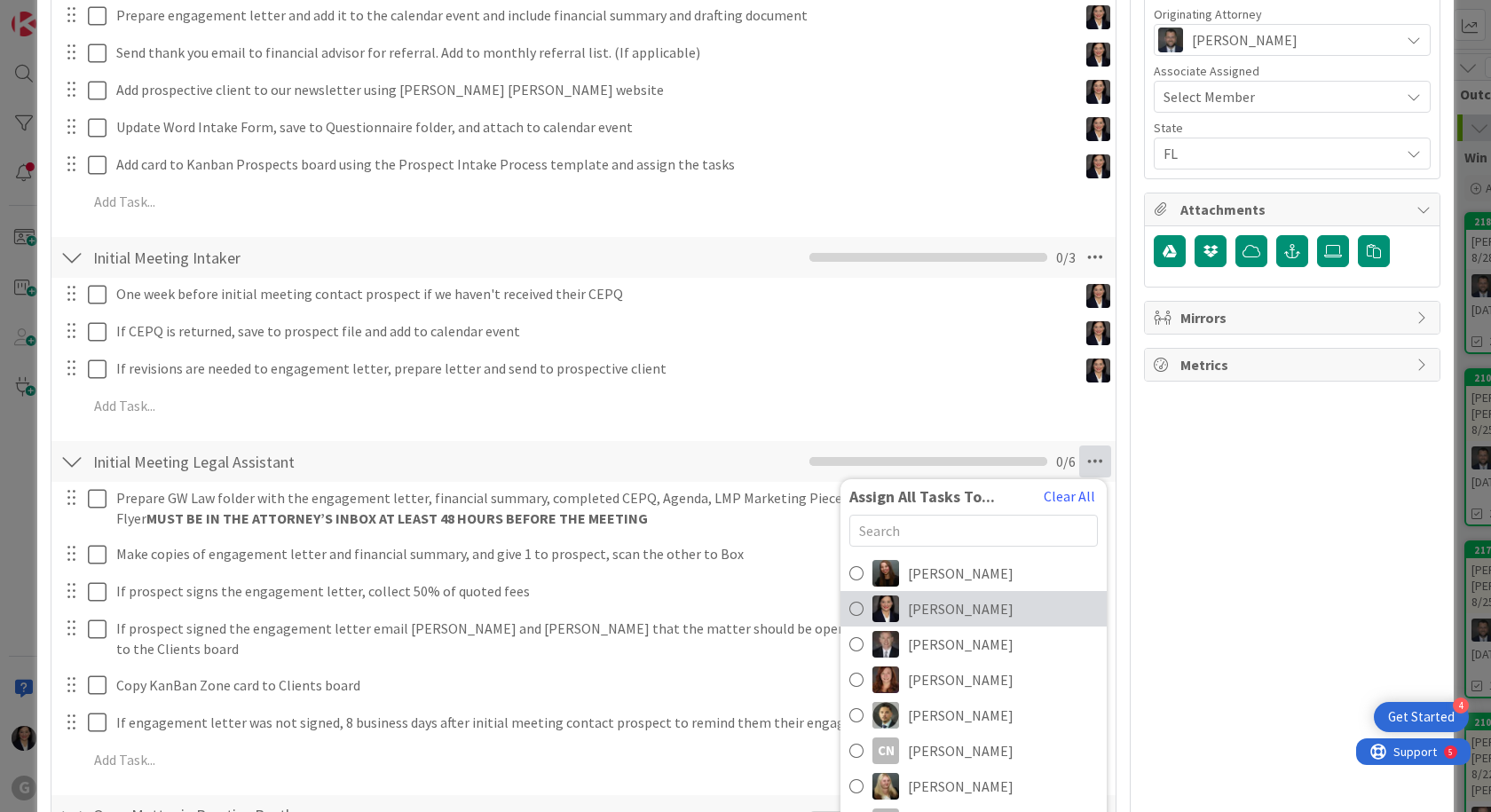
drag, startPoint x: 959, startPoint y: 601, endPoint x: 990, endPoint y: 502, distance: 103.7
click at [959, 602] on span "Amber Medina" at bounding box center [961, 609] width 106 height 22
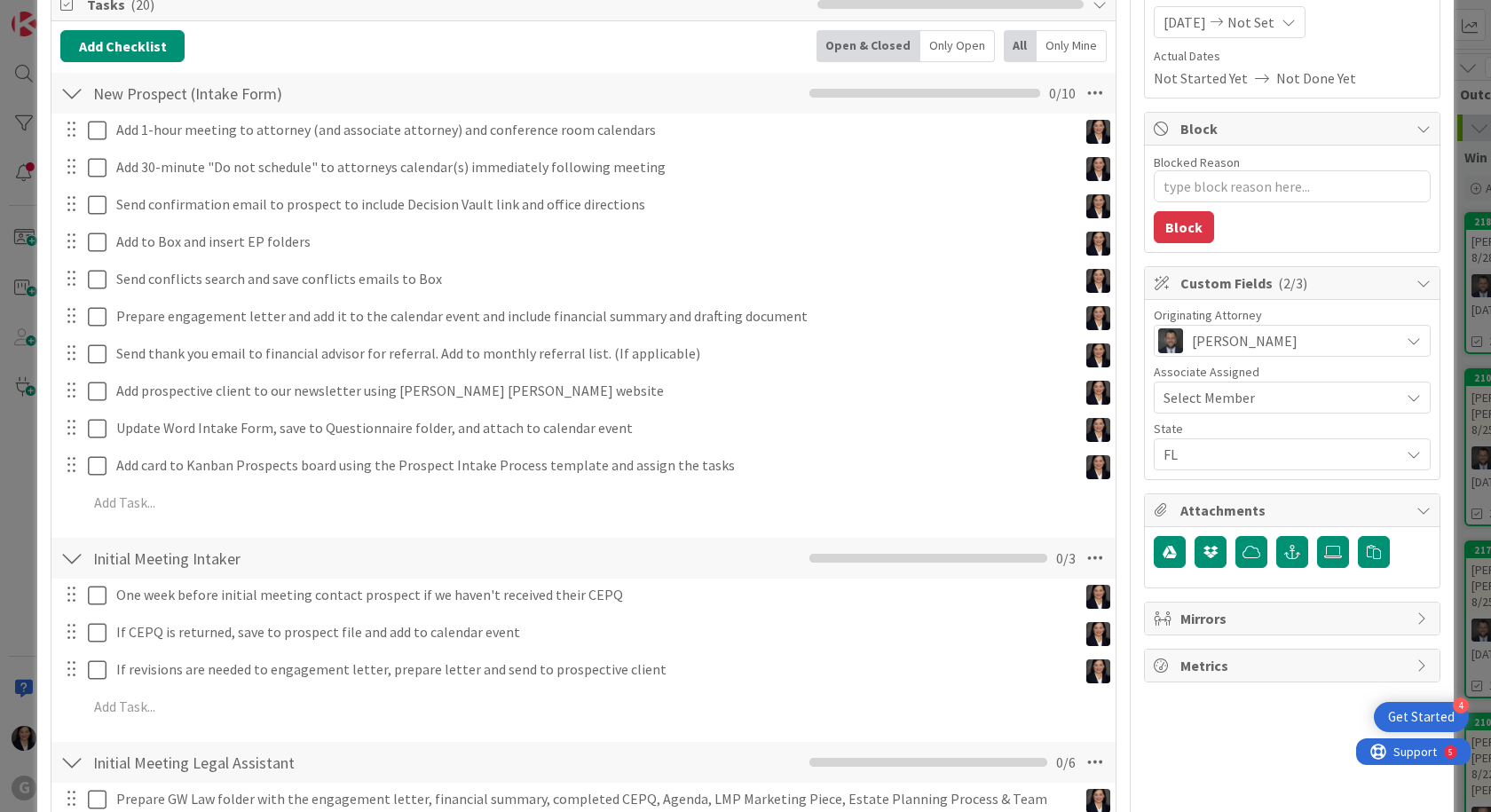
scroll to position [0, 0]
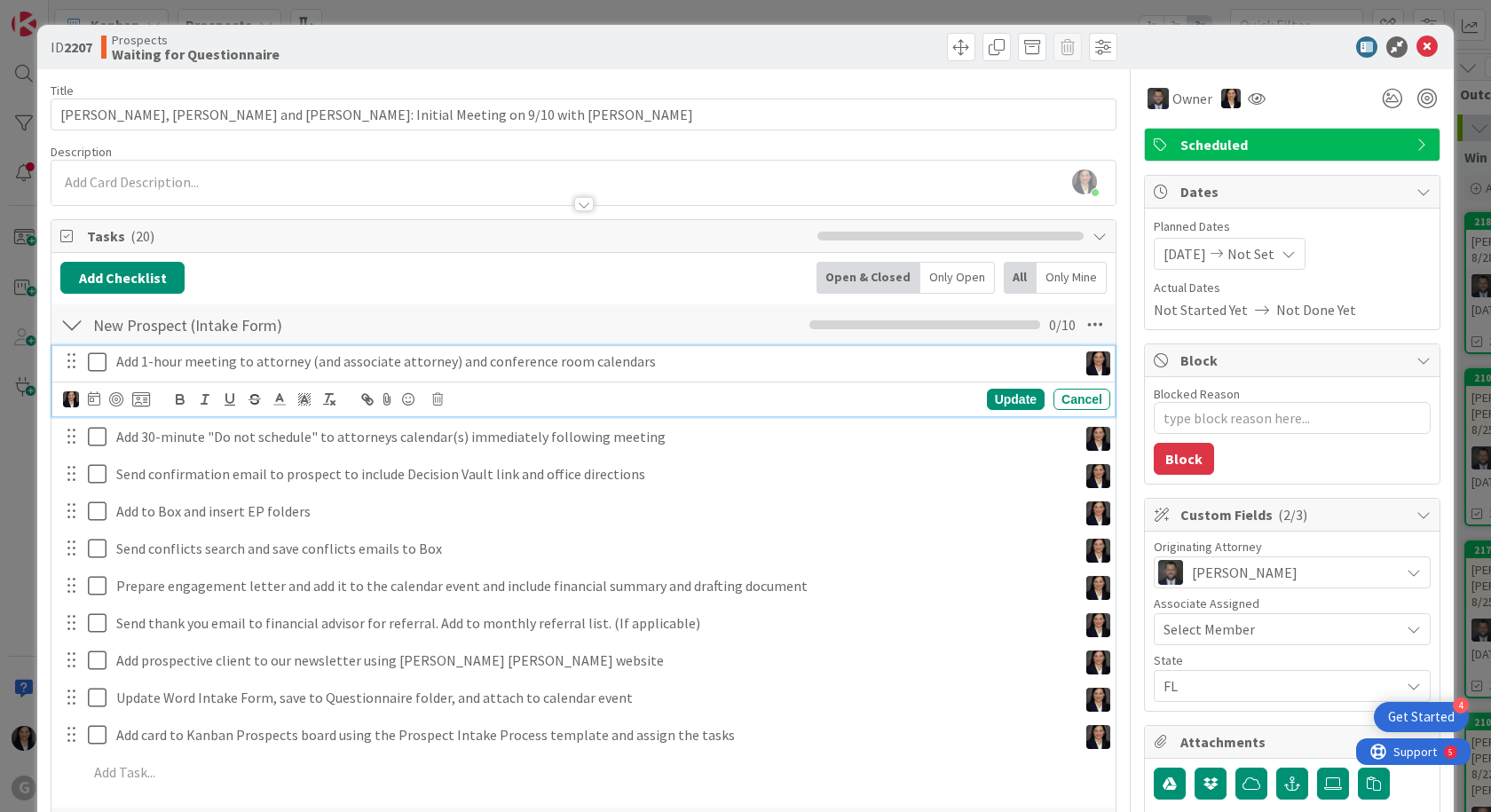
click at [97, 358] on icon at bounding box center [97, 362] width 19 height 22
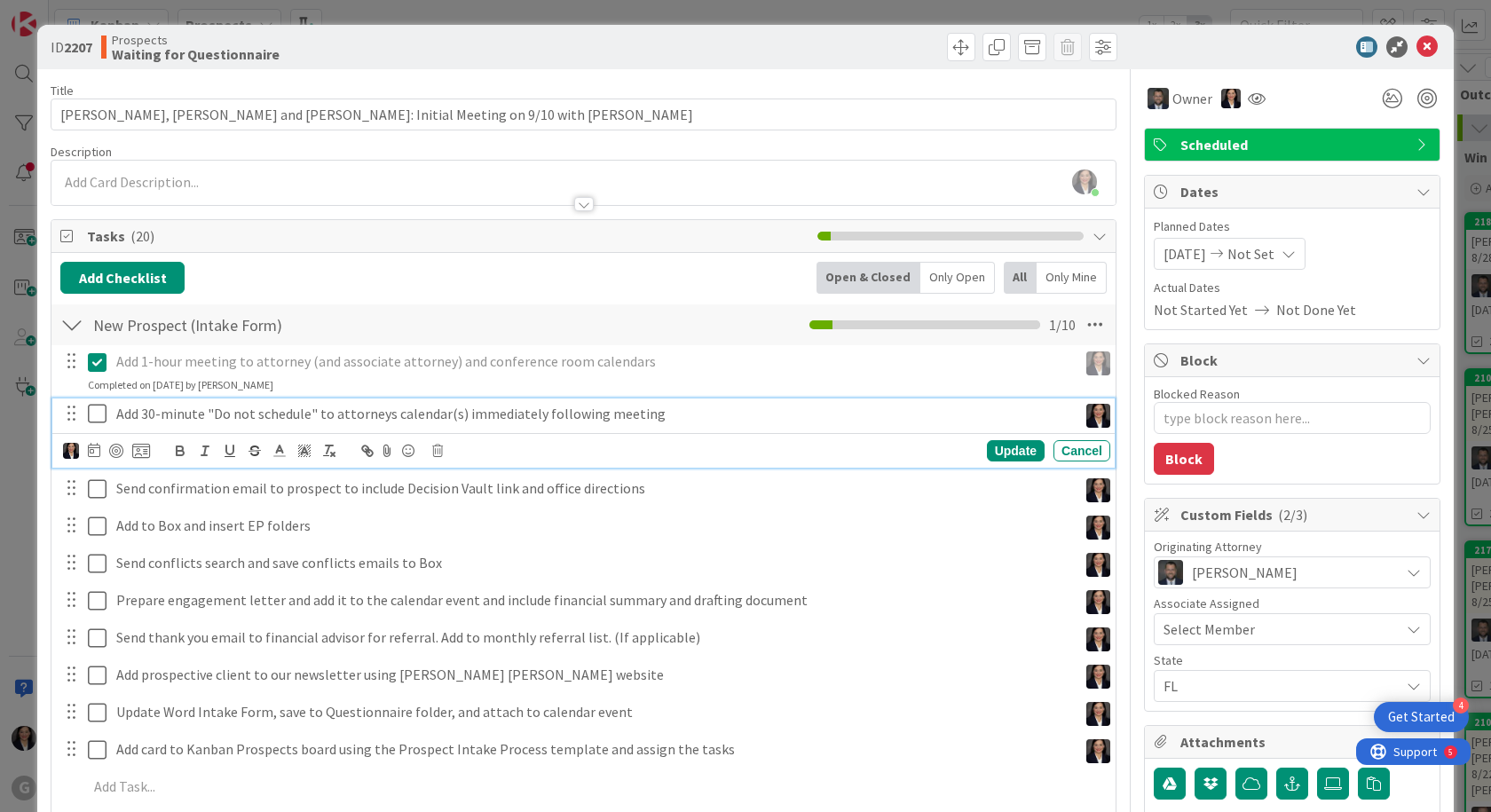
click at [103, 411] on icon at bounding box center [97, 413] width 19 height 22
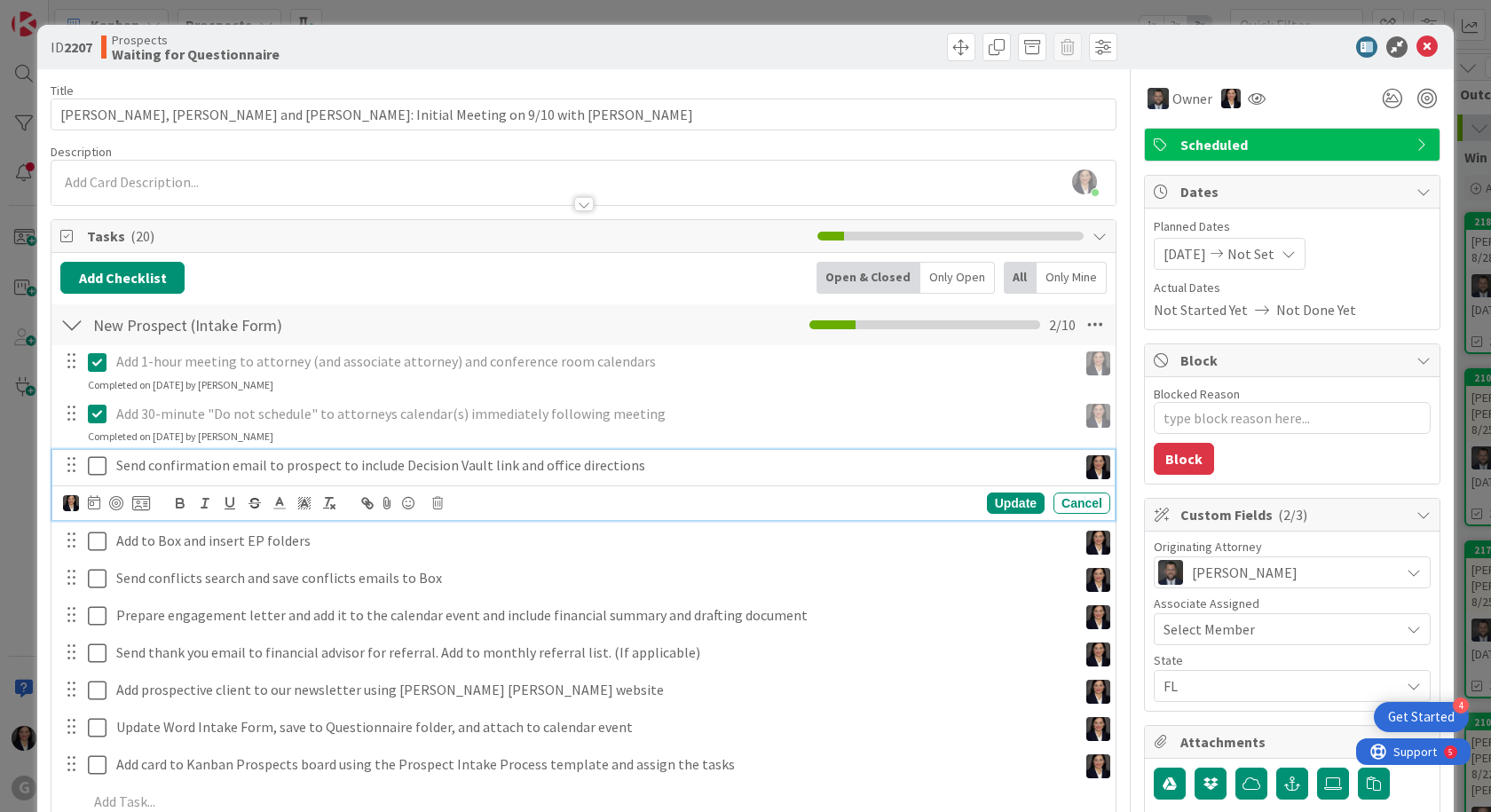
click at [91, 468] on icon at bounding box center [97, 466] width 19 height 22
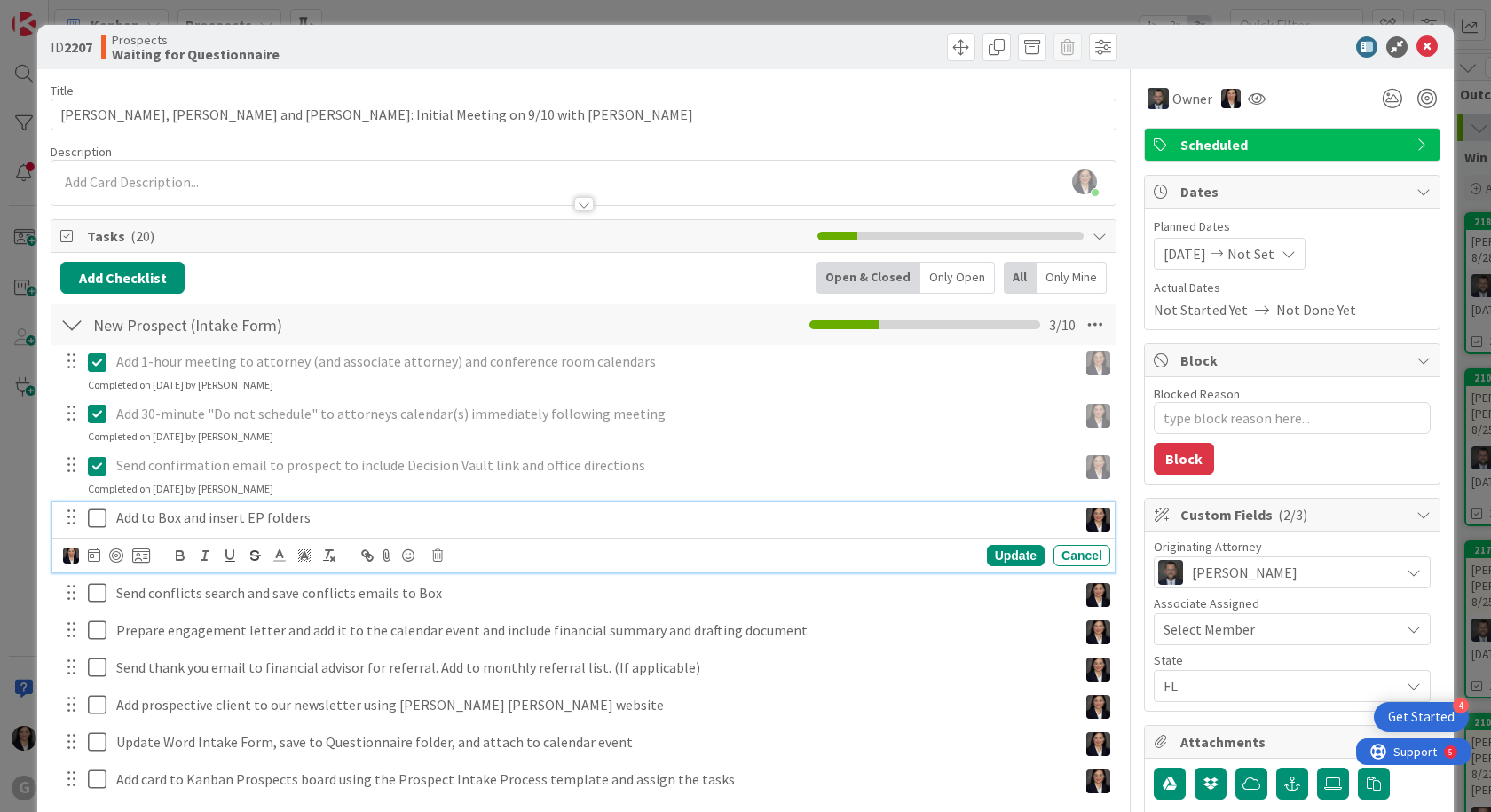
click at [107, 515] on icon at bounding box center [97, 518] width 19 height 22
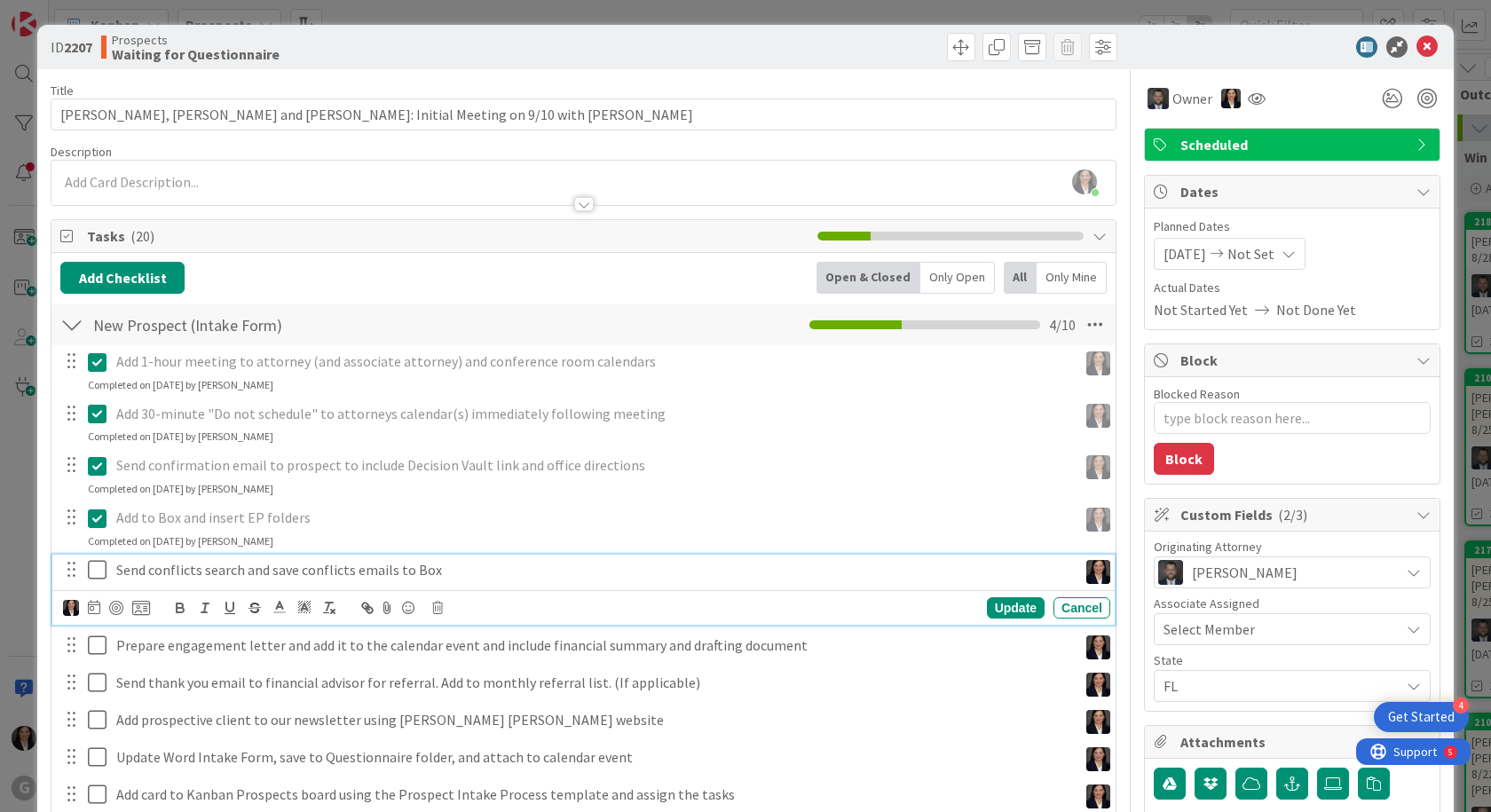
click at [102, 573] on icon at bounding box center [97, 570] width 19 height 22
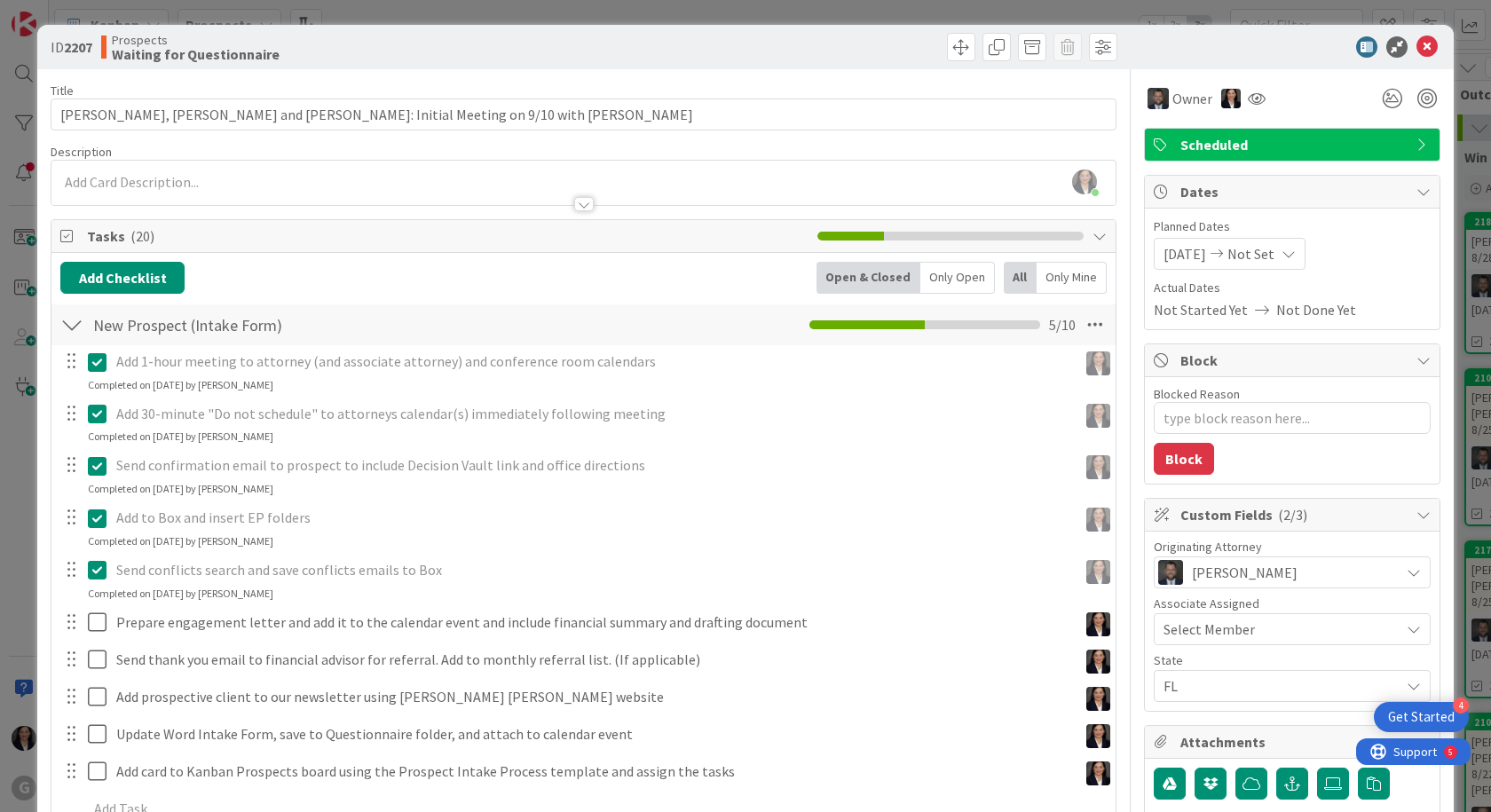
click at [97, 609] on div "Add 1-hour meeting to attorney (and associate attorney) and conference room cal…" at bounding box center [584, 588] width 1046 height 486
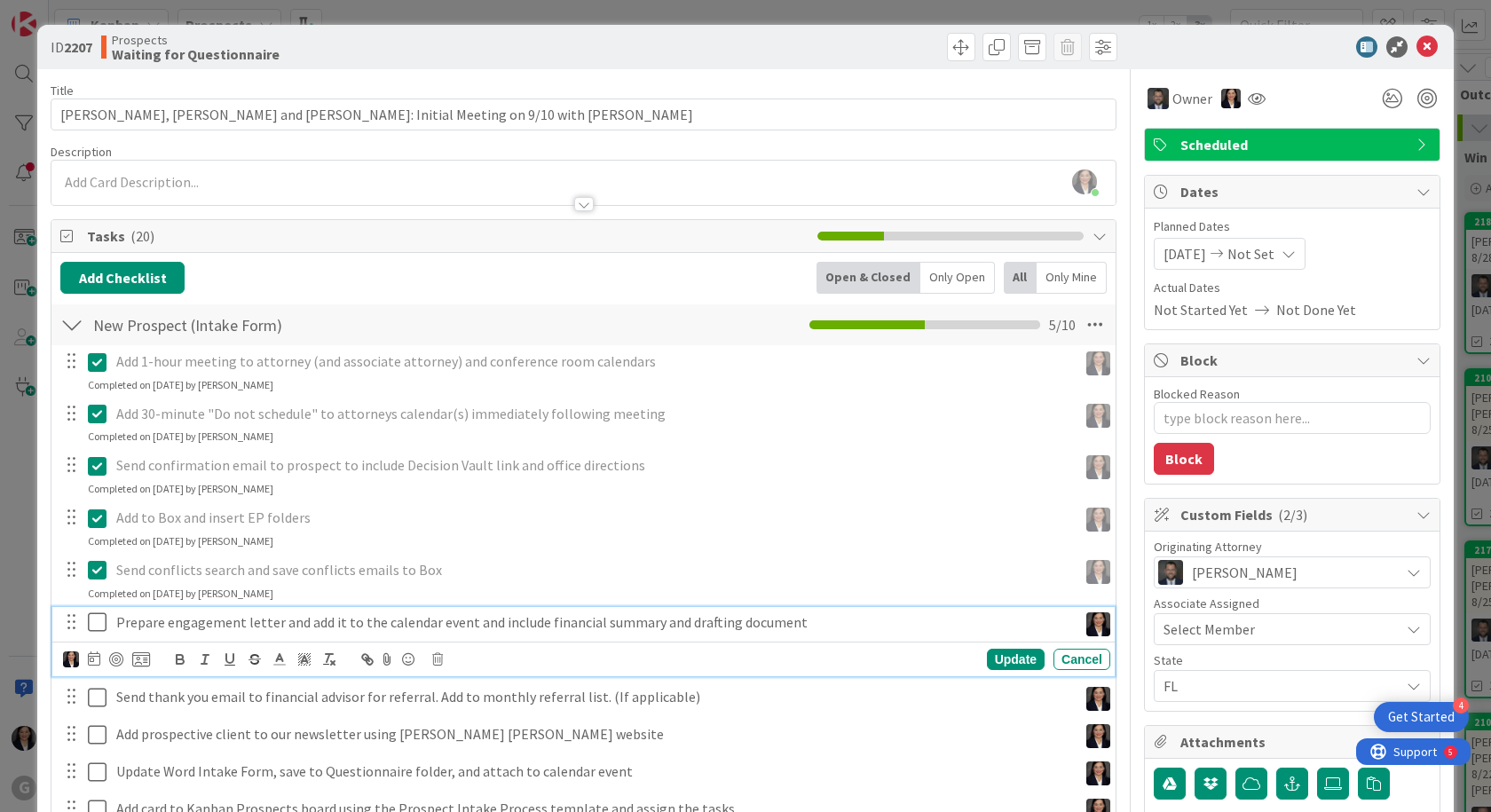
click at [95, 621] on icon at bounding box center [97, 622] width 19 height 22
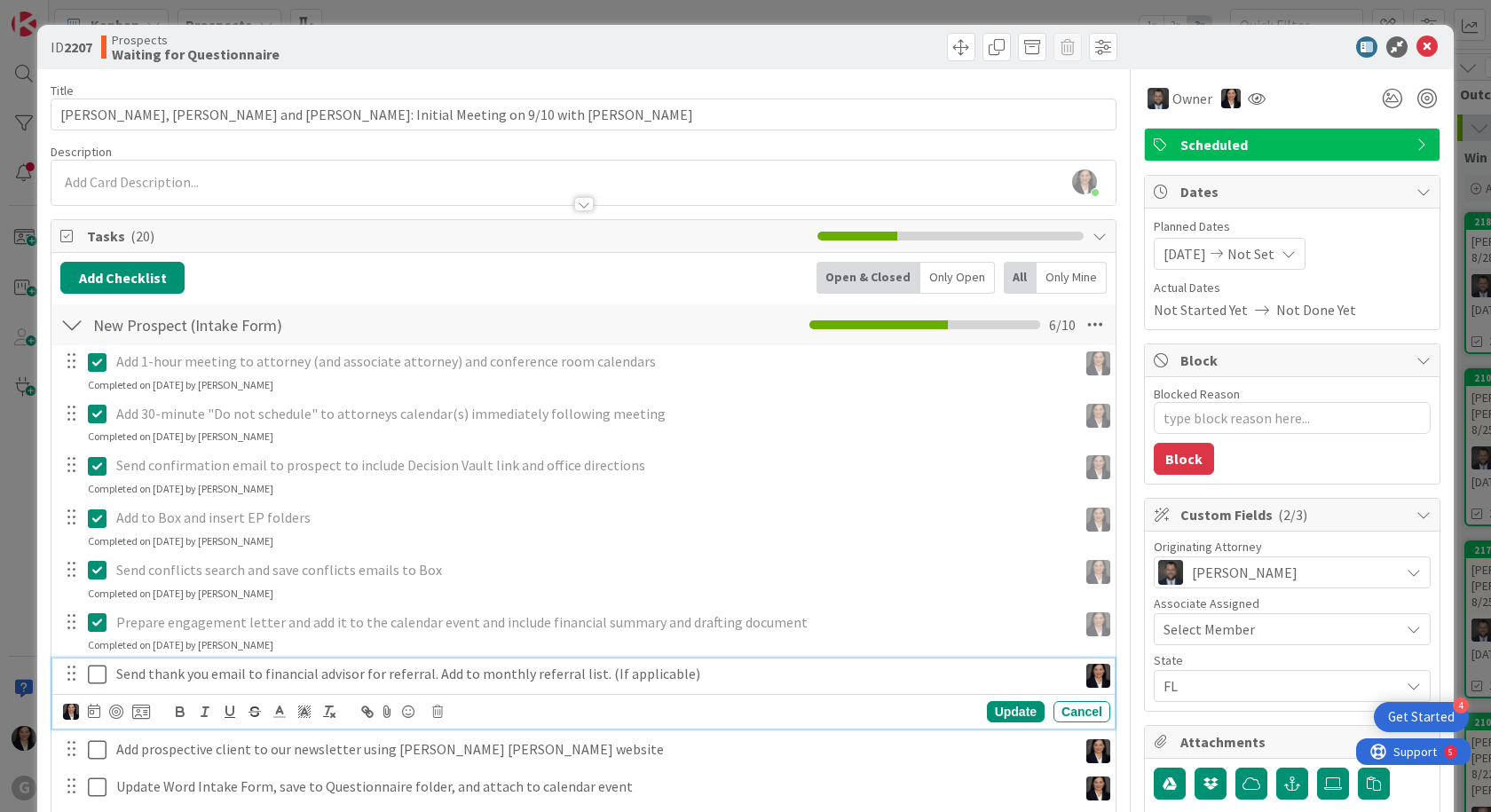
click at [92, 682] on icon at bounding box center [97, 675] width 19 height 22
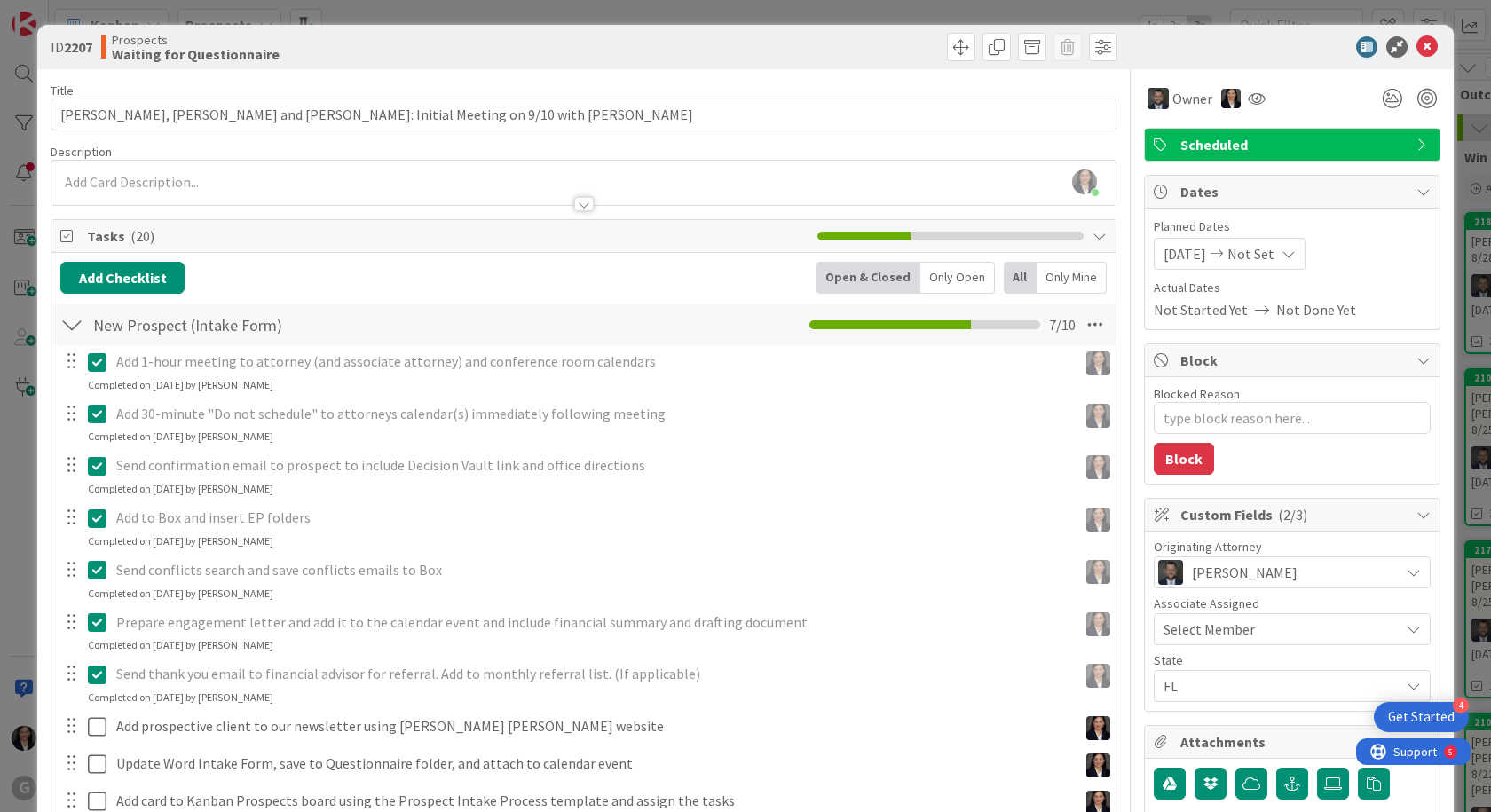
scroll to position [177, 0]
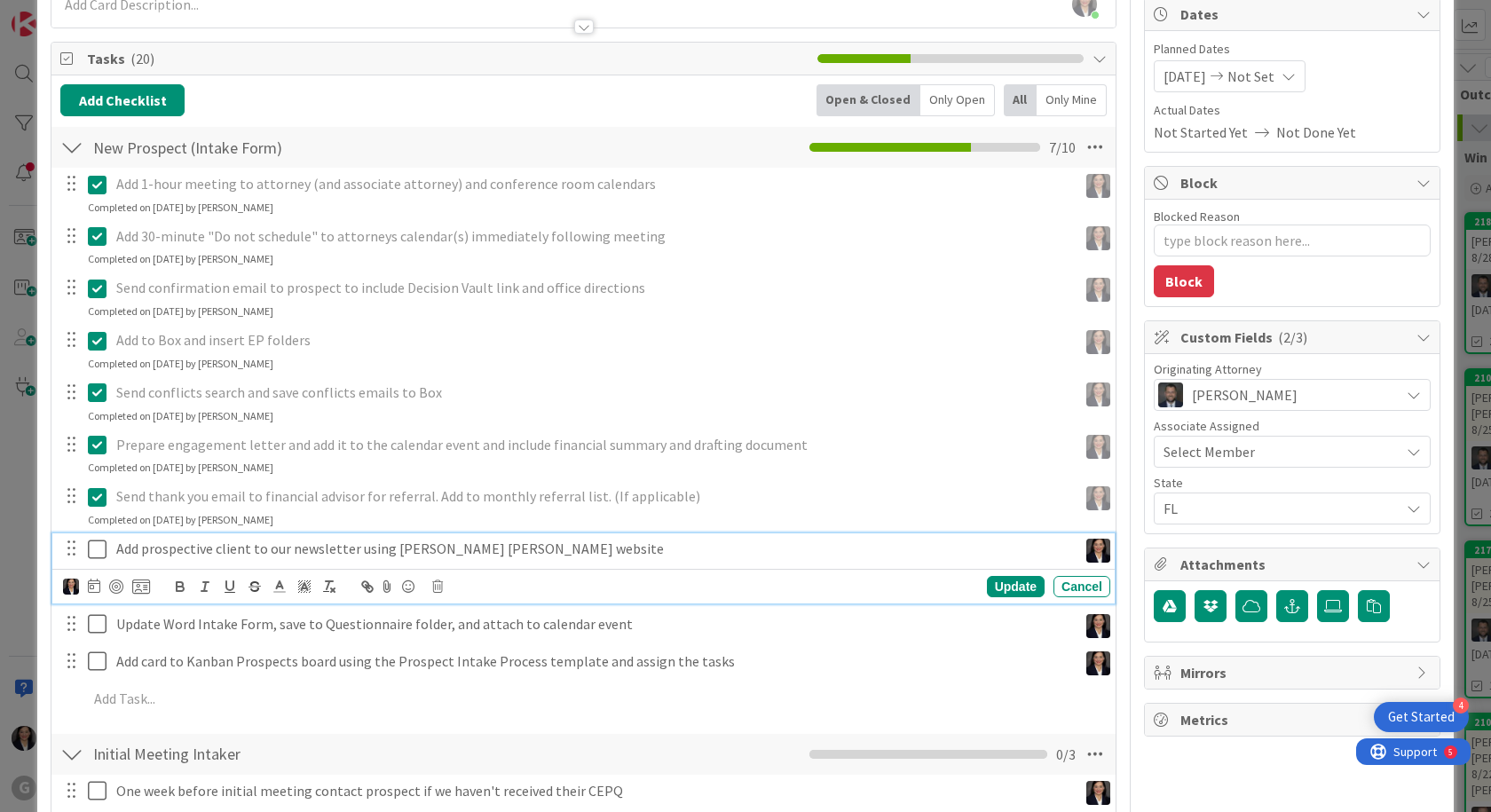
click at [99, 549] on icon at bounding box center [97, 549] width 19 height 22
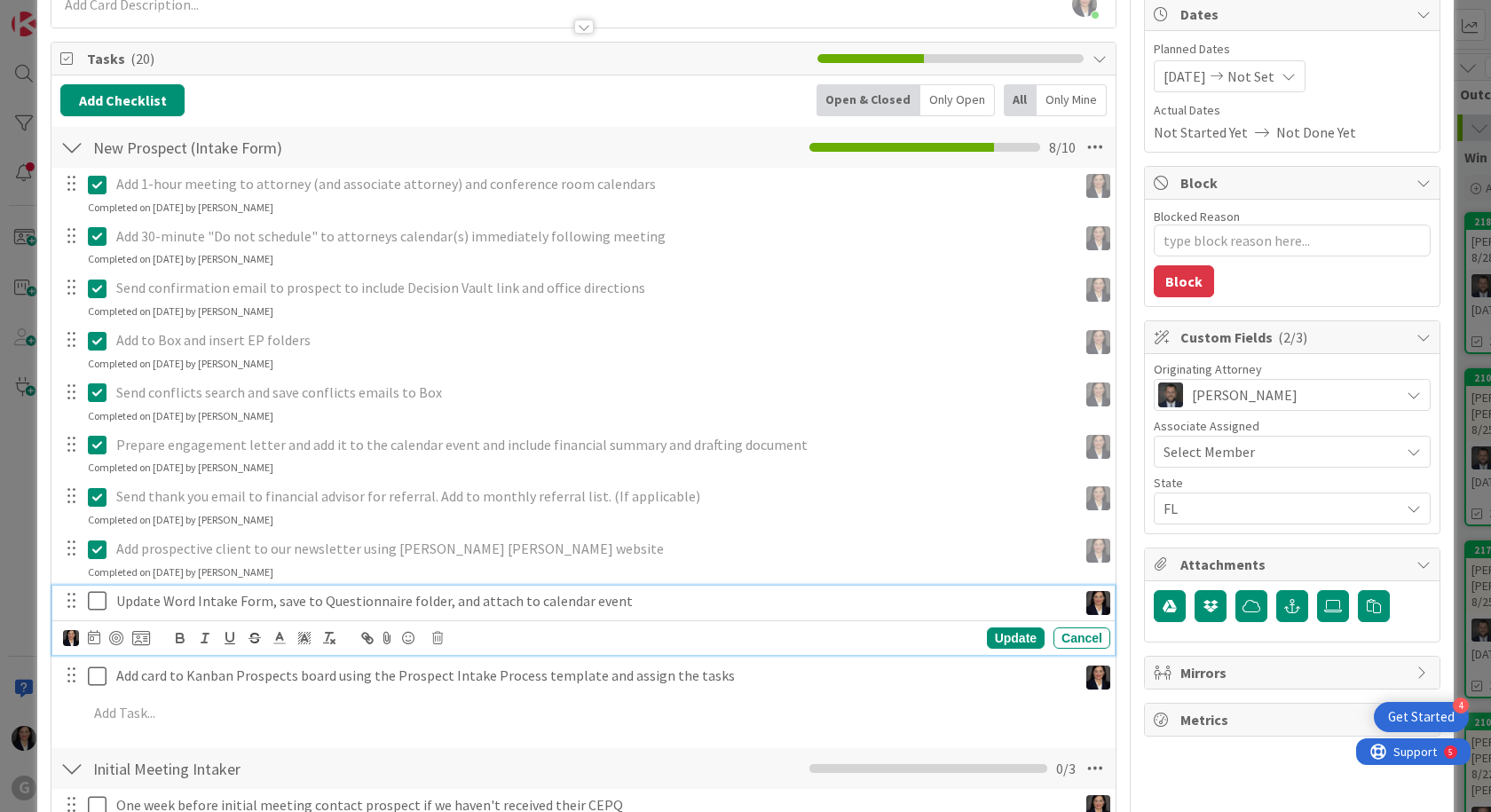
click at [99, 602] on icon at bounding box center [97, 600] width 19 height 22
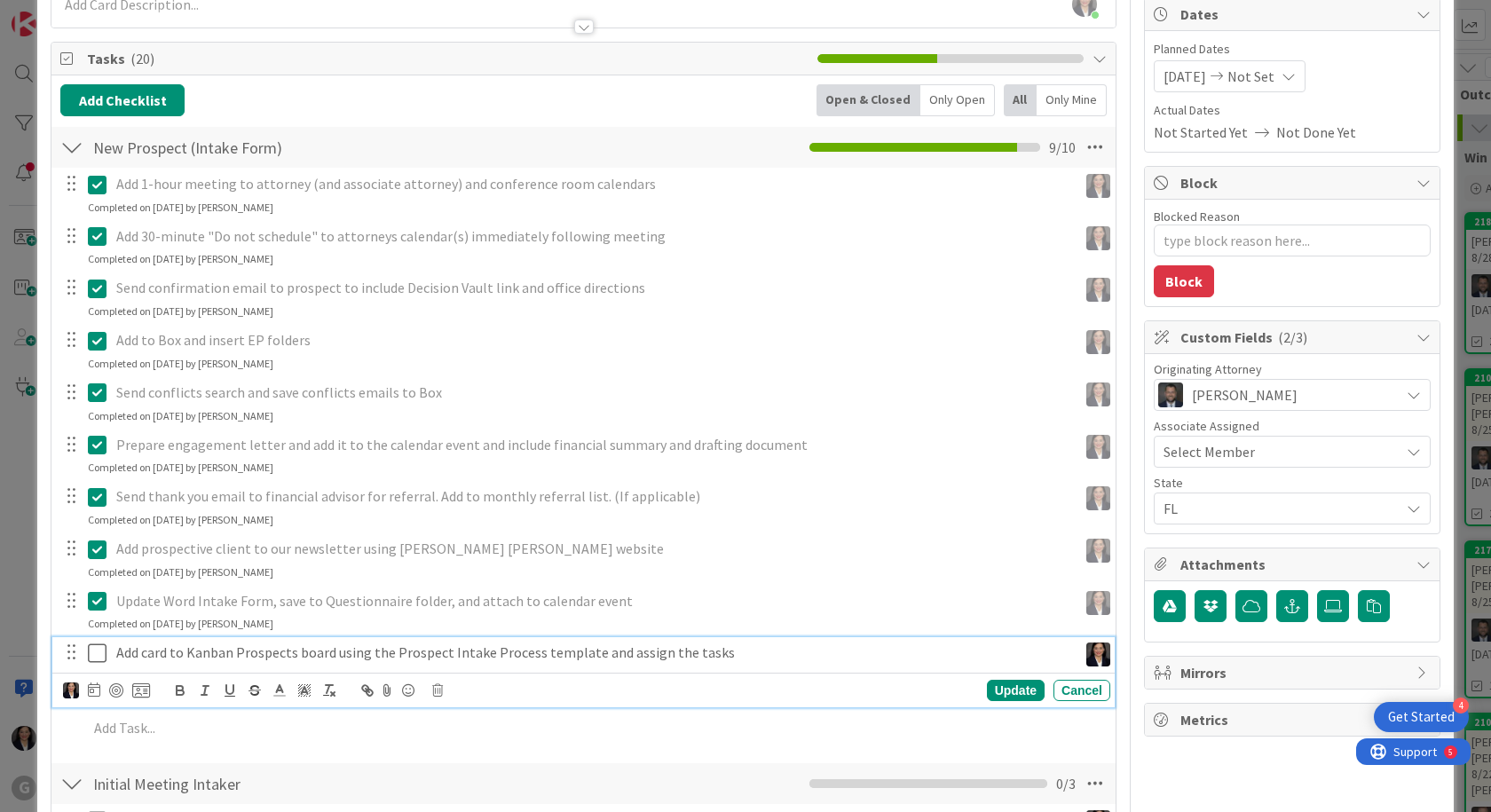
click at [100, 653] on icon at bounding box center [97, 653] width 19 height 22
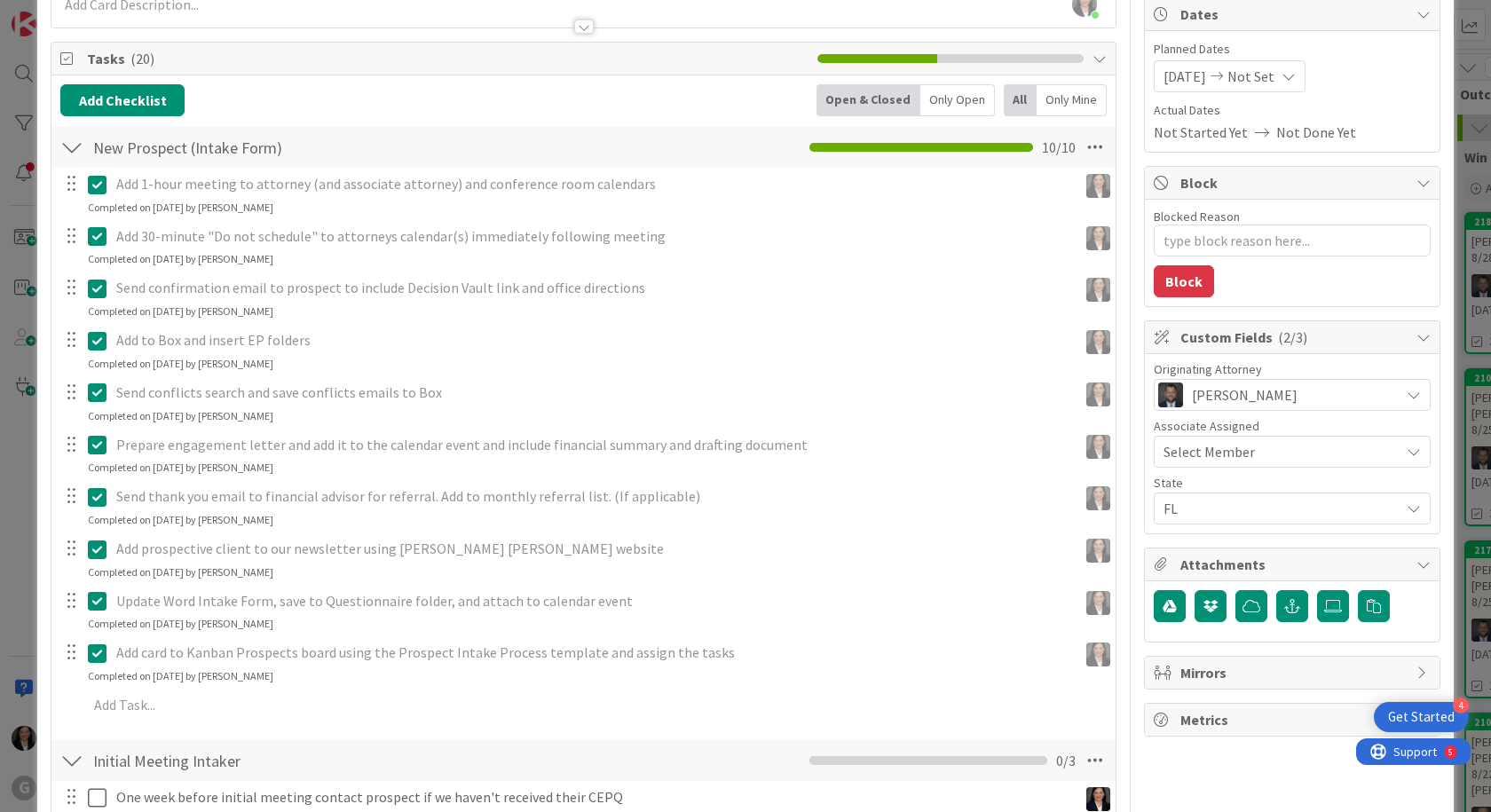
type textarea "x"
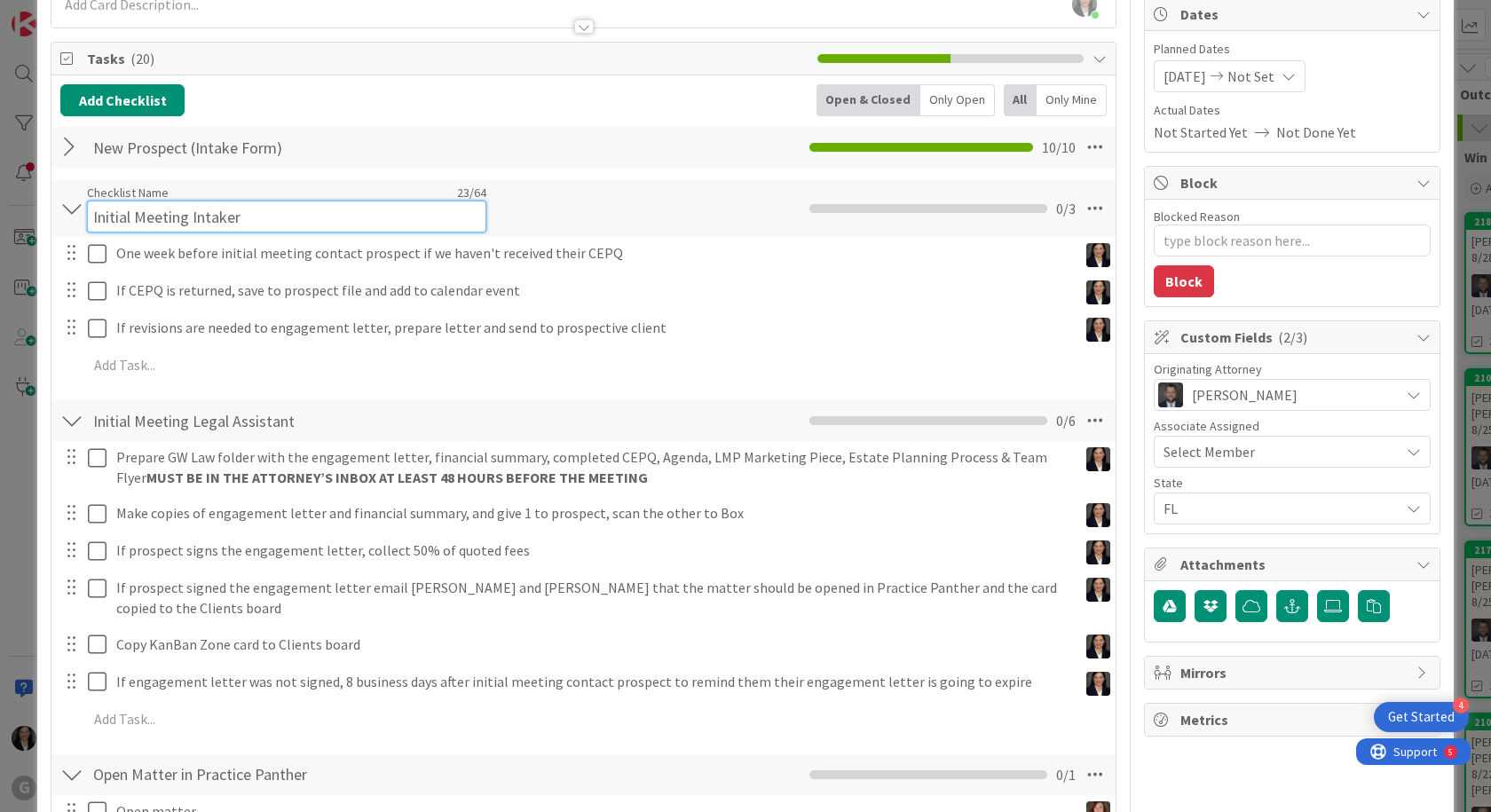
drag, startPoint x: 137, startPoint y: 210, endPoint x: 138, endPoint y: 222, distance: 12.0
click at [138, 221] on input "Initial Meeting Intaker" at bounding box center [287, 216] width 400 height 32
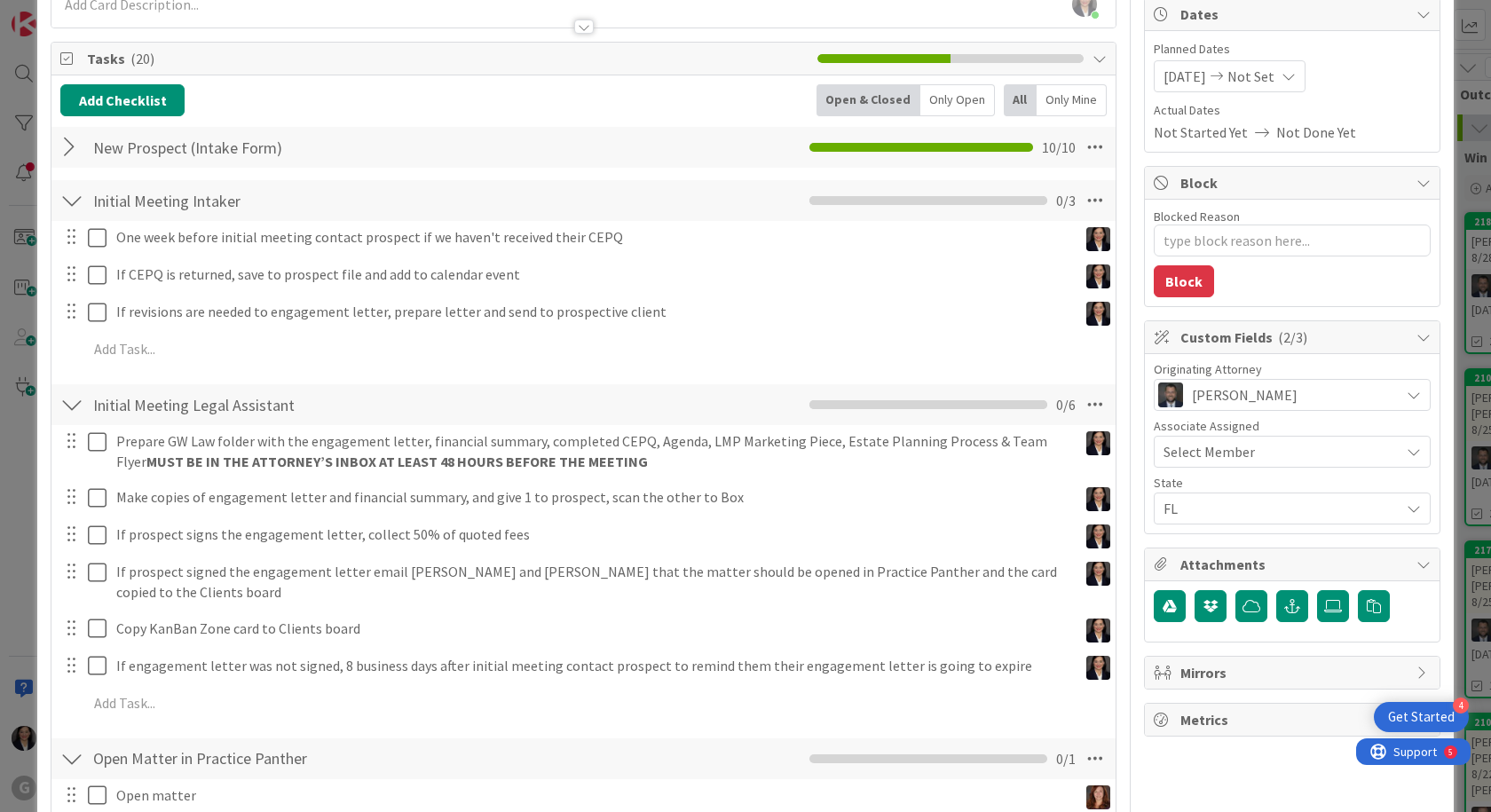
click at [582, 204] on div "Initial Meeting Intaker Checklist Name 23 / 64 Initial Meeting Intaker Move Up …" at bounding box center [584, 201] width 1064 height 41
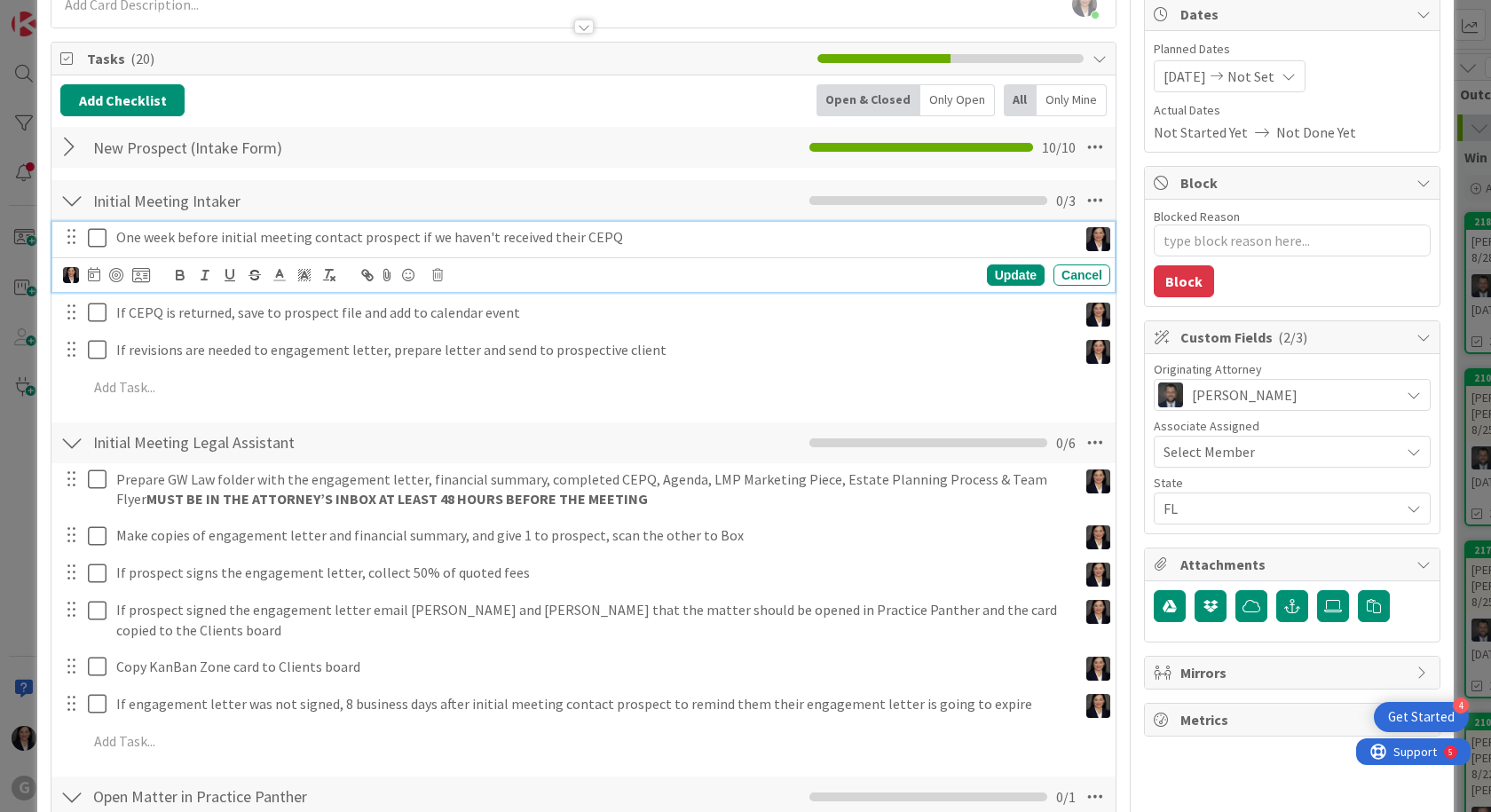
click at [147, 240] on p "One week before initial meeting contact prospect if we haven't received their C…" at bounding box center [594, 237] width 954 height 21
click at [98, 272] on icon at bounding box center [94, 274] width 13 height 14
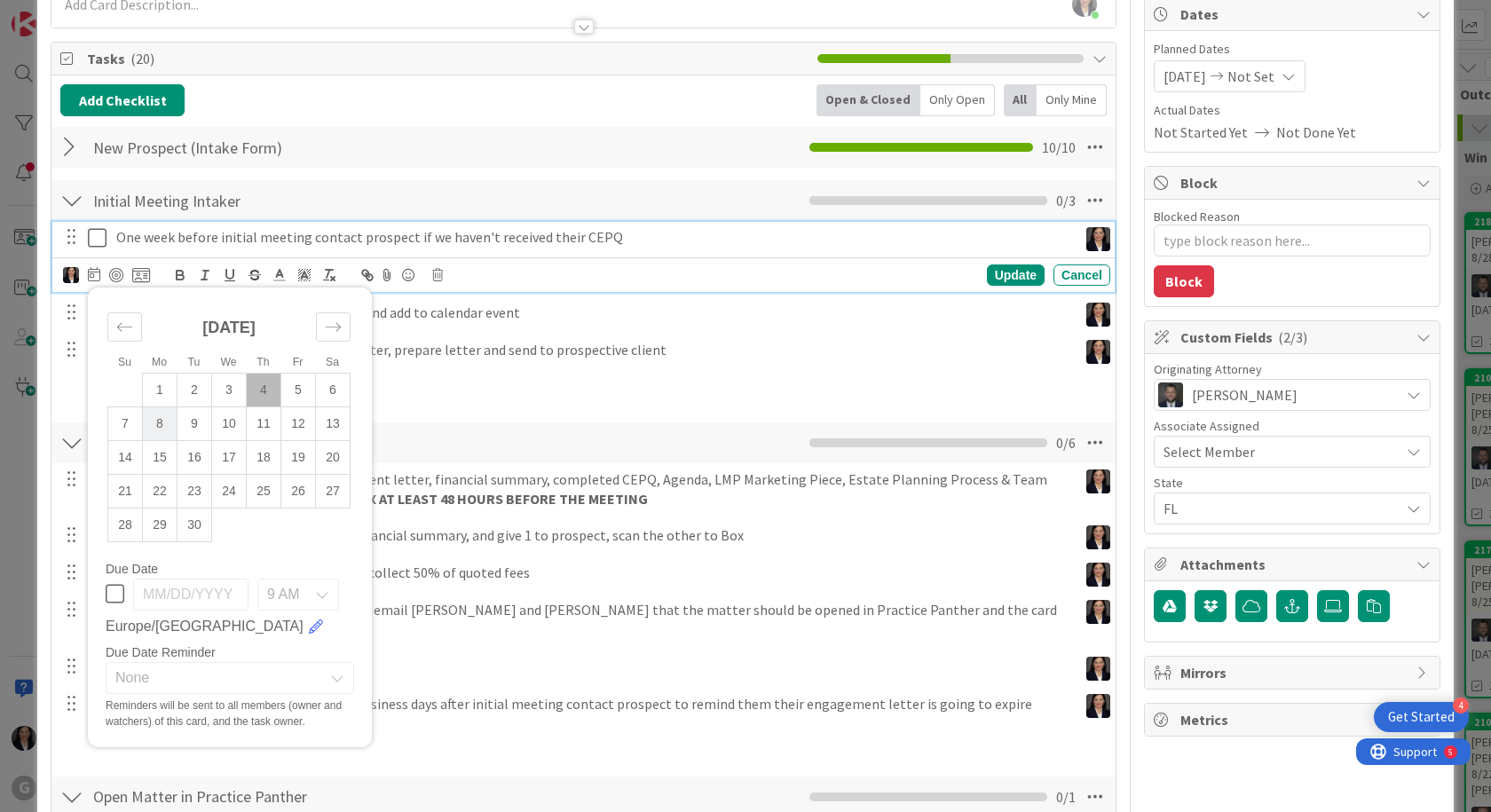
click at [158, 427] on td "8" at bounding box center [160, 423] width 34 height 33
type input "09/08/2025"
type textarea "x"
click at [1014, 277] on div "Update" at bounding box center [1015, 275] width 58 height 22
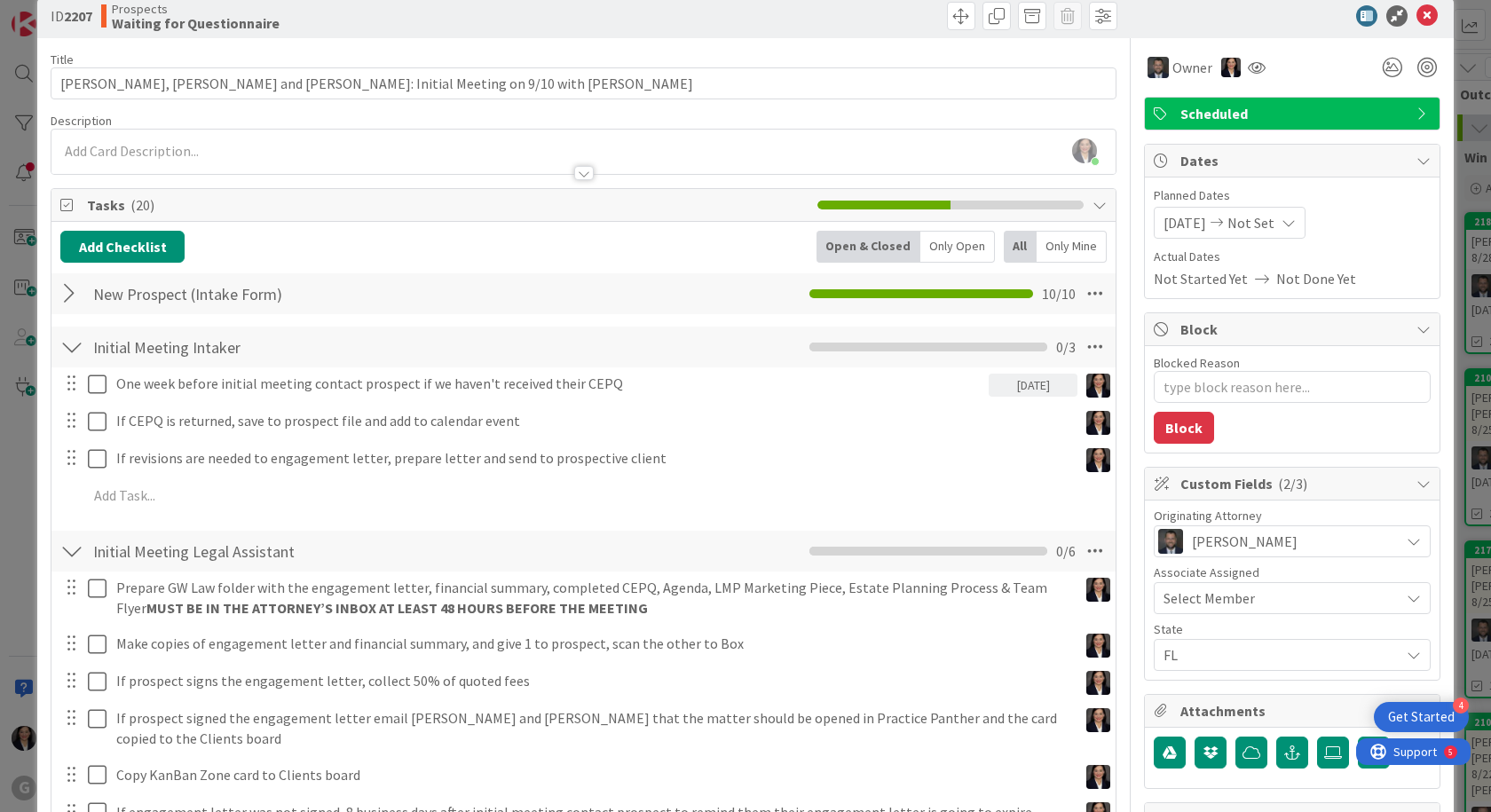
scroll to position [0, 0]
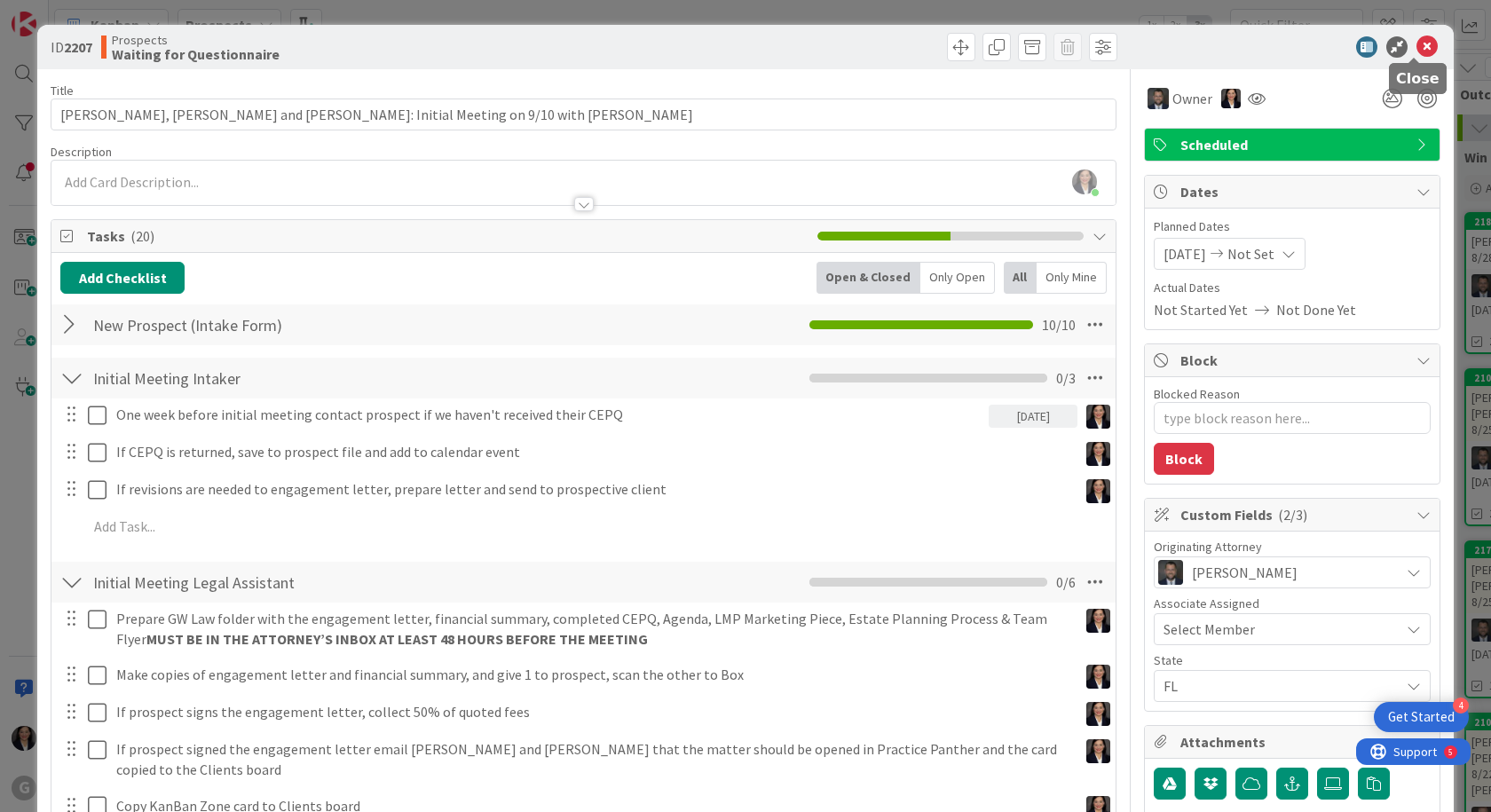
click at [1417, 44] on icon at bounding box center [1427, 47] width 22 height 22
